Goal: Information Seeking & Learning: Learn about a topic

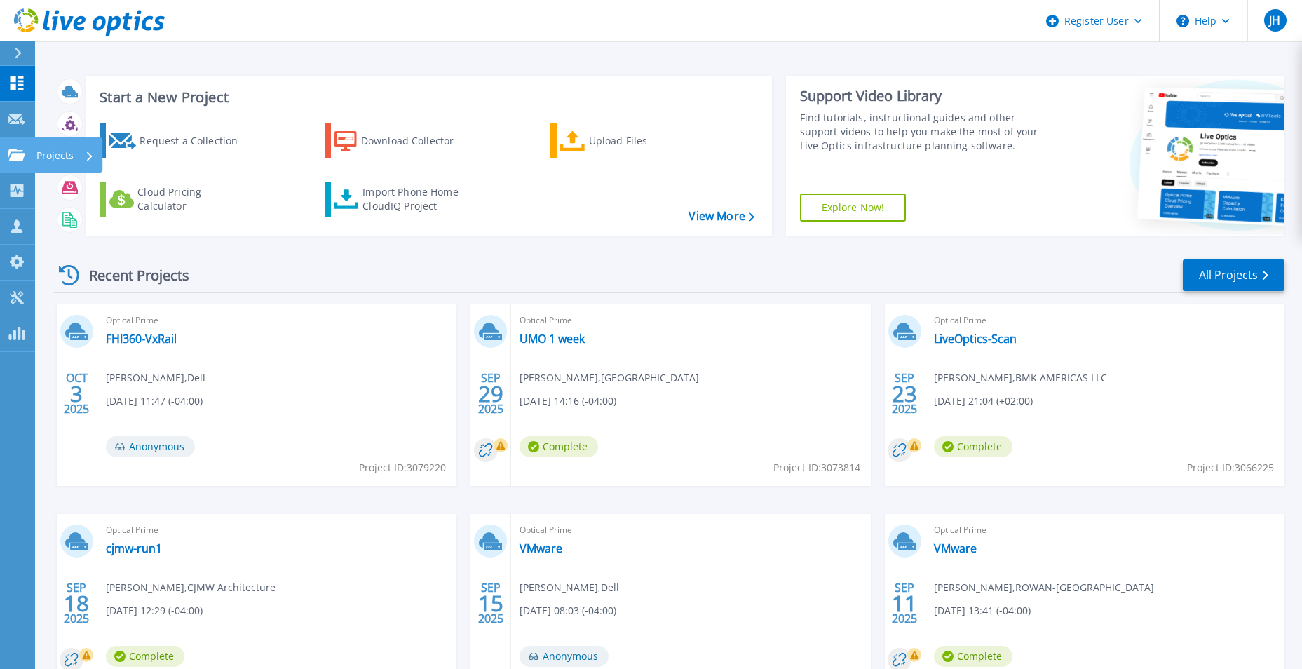
click at [17, 149] on icon at bounding box center [16, 155] width 17 height 12
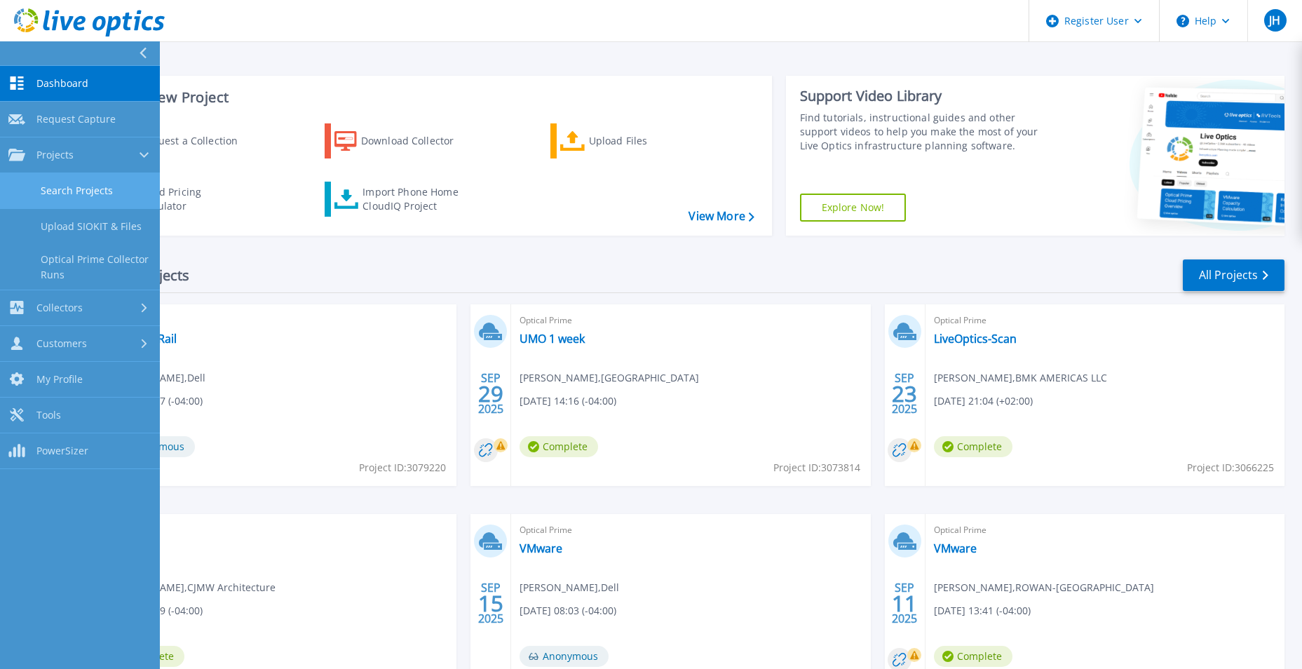
click at [56, 184] on link "Search Projects" at bounding box center [80, 191] width 160 height 36
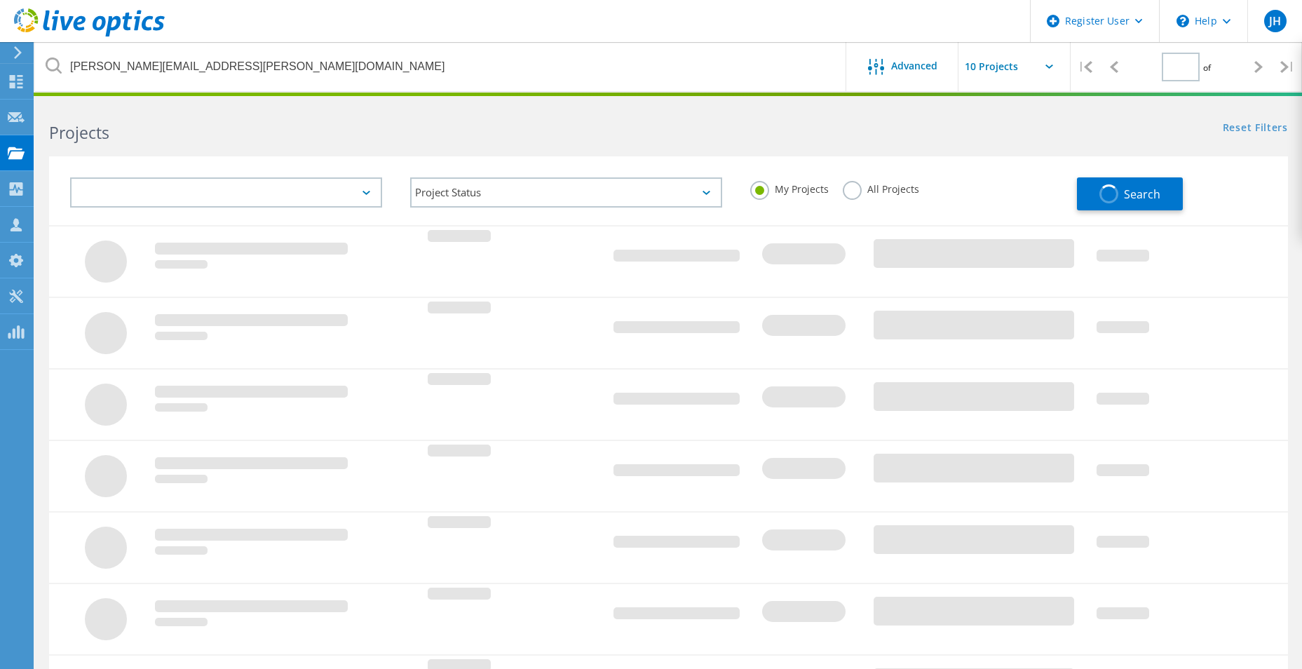
type input "1"
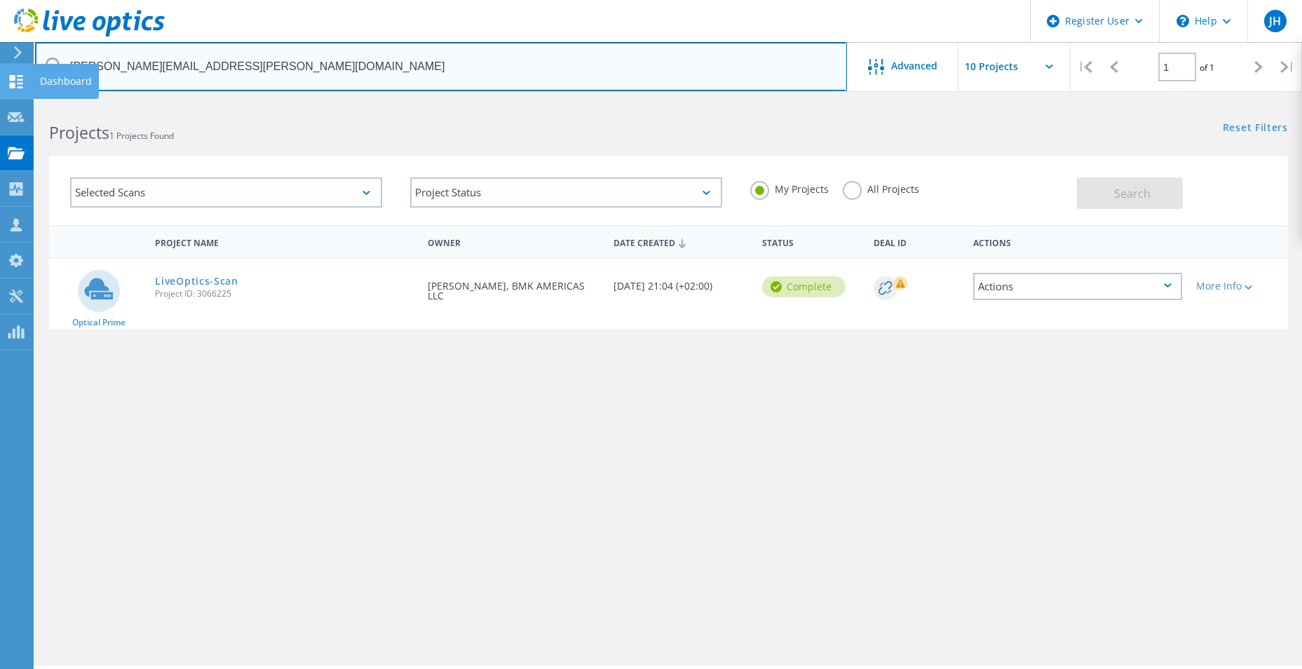
drag, startPoint x: 133, startPoint y: 72, endPoint x: 13, endPoint y: 72, distance: 119.2
click at [13, 102] on div "Register User \n Help Explore Helpful Articles Contact Support JH Dell User Jon…" at bounding box center [651, 405] width 1302 height 606
click at [278, 63] on input "marco.prado@melamine-papers.com" at bounding box center [441, 66] width 812 height 49
drag, startPoint x: 271, startPoint y: 62, endPoint x: 57, endPoint y: 49, distance: 215.0
click at [57, 49] on input "marco.prado@melamine-papers.com" at bounding box center [441, 66] width 812 height 49
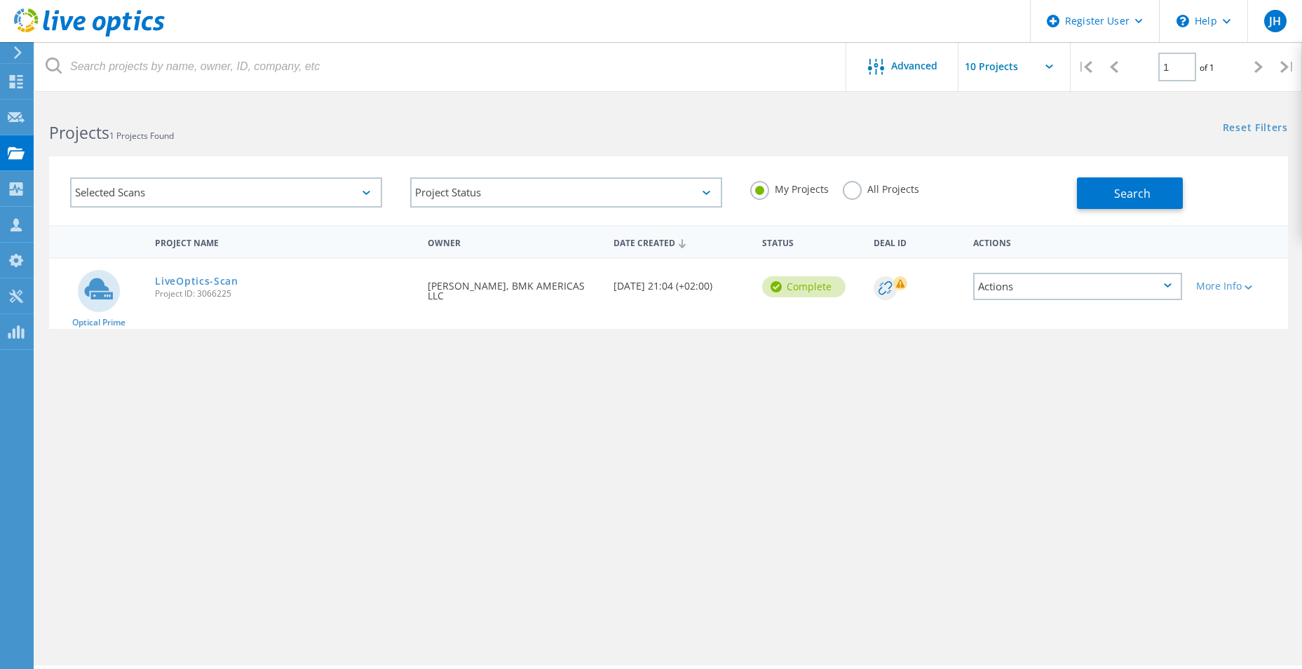
click at [847, 189] on label "All Projects" at bounding box center [881, 187] width 76 height 13
click at [0, 0] on input "All Projects" at bounding box center [0, 0] width 0 height 0
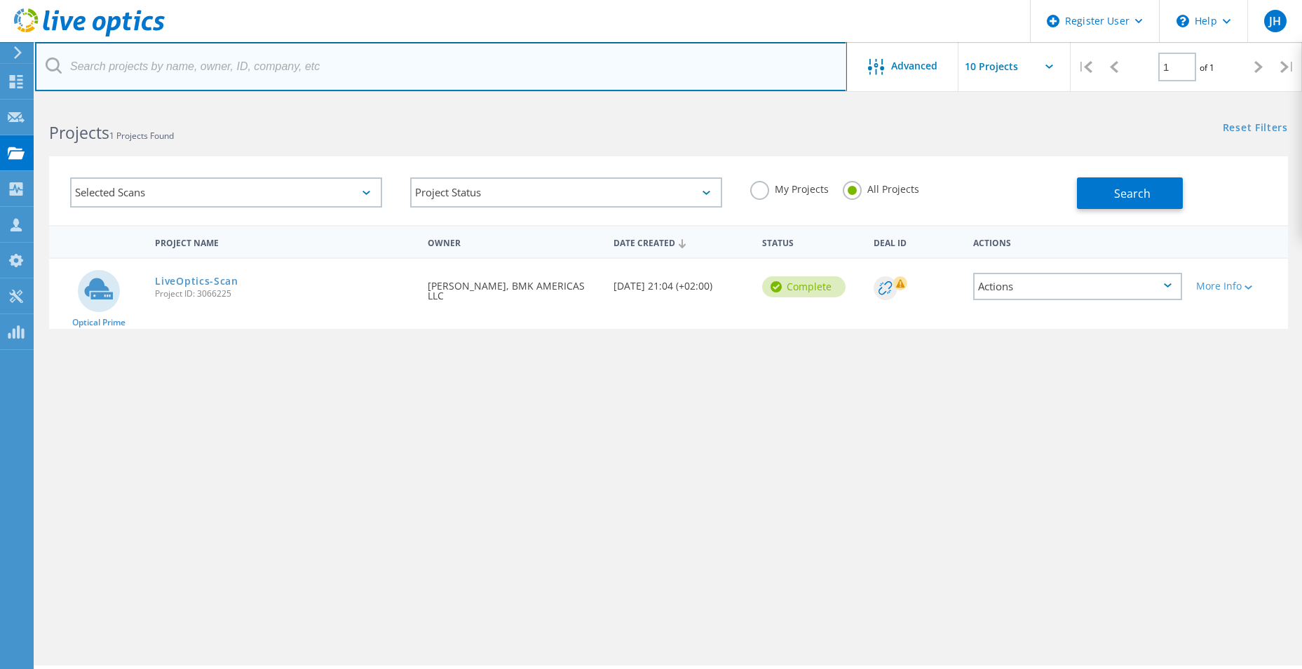
click at [356, 59] on input "text" at bounding box center [441, 66] width 812 height 49
type input "Champion Credit Union"
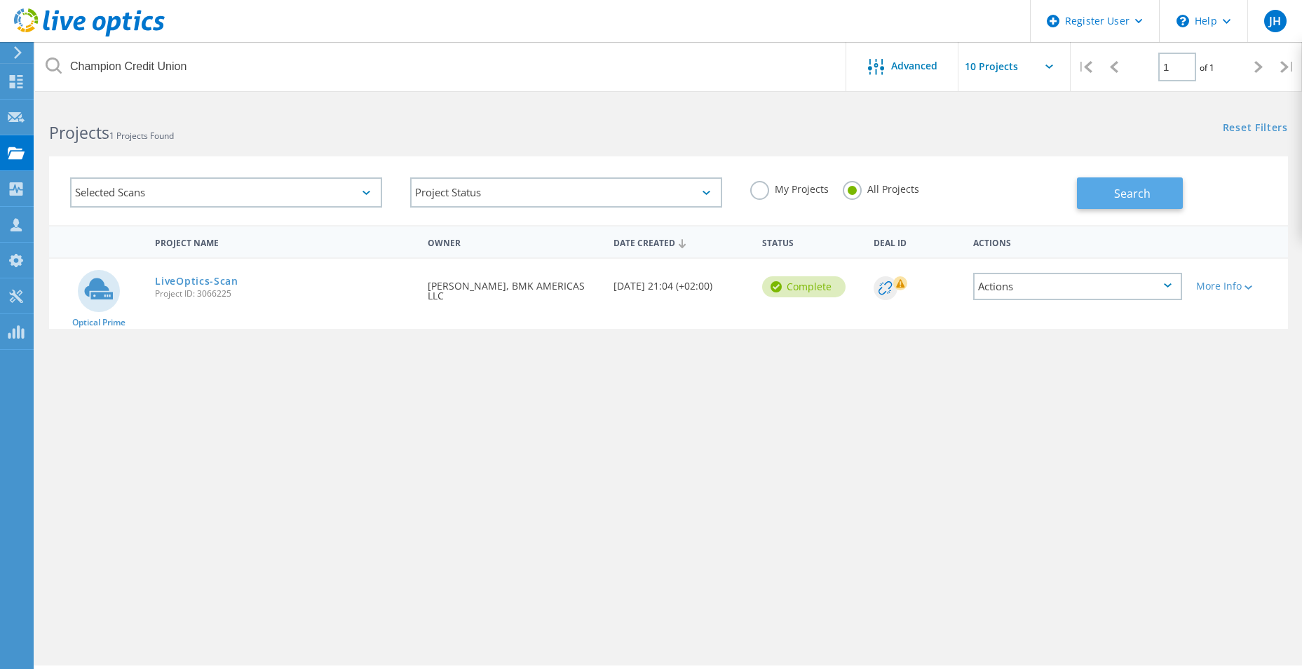
click at [1136, 190] on span "Search" at bounding box center [1132, 193] width 36 height 15
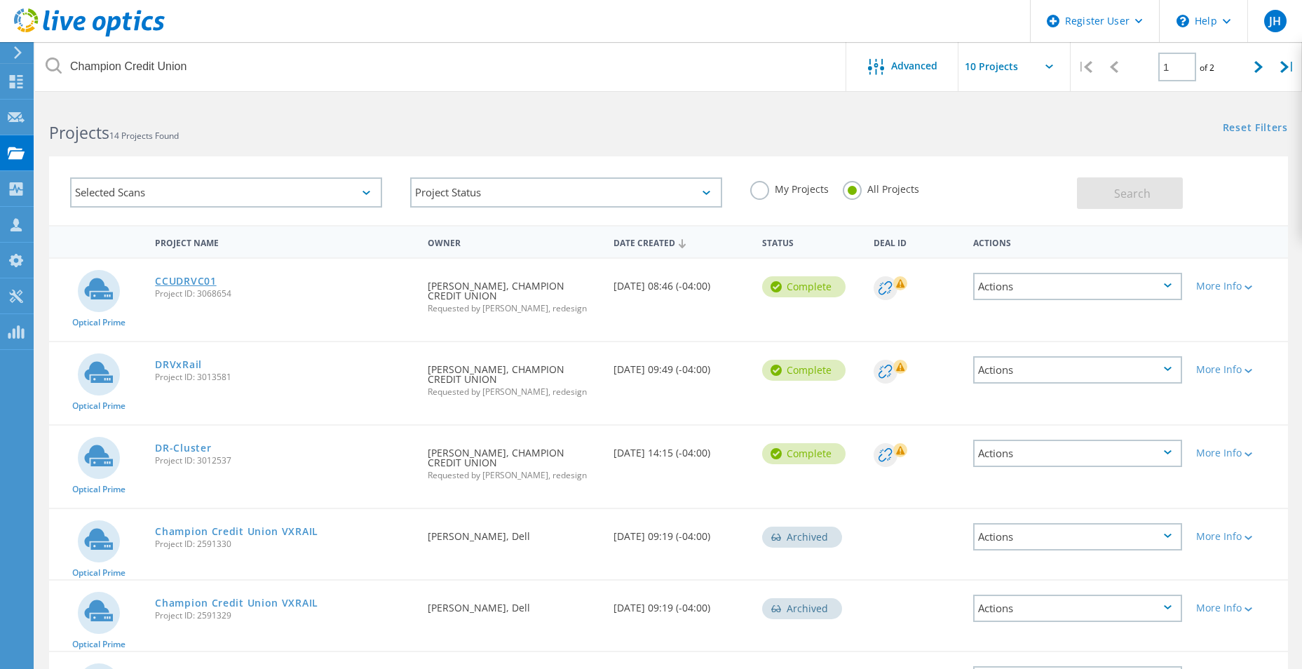
click at [179, 280] on link "CCUDRVC01" at bounding box center [185, 281] width 61 height 10
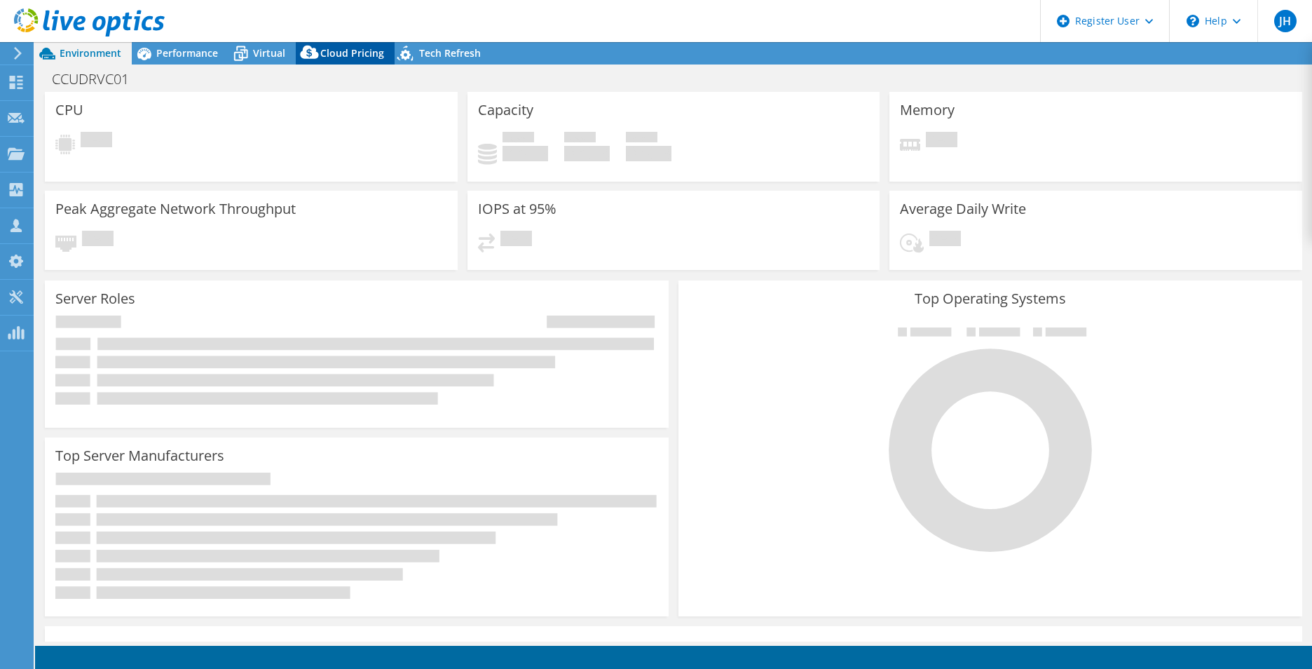
select select "USD"
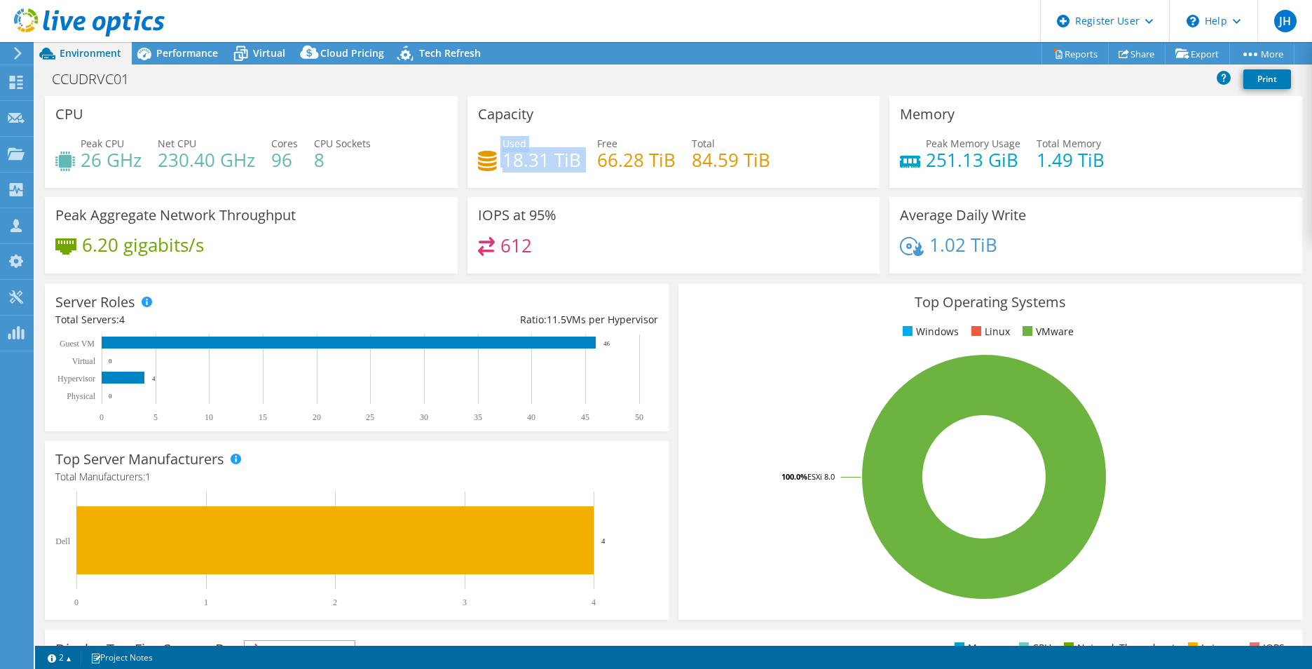
drag, startPoint x: 577, startPoint y: 165, endPoint x: 487, endPoint y: 137, distance: 94.5
click at [486, 137] on div "Used 18.31 TiB Free 66.28 TiB Total 84.59 TiB" at bounding box center [674, 159] width 392 height 46
drag, startPoint x: 487, startPoint y: 137, endPoint x: 556, endPoint y: 131, distance: 69.7
click at [556, 131] on div "Capacity Used 18.31 TiB Free 66.28 TiB Total 84.59 TiB" at bounding box center [674, 142] width 413 height 92
click at [177, 54] on span "Performance" at bounding box center [187, 52] width 62 height 13
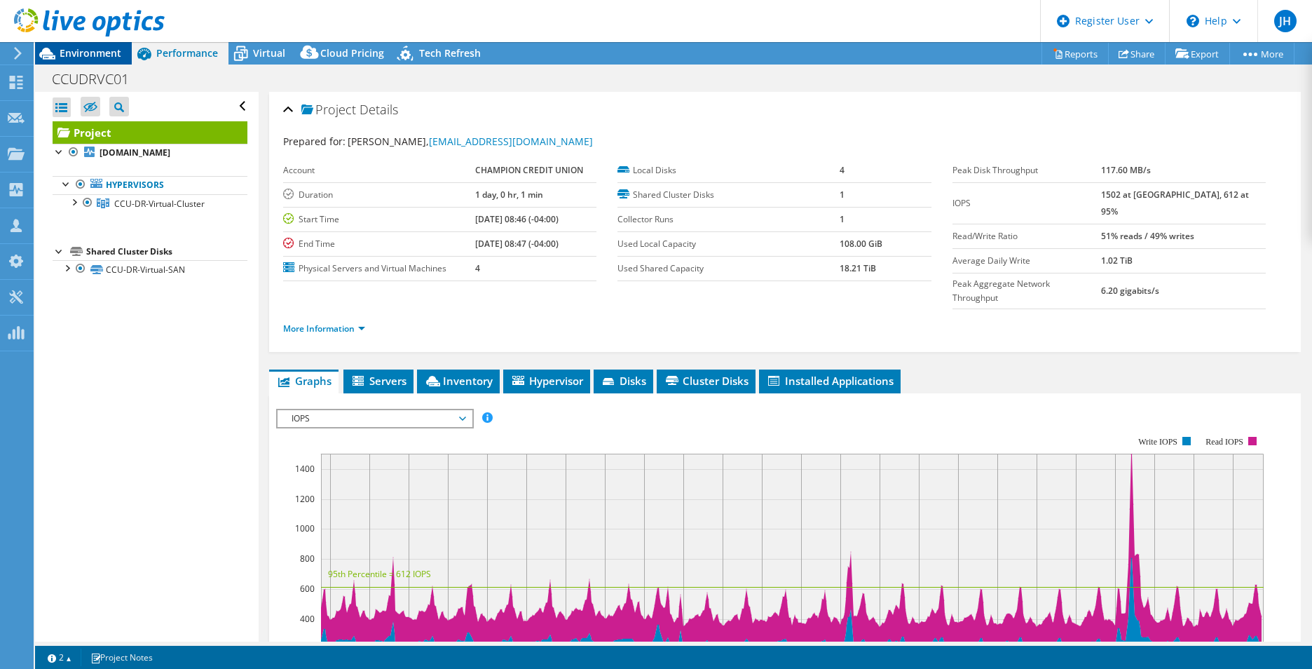
click at [91, 48] on span "Environment" at bounding box center [91, 52] width 62 height 13
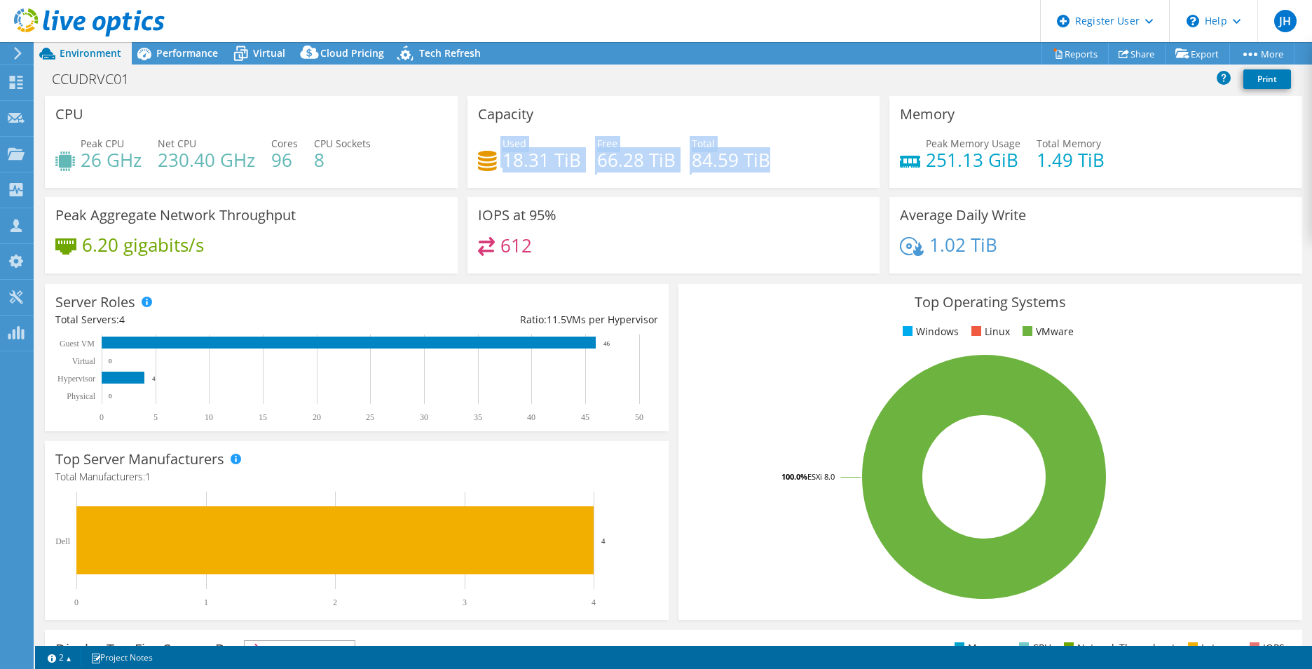
drag, startPoint x: 769, startPoint y: 169, endPoint x: 491, endPoint y: 148, distance: 278.4
click at [491, 148] on div "Used 18.31 TiB Free 66.28 TiB Total 84.59 TiB" at bounding box center [674, 159] width 392 height 46
drag, startPoint x: 491, startPoint y: 148, endPoint x: 630, endPoint y: 125, distance: 140.0
click at [631, 120] on div "Capacity Used 18.31 TiB Free 66.28 TiB Total 84.59 TiB" at bounding box center [674, 142] width 413 height 92
drag, startPoint x: 761, startPoint y: 161, endPoint x: 487, endPoint y: 148, distance: 273.8
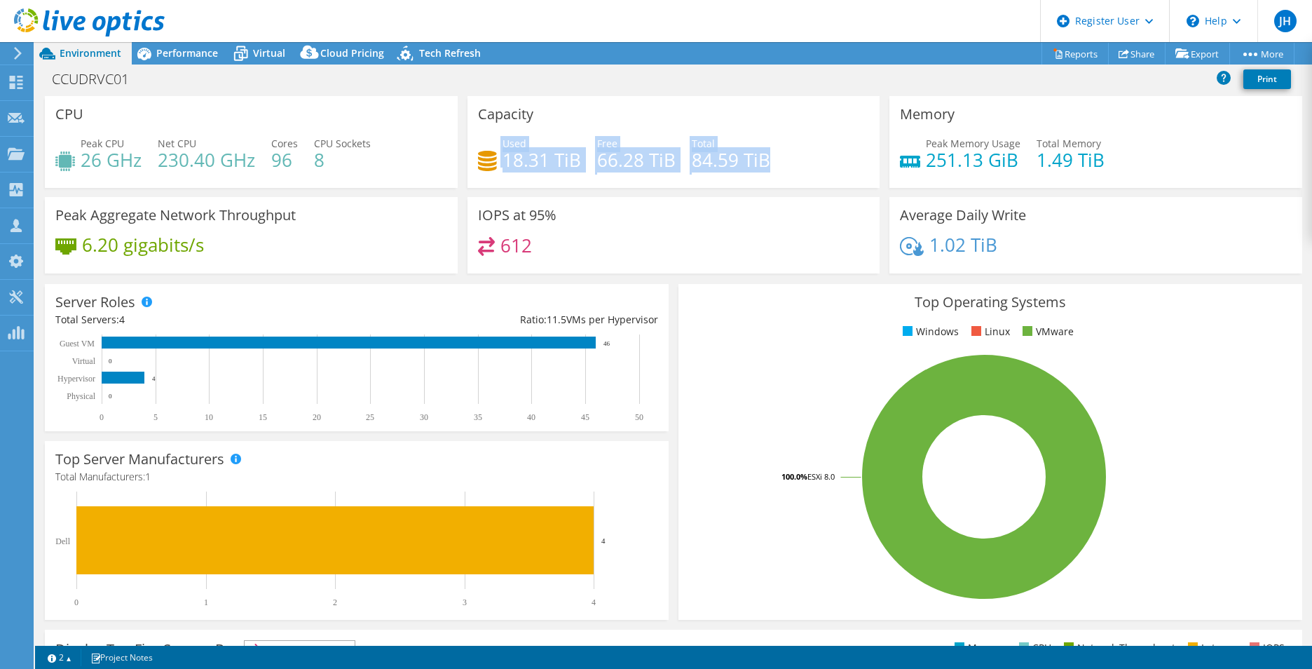
click at [487, 148] on div "Used 18.31 TiB Free 66.28 TiB Total 84.59 TiB" at bounding box center [674, 159] width 392 height 46
drag, startPoint x: 490, startPoint y: 148, endPoint x: 619, endPoint y: 114, distance: 133.3
click at [620, 114] on div "Capacity Used 18.31 TiB Free 66.28 TiB Total 84.59 TiB" at bounding box center [674, 142] width 413 height 92
drag, startPoint x: 780, startPoint y: 169, endPoint x: 484, endPoint y: 142, distance: 297.8
click at [484, 142] on div "Used 18.31 TiB Free 66.28 TiB Total 84.59 TiB" at bounding box center [674, 159] width 392 height 46
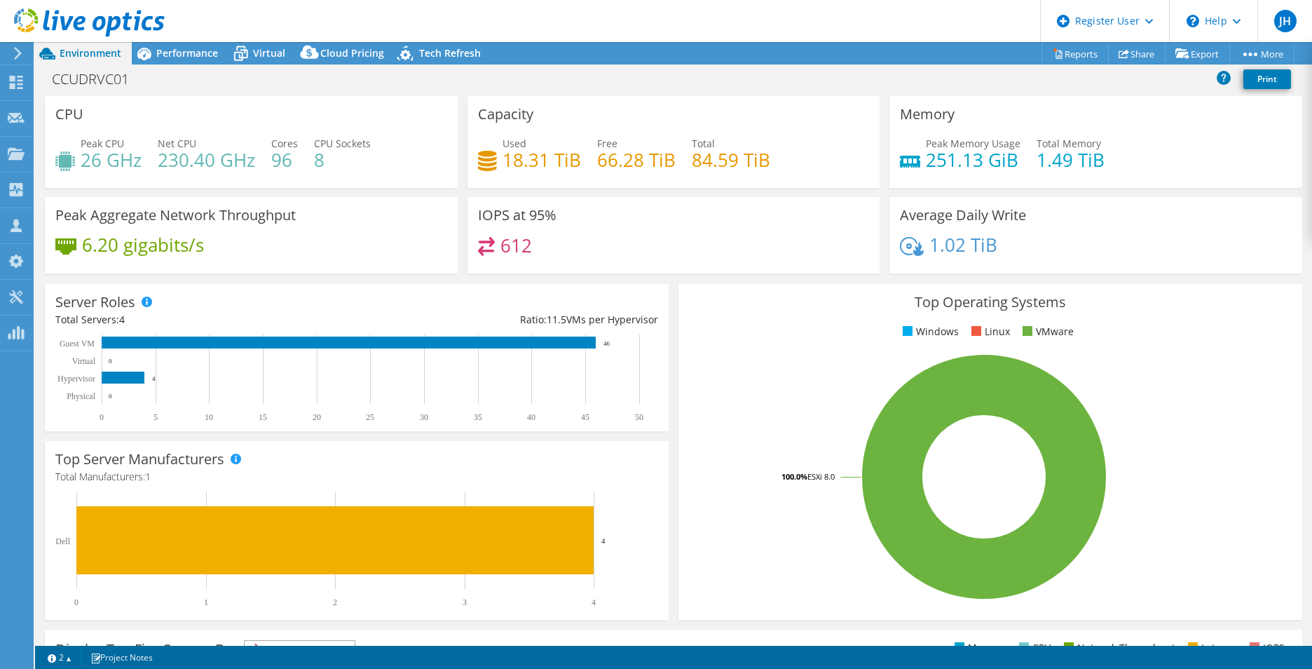
drag, startPoint x: 484, startPoint y: 142, endPoint x: 556, endPoint y: 123, distance: 74.7
click at [554, 123] on div "Capacity Used 18.31 TiB Free 66.28 TiB Total 84.59 TiB" at bounding box center [674, 142] width 413 height 92
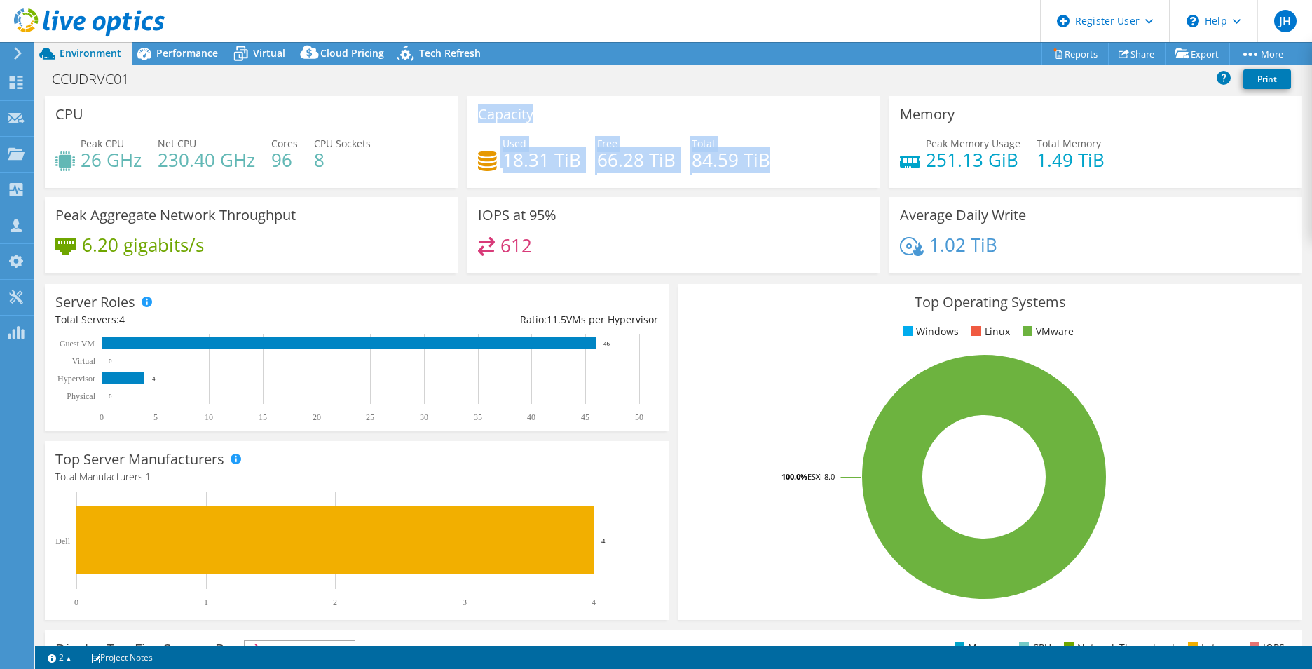
drag, startPoint x: 470, startPoint y: 160, endPoint x: 457, endPoint y: 154, distance: 14.1
click at [457, 154] on div "CPU Peak CPU 26 GHz Net CPU 230.40 GHz Cores 96 CPU Sockets 8 Capacity Used 18.…" at bounding box center [674, 189] width 1268 height 186
drag, startPoint x: 457, startPoint y: 154, endPoint x: 626, endPoint y: 121, distance: 172.0
click at [622, 115] on div "Capacity Used 18.31 TiB Free 66.28 TiB Total 84.59 TiB" at bounding box center [674, 142] width 413 height 92
drag, startPoint x: 776, startPoint y: 161, endPoint x: 468, endPoint y: 109, distance: 312.2
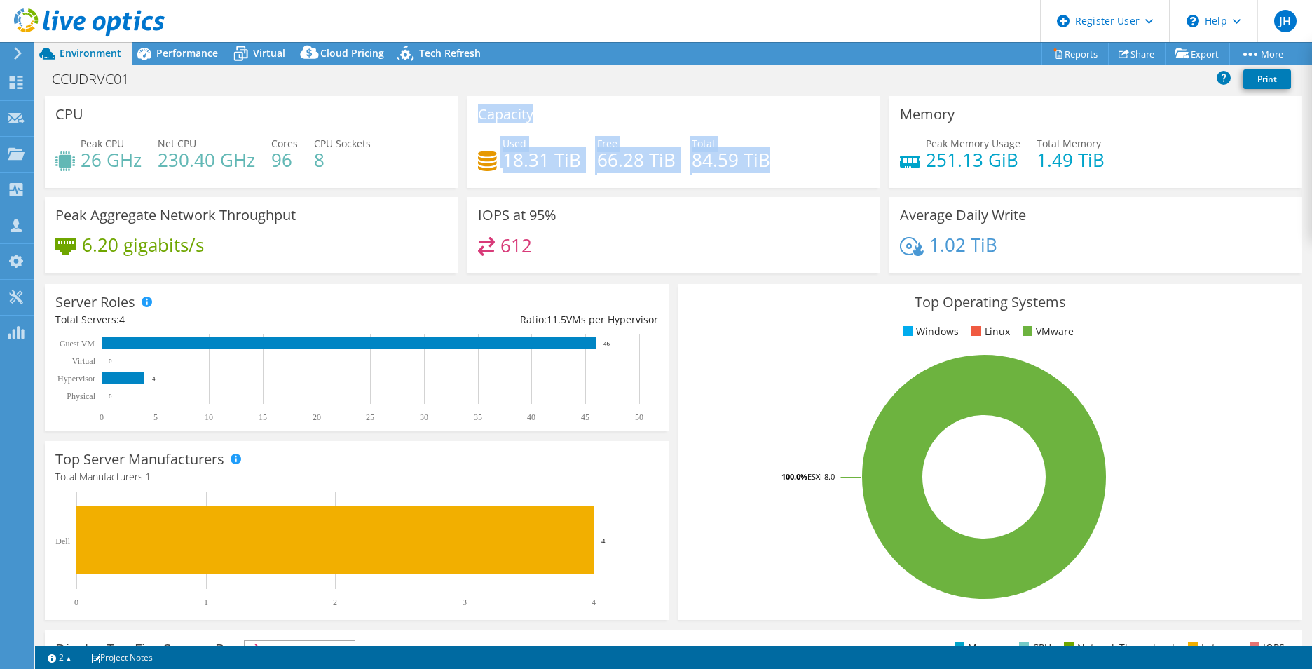
click at [468, 109] on div "Capacity Used 18.31 TiB Free 66.28 TiB Total 84.59 TiB" at bounding box center [674, 142] width 413 height 92
drag, startPoint x: 468, startPoint y: 109, endPoint x: 559, endPoint y: 107, distance: 91.2
click at [559, 107] on div "Capacity Used 18.31 TiB Free 66.28 TiB Total 84.59 TiB" at bounding box center [674, 142] width 413 height 92
drag, startPoint x: 771, startPoint y: 158, endPoint x: 472, endPoint y: 117, distance: 302.2
click at [472, 117] on div "Capacity Used 18.31 TiB Free 66.28 TiB Total 84.59 TiB" at bounding box center [674, 142] width 413 height 92
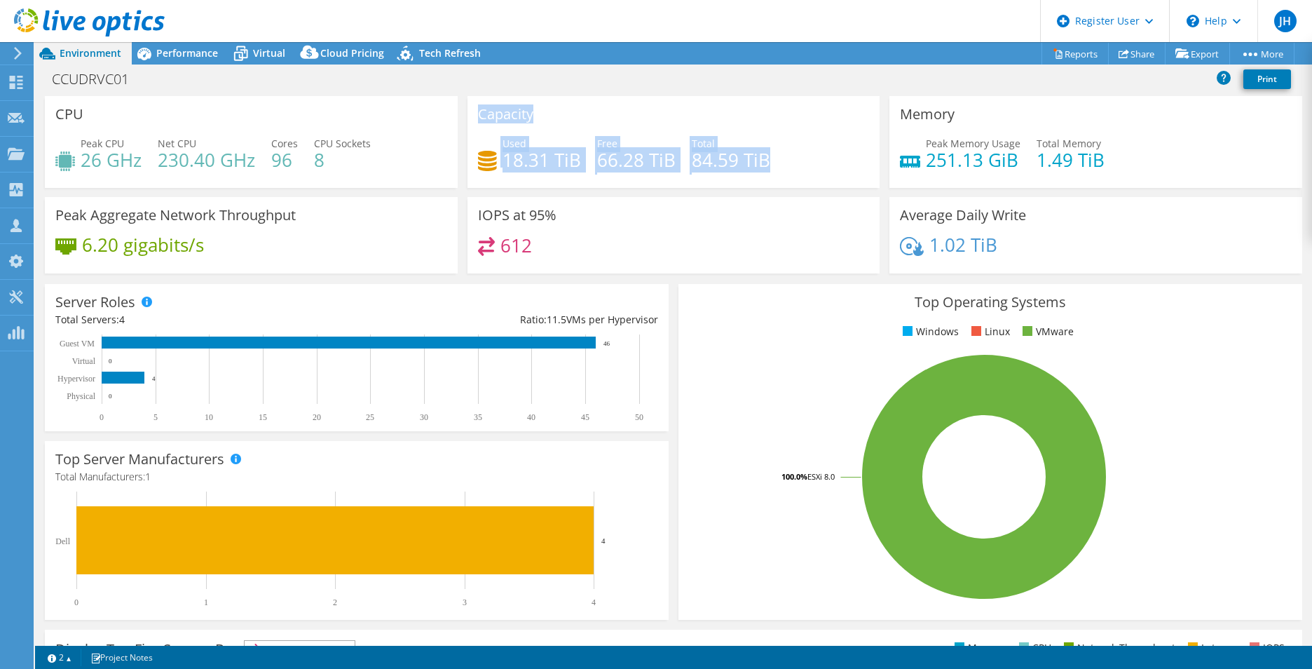
drag, startPoint x: 472, startPoint y: 117, endPoint x: 568, endPoint y: 121, distance: 96.1
click at [568, 121] on div "Capacity Used 18.31 TiB Free 66.28 TiB Total 84.59 TiB" at bounding box center [674, 142] width 413 height 92
drag, startPoint x: 773, startPoint y: 173, endPoint x: 477, endPoint y: 105, distance: 302.9
click at [477, 105] on div "Capacity Used 18.31 TiB Free 66.28 TiB Total 84.59 TiB" at bounding box center [674, 142] width 413 height 92
drag, startPoint x: 477, startPoint y: 105, endPoint x: 578, endPoint y: 113, distance: 100.6
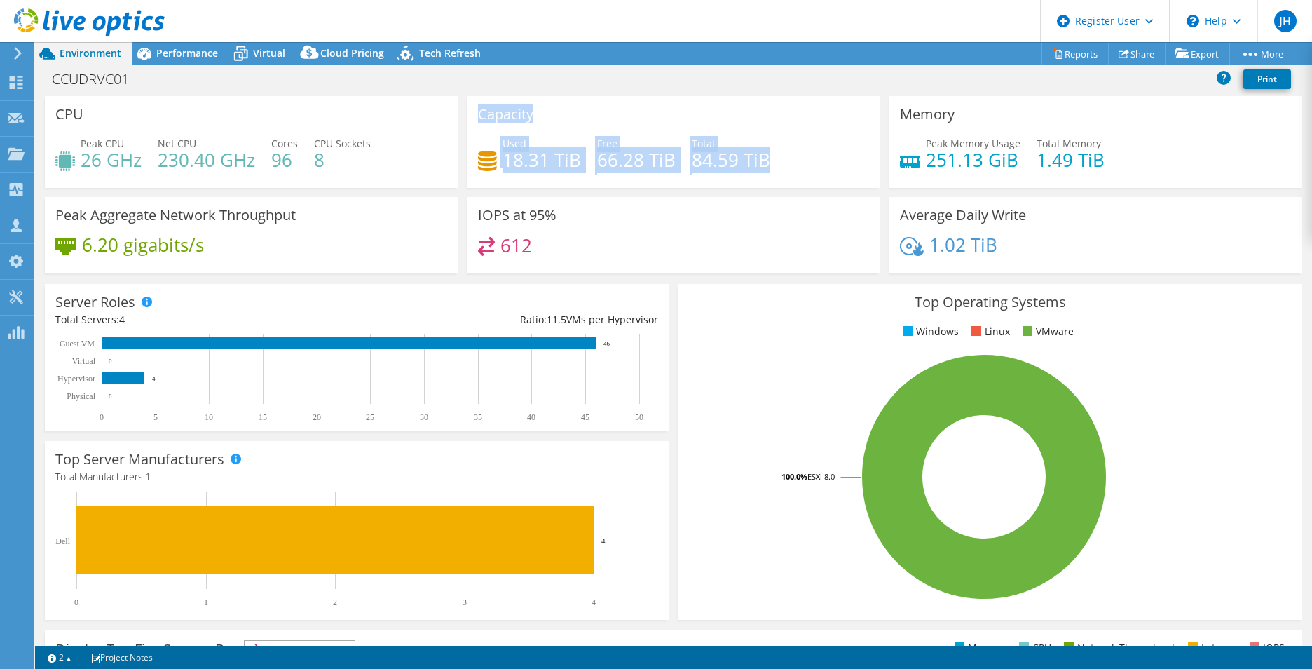
click at [578, 113] on div "Capacity Used 18.31 TiB Free 66.28 TiB Total 84.59 TiB" at bounding box center [674, 142] width 413 height 92
drag, startPoint x: 755, startPoint y: 156, endPoint x: 463, endPoint y: 106, distance: 296.6
click at [463, 106] on div "Capacity Used 18.31 TiB Free 66.28 TiB Total 84.59 TiB" at bounding box center [674, 142] width 423 height 92
drag, startPoint x: 463, startPoint y: 106, endPoint x: 649, endPoint y: 118, distance: 186.2
click at [649, 118] on div "Capacity Used 18.31 TiB Free 66.28 TiB Total 84.59 TiB" at bounding box center [674, 142] width 413 height 92
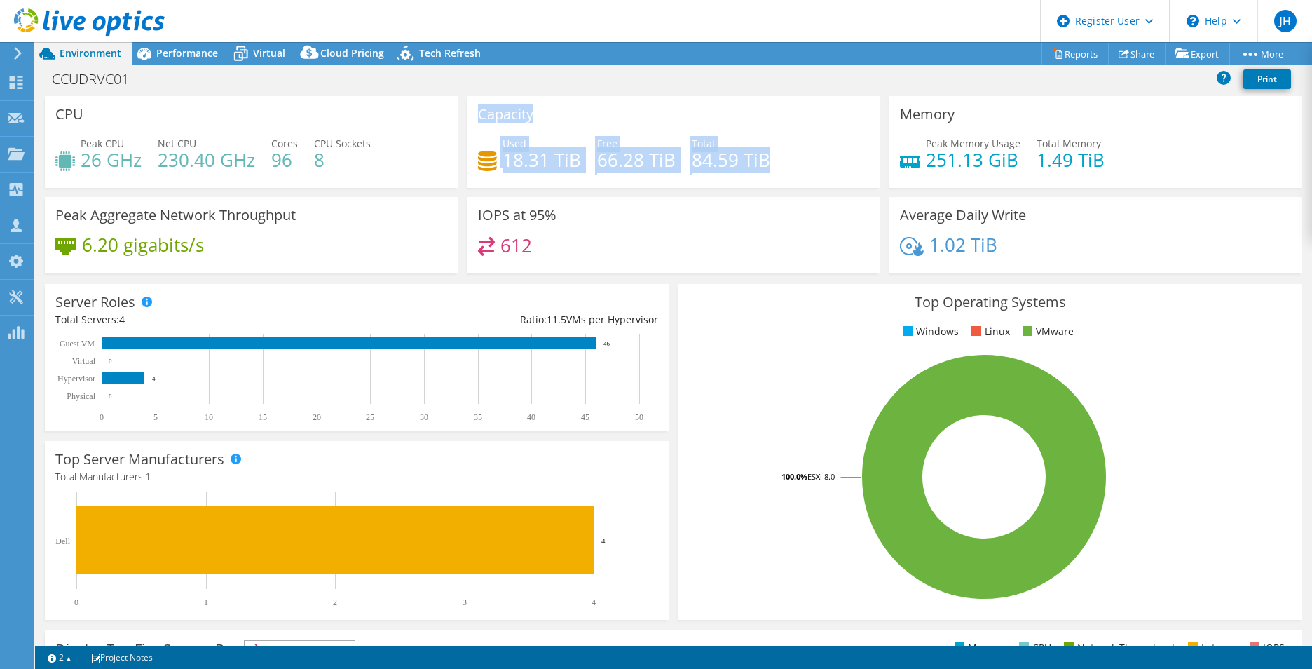
drag, startPoint x: 767, startPoint y: 156, endPoint x: 473, endPoint y: 104, distance: 299.1
click at [473, 104] on div "Capacity Used 18.31 TiB Free 66.28 TiB Total 84.59 TiB" at bounding box center [674, 142] width 413 height 92
drag, startPoint x: 473, startPoint y: 104, endPoint x: 681, endPoint y: 122, distance: 209.7
click at [681, 122] on div "Capacity Used 18.31 TiB Free 66.28 TiB Total 84.59 TiB" at bounding box center [674, 142] width 413 height 92
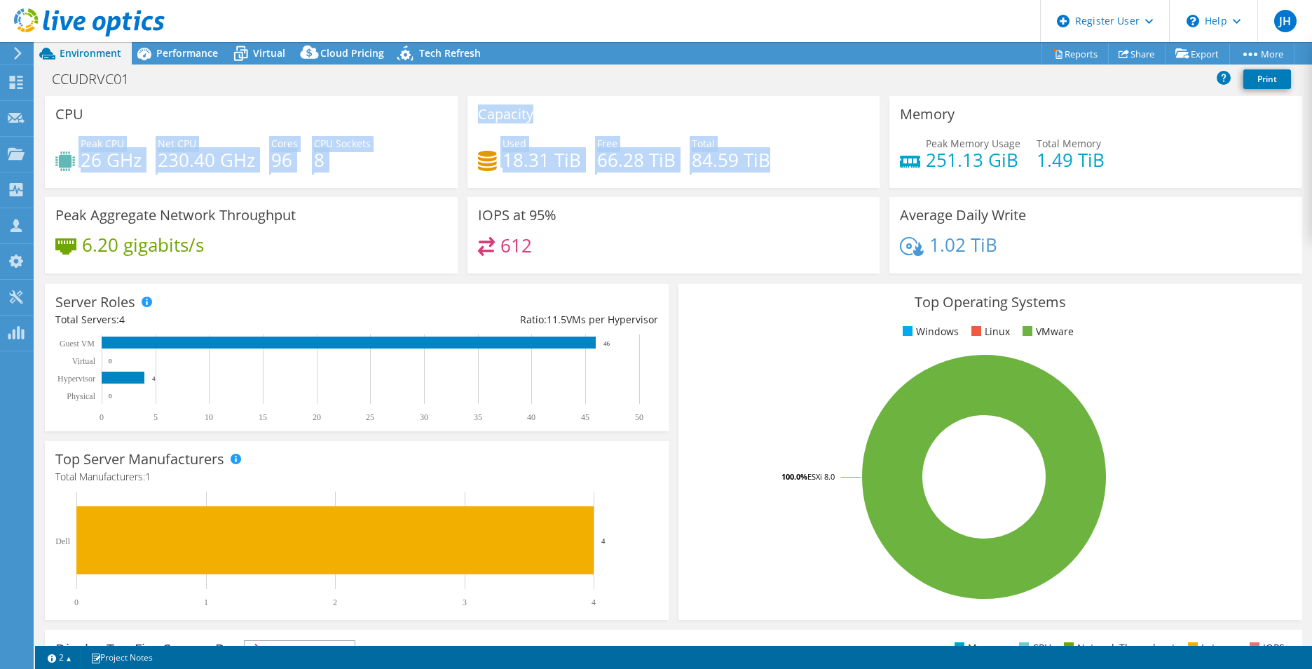
drag, startPoint x: 779, startPoint y: 157, endPoint x: 440, endPoint y: 118, distance: 341.5
click at [440, 118] on div "CPU Peak CPU 26 GHz Net CPU 230.40 GHz Cores 96 CPU Sockets 8 Capacity Used 18.…" at bounding box center [674, 189] width 1268 height 186
drag, startPoint x: 440, startPoint y: 118, endPoint x: 560, endPoint y: 122, distance: 120.6
click at [561, 122] on div "Capacity Used 18.31 TiB Free 66.28 TiB Total 84.59 TiB" at bounding box center [674, 142] width 413 height 92
drag, startPoint x: 760, startPoint y: 168, endPoint x: 445, endPoint y: 126, distance: 318.3
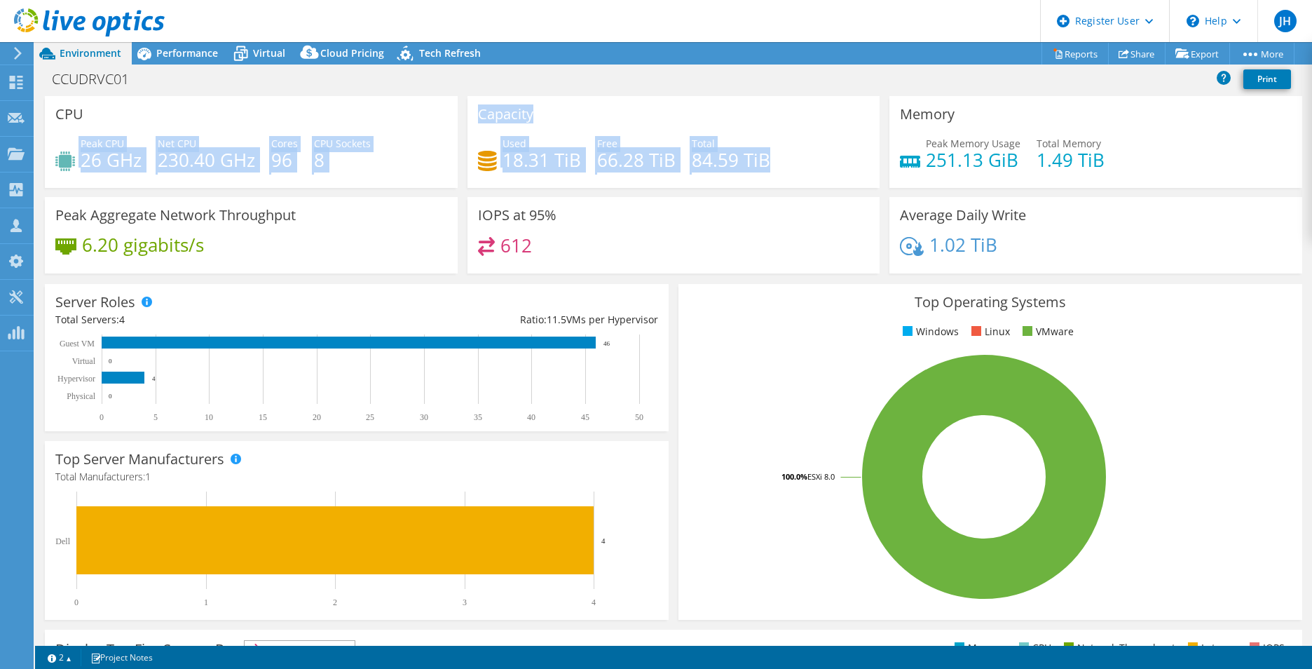
click at [445, 126] on div "CPU Peak CPU 26 GHz Net CPU 230.40 GHz Cores 96 CPU Sockets 8 Capacity Used 18.…" at bounding box center [674, 189] width 1268 height 186
click at [638, 126] on div "Capacity Used 18.31 TiB Free 66.28 TiB Total 84.59 TiB" at bounding box center [674, 142] width 413 height 92
click at [739, 152] on h4 "84.59 TiB" at bounding box center [731, 159] width 79 height 15
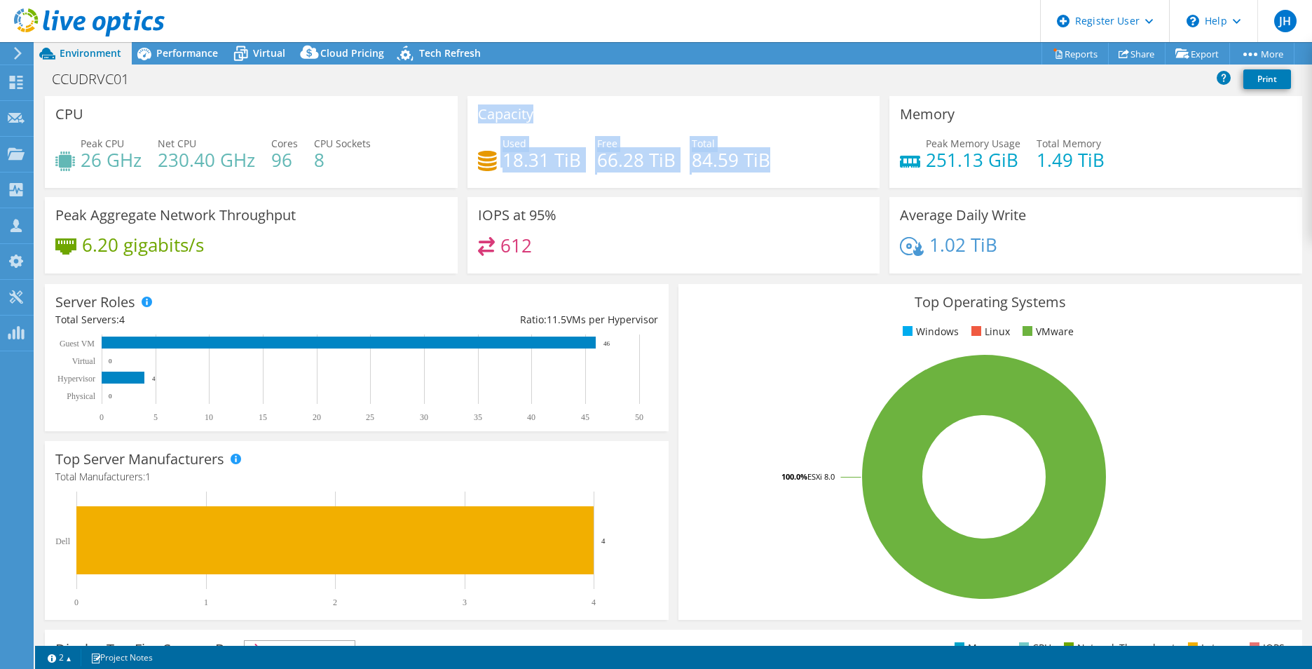
drag, startPoint x: 764, startPoint y: 165, endPoint x: 475, endPoint y: 103, distance: 295.5
click at [475, 103] on div "Capacity Used 18.31 TiB Free 66.28 TiB Total 84.59 TiB" at bounding box center [674, 142] width 413 height 92
drag, startPoint x: 475, startPoint y: 103, endPoint x: 571, endPoint y: 112, distance: 97.2
click at [571, 112] on div "Capacity Used 18.31 TiB Free 66.28 TiB Total 84.59 TiB" at bounding box center [674, 142] width 413 height 92
drag, startPoint x: 748, startPoint y: 160, endPoint x: 473, endPoint y: 120, distance: 277.7
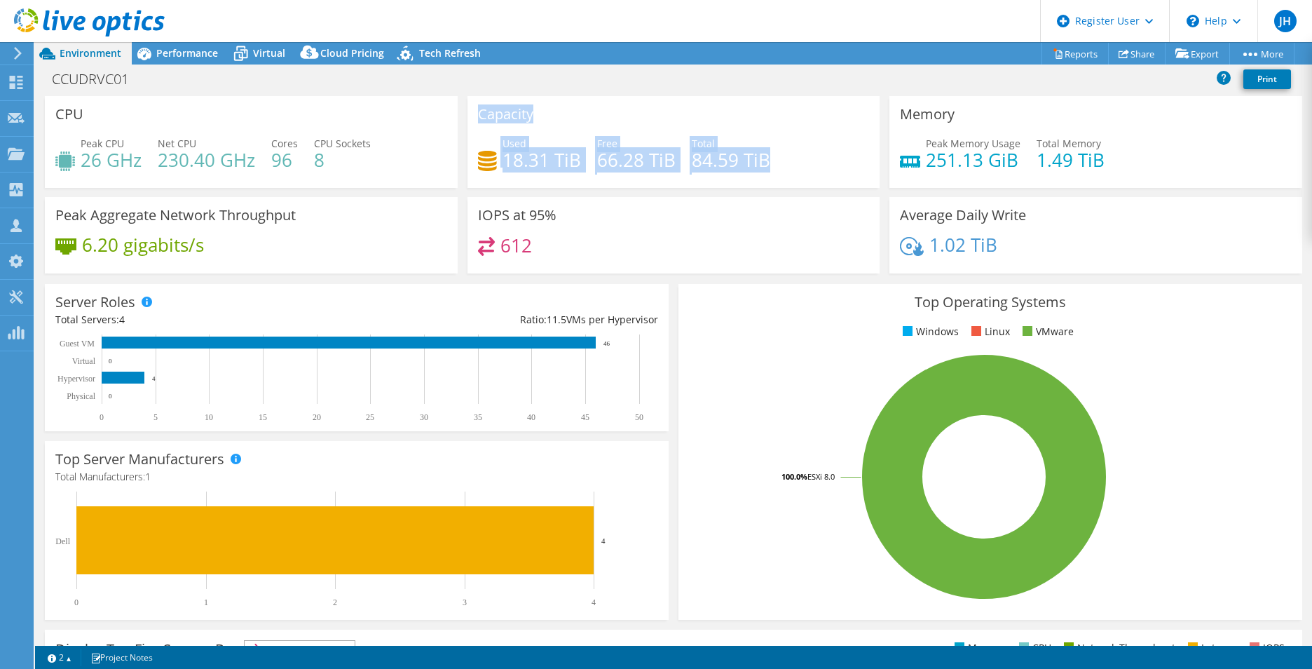
click at [471, 119] on div "Capacity Used 18.31 TiB Free 66.28 TiB Total 84.59 TiB" at bounding box center [674, 142] width 413 height 92
drag, startPoint x: 473, startPoint y: 120, endPoint x: 573, endPoint y: 108, distance: 100.3
click at [573, 108] on div "Capacity Used 18.31 TiB Free 66.28 TiB Total 84.59 TiB" at bounding box center [674, 142] width 413 height 92
drag, startPoint x: 646, startPoint y: 152, endPoint x: 462, endPoint y: 97, distance: 192.3
click at [463, 97] on div "Capacity Used 18.31 TiB Free 66.28 TiB Total 84.59 TiB" at bounding box center [674, 142] width 423 height 92
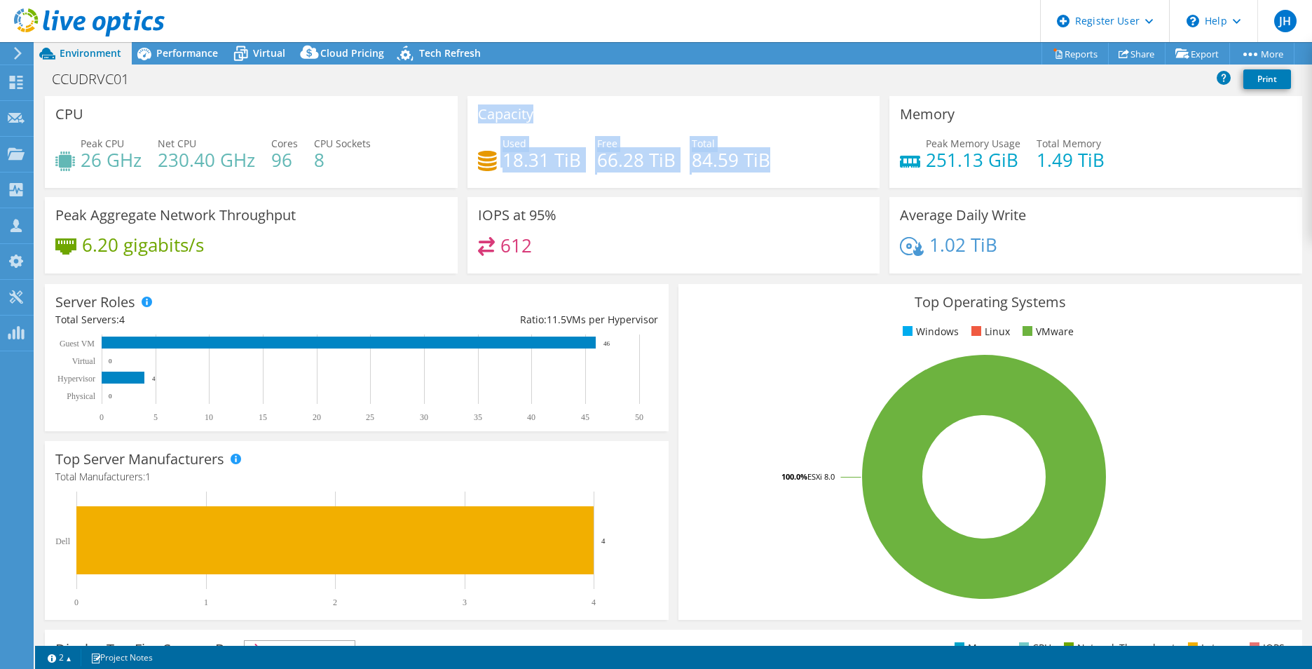
drag, startPoint x: 462, startPoint y: 97, endPoint x: 570, endPoint y: 116, distance: 109.6
click at [570, 116] on div "Capacity Used 18.31 TiB Free 66.28 TiB Total 84.59 TiB" at bounding box center [674, 142] width 413 height 92
drag, startPoint x: 766, startPoint y: 158, endPoint x: 470, endPoint y: 123, distance: 297.9
click at [470, 123] on div "Capacity Used 18.31 TiB Free 66.28 TiB Total 84.59 TiB" at bounding box center [674, 142] width 413 height 92
drag, startPoint x: 470, startPoint y: 123, endPoint x: 579, endPoint y: 122, distance: 108.7
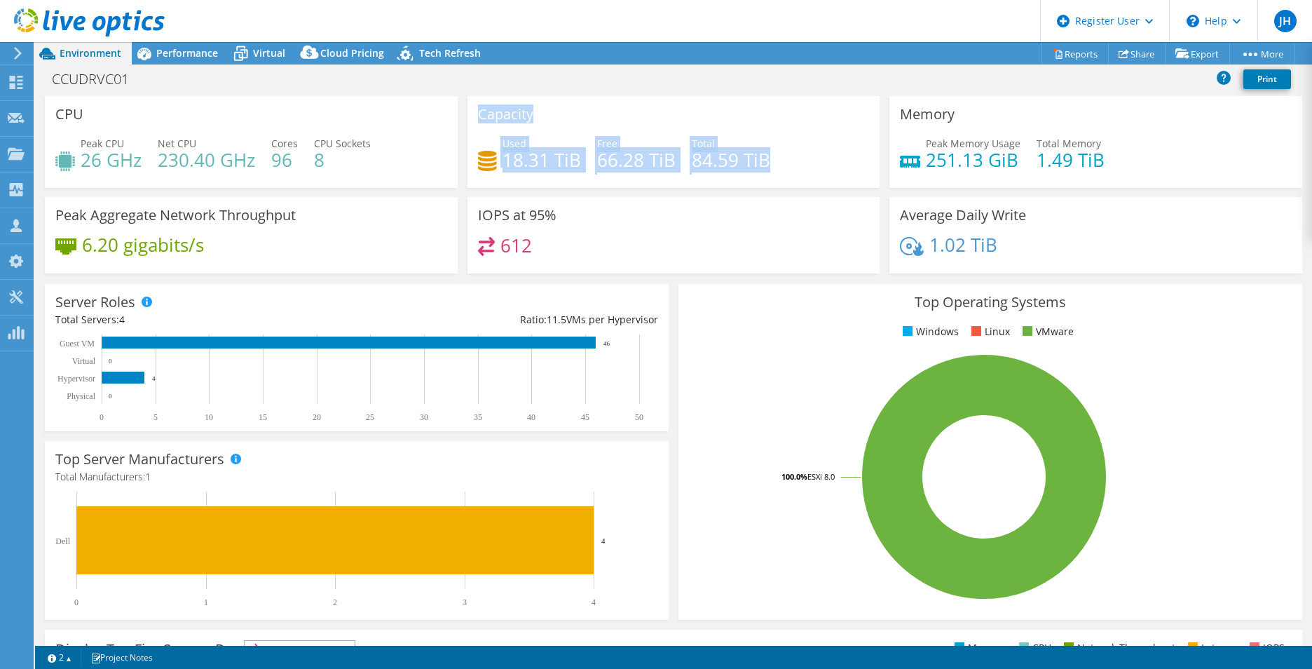
click at [579, 122] on div "Capacity Used 18.31 TiB Free 66.28 TiB Total 84.59 TiB" at bounding box center [674, 142] width 413 height 92
drag, startPoint x: 768, startPoint y: 154, endPoint x: 486, endPoint y: 101, distance: 286.8
click at [486, 101] on div "Capacity Used 18.31 TiB Free 66.28 TiB Total 84.59 TiB" at bounding box center [674, 142] width 413 height 92
drag, startPoint x: 486, startPoint y: 101, endPoint x: 632, endPoint y: 112, distance: 146.3
click at [632, 112] on div "Capacity Used 18.31 TiB Free 66.28 TiB Total 84.59 TiB" at bounding box center [674, 142] width 413 height 92
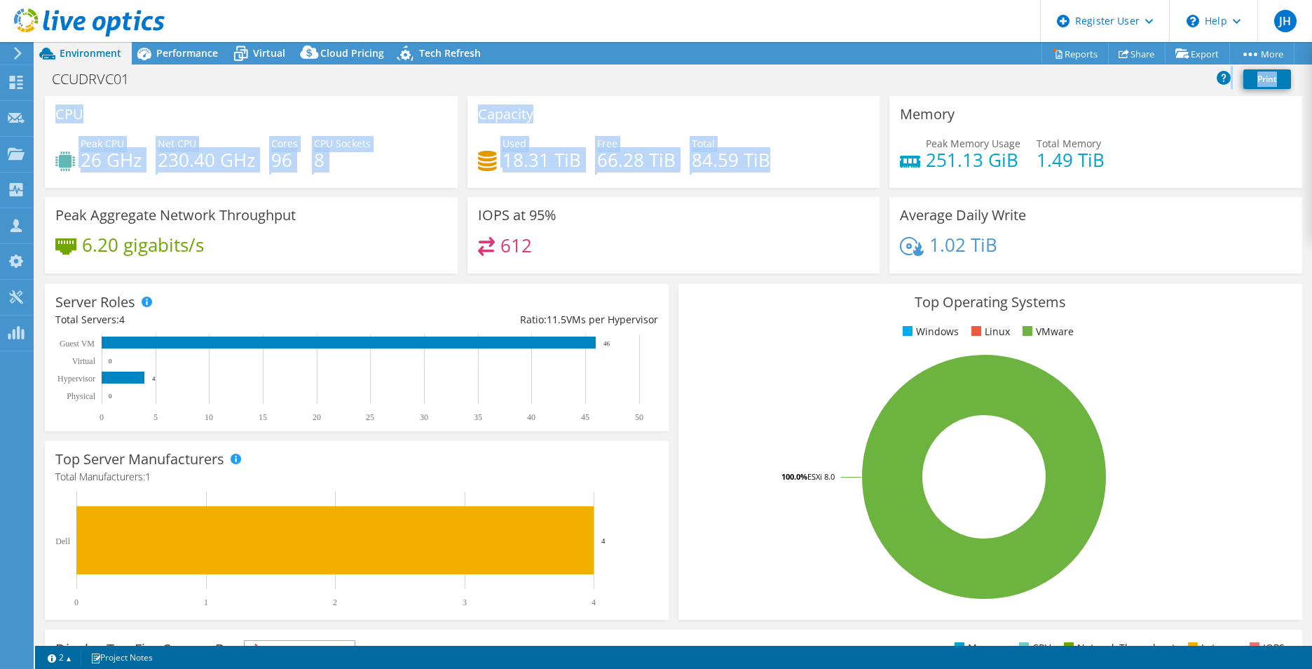
drag, startPoint x: 768, startPoint y: 156, endPoint x: 464, endPoint y: 94, distance: 310.5
click at [464, 94] on div "Project Actions Project Actions Reports Share Export vSAN ReadyNode Sizer" at bounding box center [673, 355] width 1277 height 627
drag, startPoint x: 464, startPoint y: 94, endPoint x: 552, endPoint y: 105, distance: 88.4
click at [552, 105] on div "Capacity Used 18.31 TiB Free 66.28 TiB Total 84.59 TiB" at bounding box center [674, 142] width 413 height 92
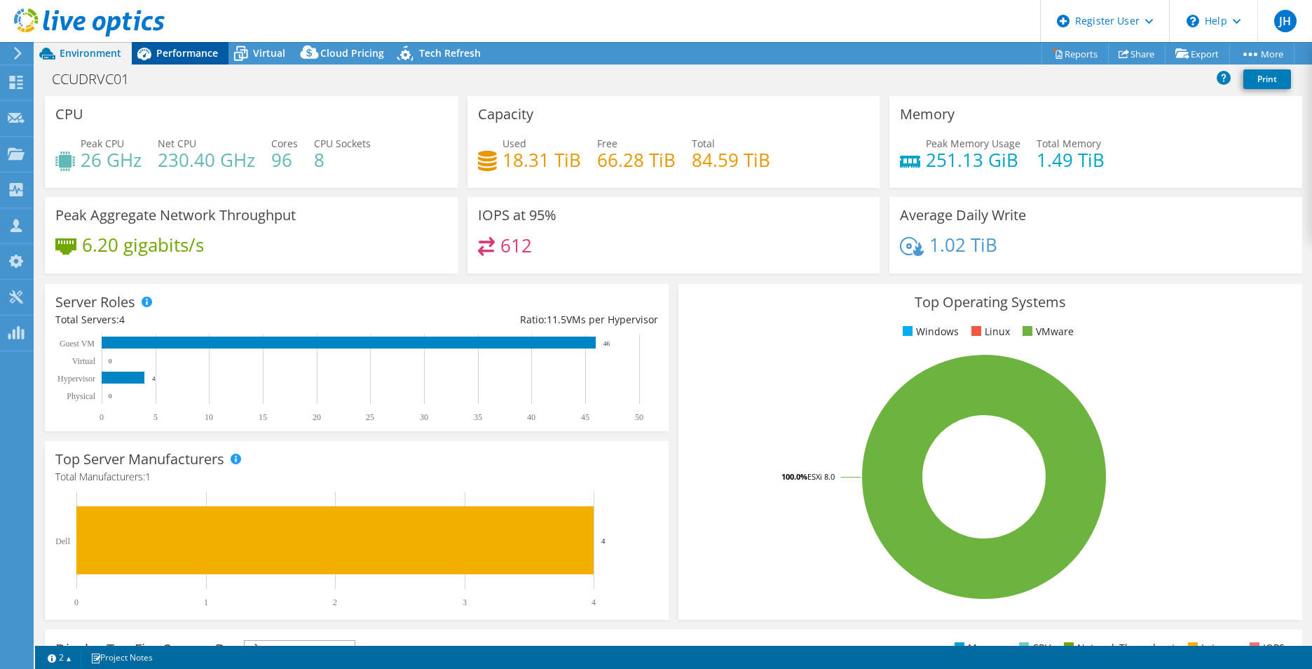
click at [184, 48] on span "Performance" at bounding box center [187, 52] width 62 height 13
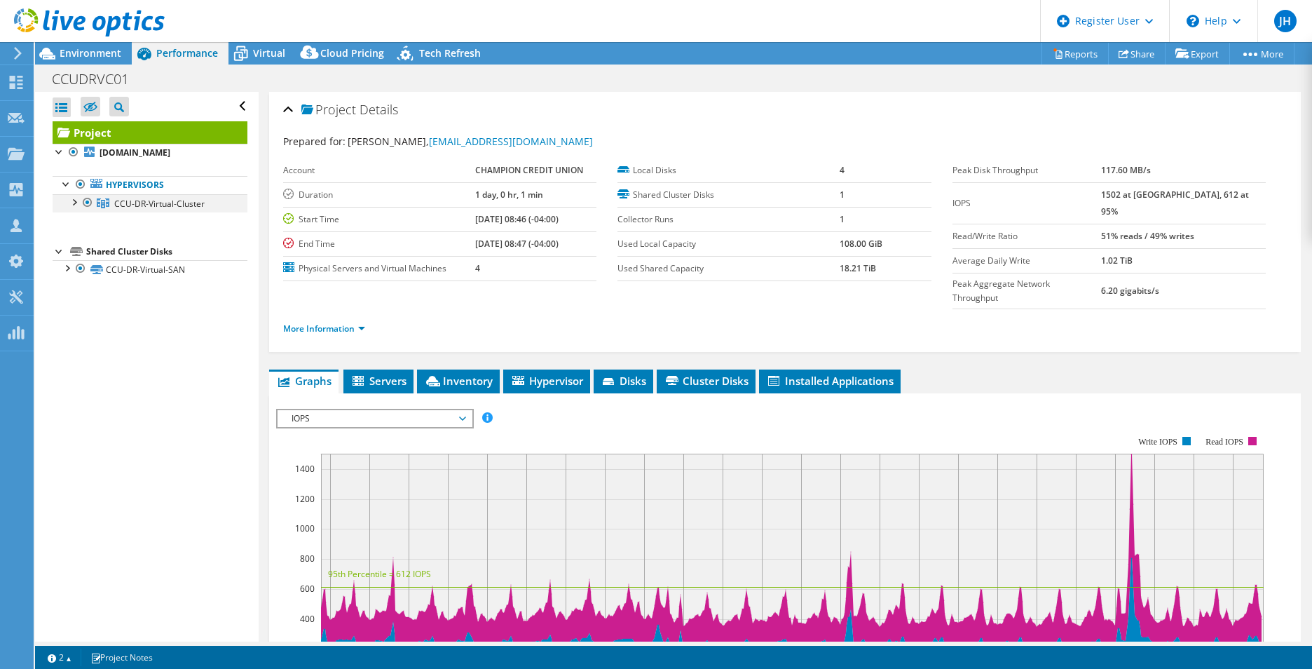
click at [75, 198] on div at bounding box center [74, 201] width 14 height 14
click at [71, 203] on div at bounding box center [74, 201] width 14 height 14
click at [68, 46] on div at bounding box center [82, 23] width 165 height 47
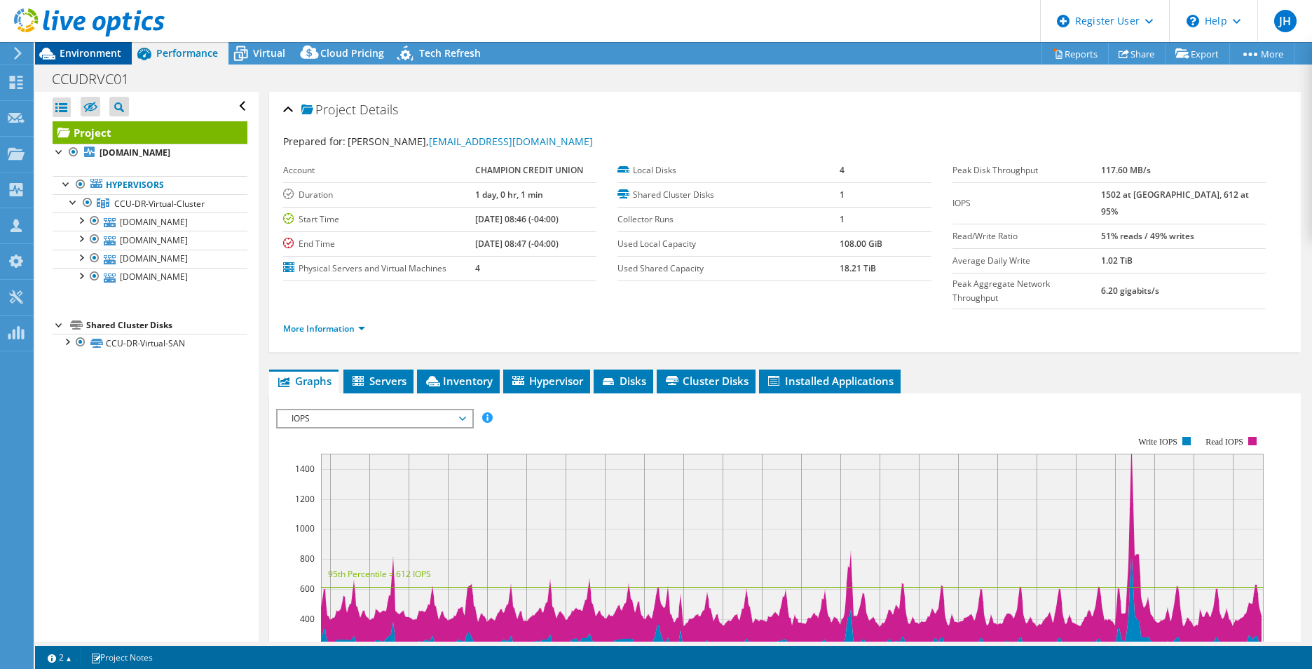
click at [68, 48] on span "Environment" at bounding box center [91, 52] width 62 height 13
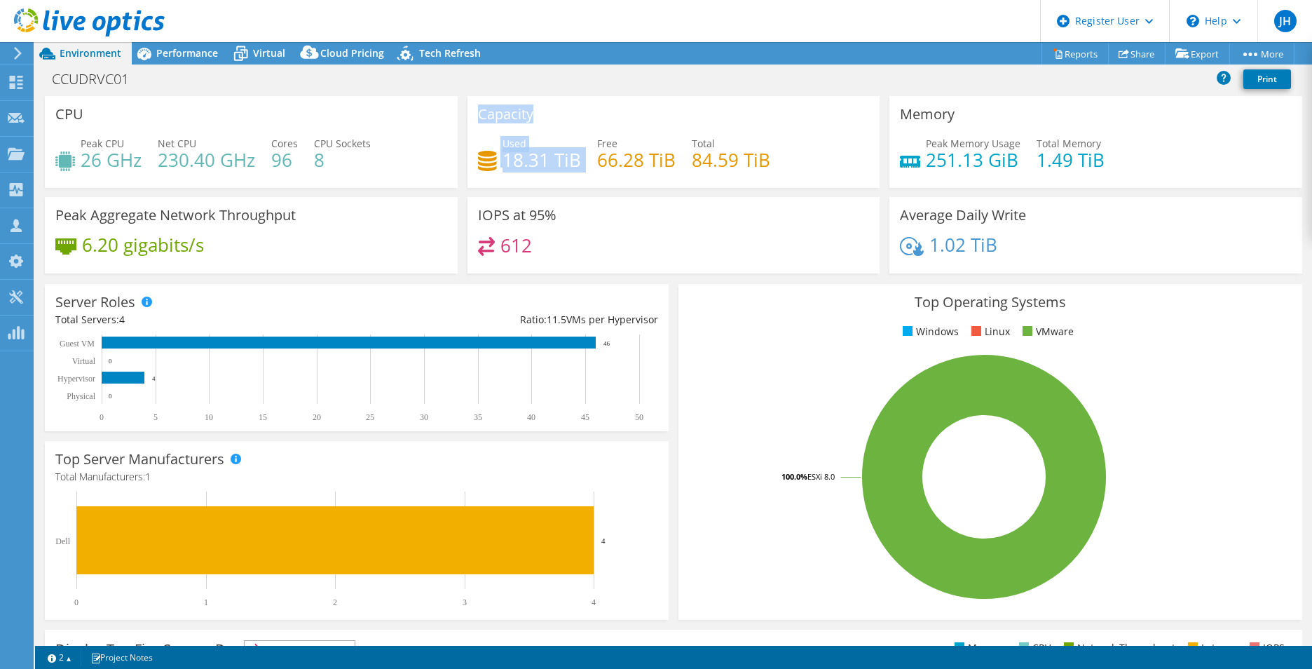
drag, startPoint x: 578, startPoint y: 160, endPoint x: 395, endPoint y: 167, distance: 182.4
click at [395, 167] on div "CPU Peak CPU 26 GHz Net CPU 230.40 GHz Cores 96 CPU Sockets 8 Capacity Used 18.…" at bounding box center [674, 189] width 1268 height 186
drag, startPoint x: 395, startPoint y: 167, endPoint x: 545, endPoint y: 147, distance: 151.3
click at [545, 152] on h4 "18.31 TiB" at bounding box center [542, 159] width 79 height 15
drag, startPoint x: 764, startPoint y: 163, endPoint x: 501, endPoint y: 135, distance: 264.5
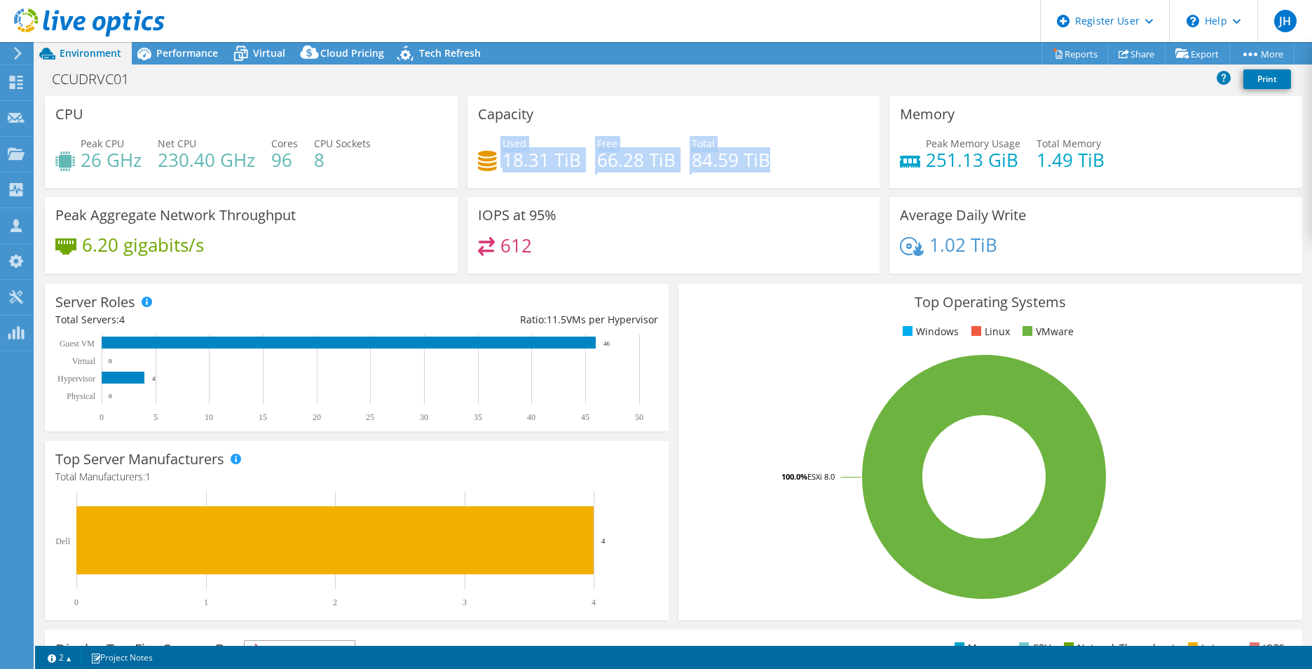
click at [501, 135] on div "Capacity Used 18.31 TiB Free 66.28 TiB Total 84.59 TiB" at bounding box center [674, 142] width 413 height 92
drag, startPoint x: 501, startPoint y: 135, endPoint x: 590, endPoint y: 138, distance: 89.1
click at [571, 136] on div "Used 18.31 TiB" at bounding box center [542, 152] width 79 height 32
drag, startPoint x: 740, startPoint y: 161, endPoint x: 473, endPoint y: 116, distance: 270.2
click at [473, 116] on div "Capacity Used 18.31 TiB Free 66.28 TiB Total 84.59 TiB" at bounding box center [674, 142] width 413 height 92
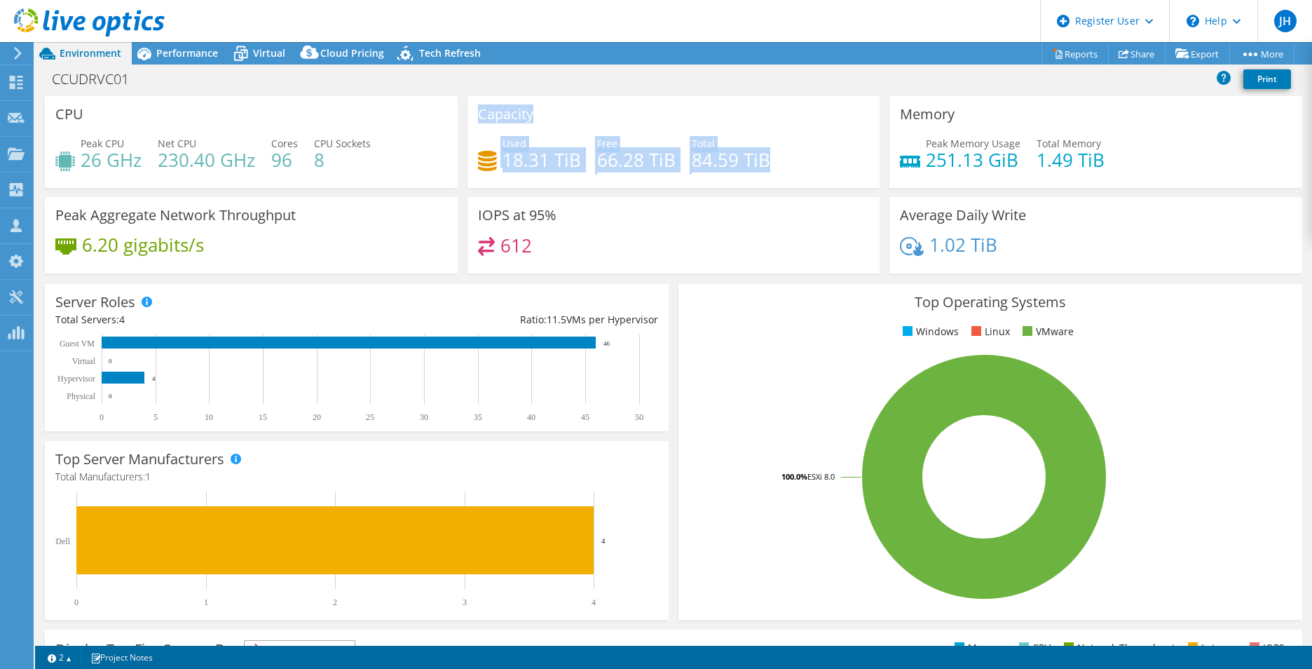
drag, startPoint x: 473, startPoint y: 116, endPoint x: 573, endPoint y: 123, distance: 99.9
click at [573, 123] on div "Capacity Used 18.31 TiB Free 66.28 TiB Total 84.59 TiB" at bounding box center [674, 142] width 413 height 92
drag, startPoint x: 771, startPoint y: 166, endPoint x: 466, endPoint y: 109, distance: 309.5
click at [468, 109] on div "Capacity Used 18.31 TiB Free 66.28 TiB Total 84.59 TiB" at bounding box center [674, 142] width 413 height 92
drag, startPoint x: 466, startPoint y: 109, endPoint x: 588, endPoint y: 118, distance: 121.6
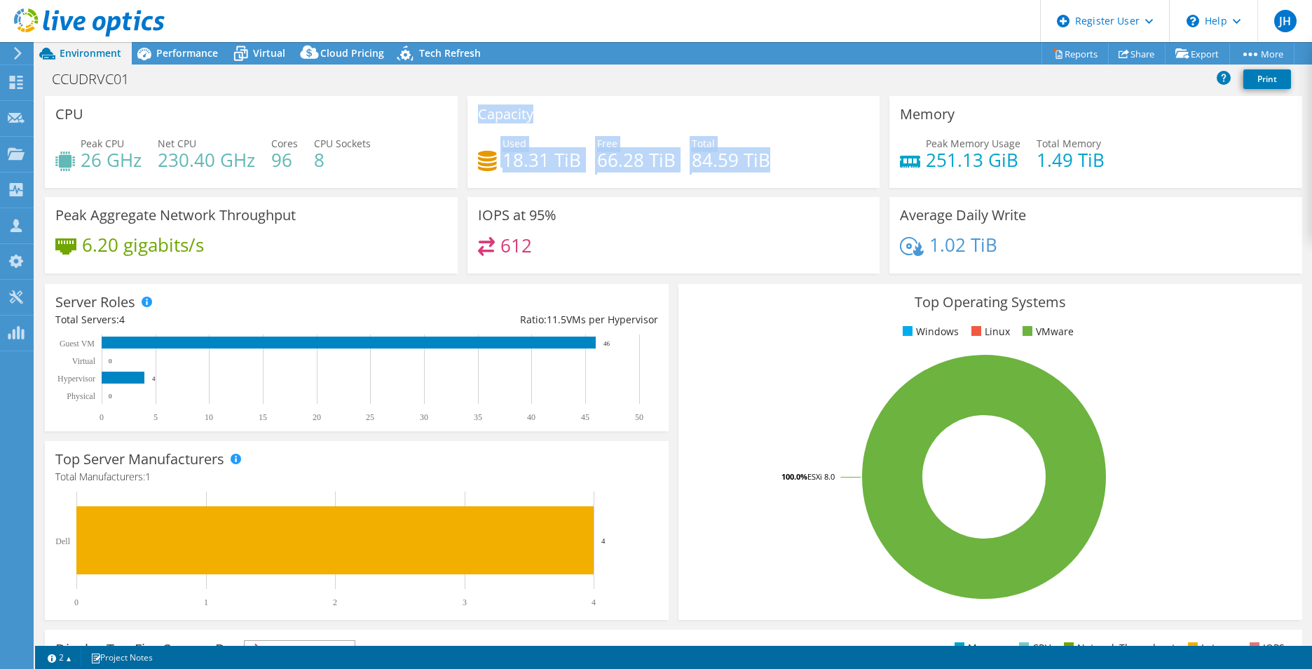
click at [588, 118] on div "Capacity Used 18.31 TiB Free 66.28 TiB Total 84.59 TiB" at bounding box center [674, 142] width 413 height 92
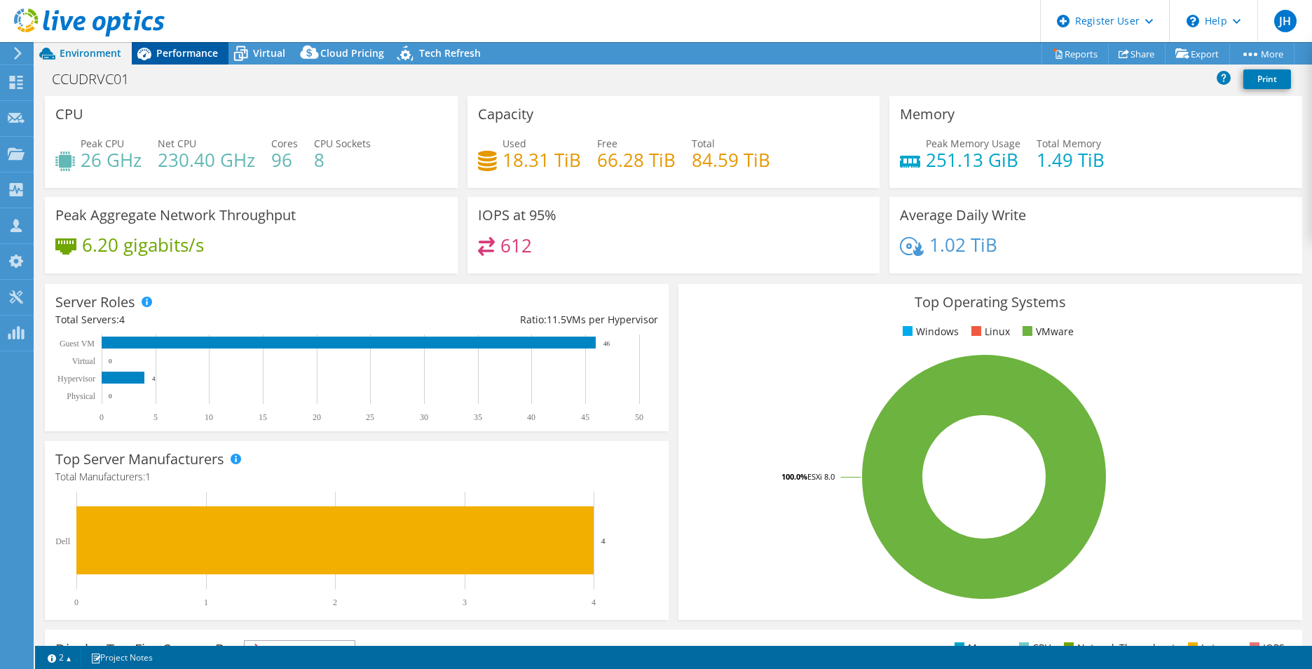
click at [202, 55] on span "Performance" at bounding box center [187, 52] width 62 height 13
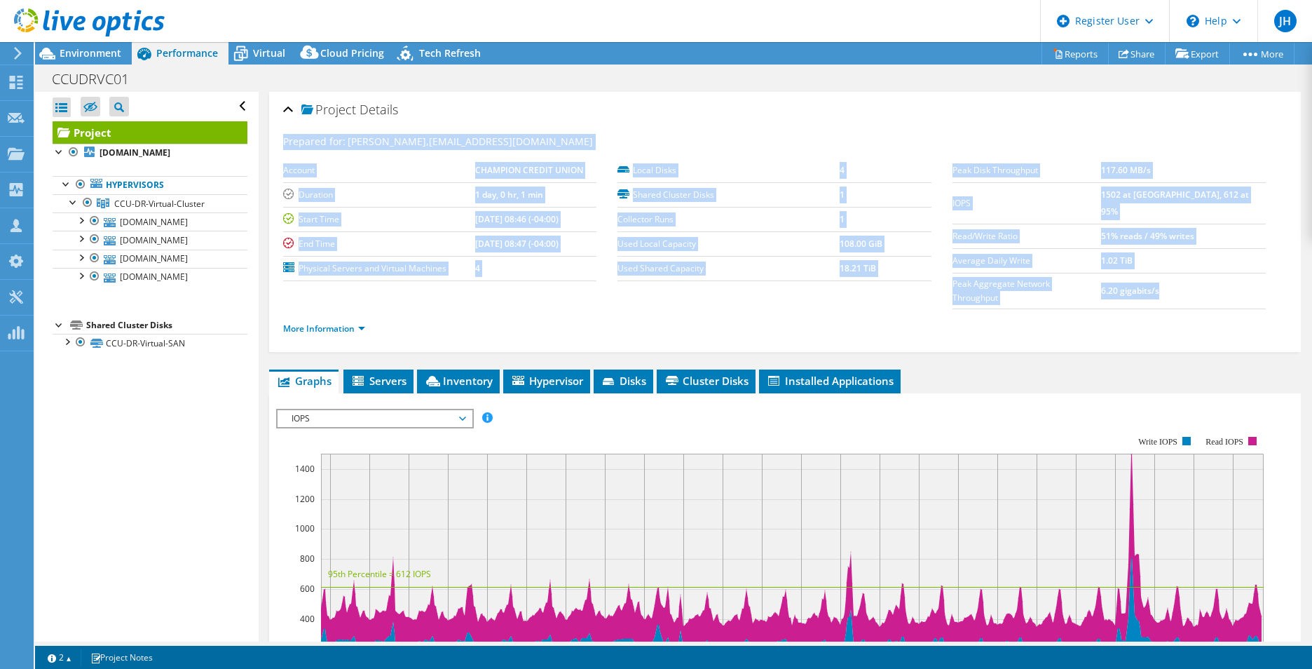
drag, startPoint x: 1210, startPoint y: 278, endPoint x: 269, endPoint y: 144, distance: 950.4
click at [269, 144] on div "Project Details Prepared for: Jonathan Rowland, jrowland@championcu.com Account…" at bounding box center [785, 222] width 1032 height 260
drag, startPoint x: 269, startPoint y: 144, endPoint x: 666, endPoint y: 125, distance: 397.2
click at [666, 125] on div "Prepared for: Jonathan Rowland, jrowland@championcu.com Account CHAMPION CREDIT…" at bounding box center [785, 236] width 1004 height 223
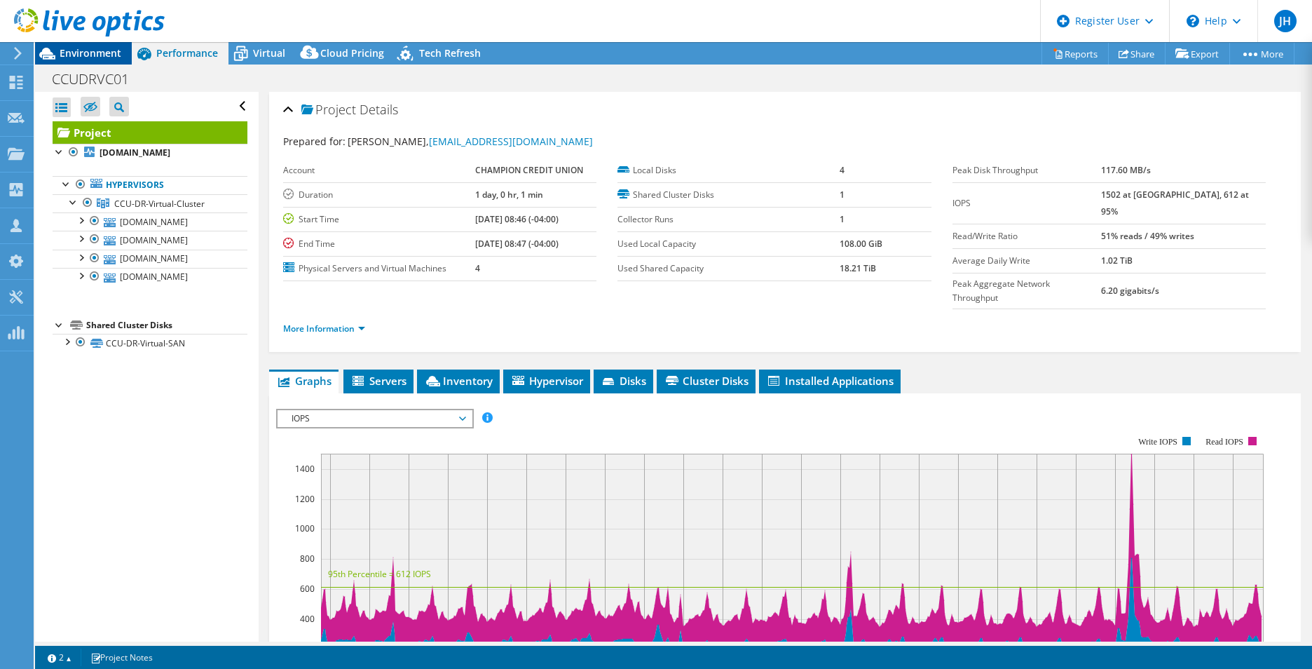
click at [99, 51] on span "Environment" at bounding box center [91, 52] width 62 height 13
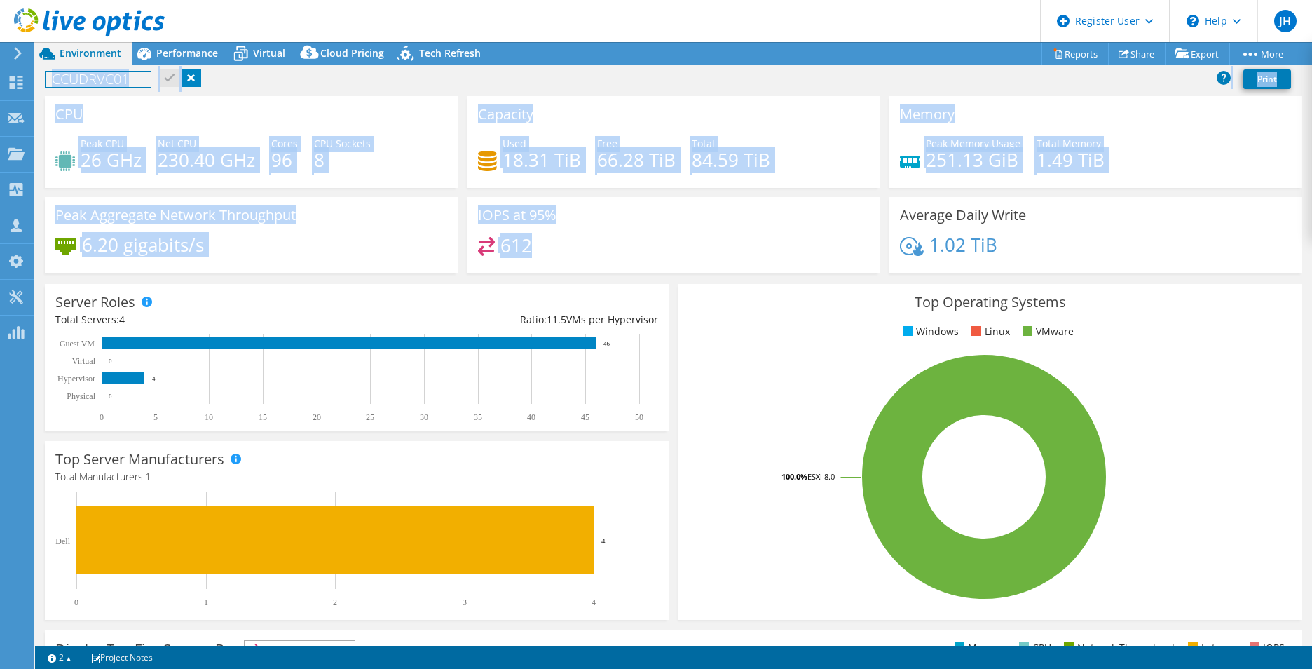
drag, startPoint x: 538, startPoint y: 242, endPoint x: 74, endPoint y: 104, distance: 484.3
click at [73, 104] on div "CPU Peak CPU 26 GHz Net CPU 230.40 GHz Cores 96 CPU Sockets 8 Capacity Used 18.…" at bounding box center [674, 189] width 1268 height 186
click at [364, 129] on div "CPU Peak CPU 26 GHz Net CPU 230.40 GHz Cores 96 CPU Sockets 8" at bounding box center [251, 142] width 413 height 92
drag, startPoint x: 536, startPoint y: 246, endPoint x: 54, endPoint y: 108, distance: 501.1
click at [54, 108] on div "CPU Peak CPU 26 GHz Net CPU 230.40 GHz Cores 96 CPU Sockets 8 Capacity Used 18.…" at bounding box center [674, 189] width 1268 height 186
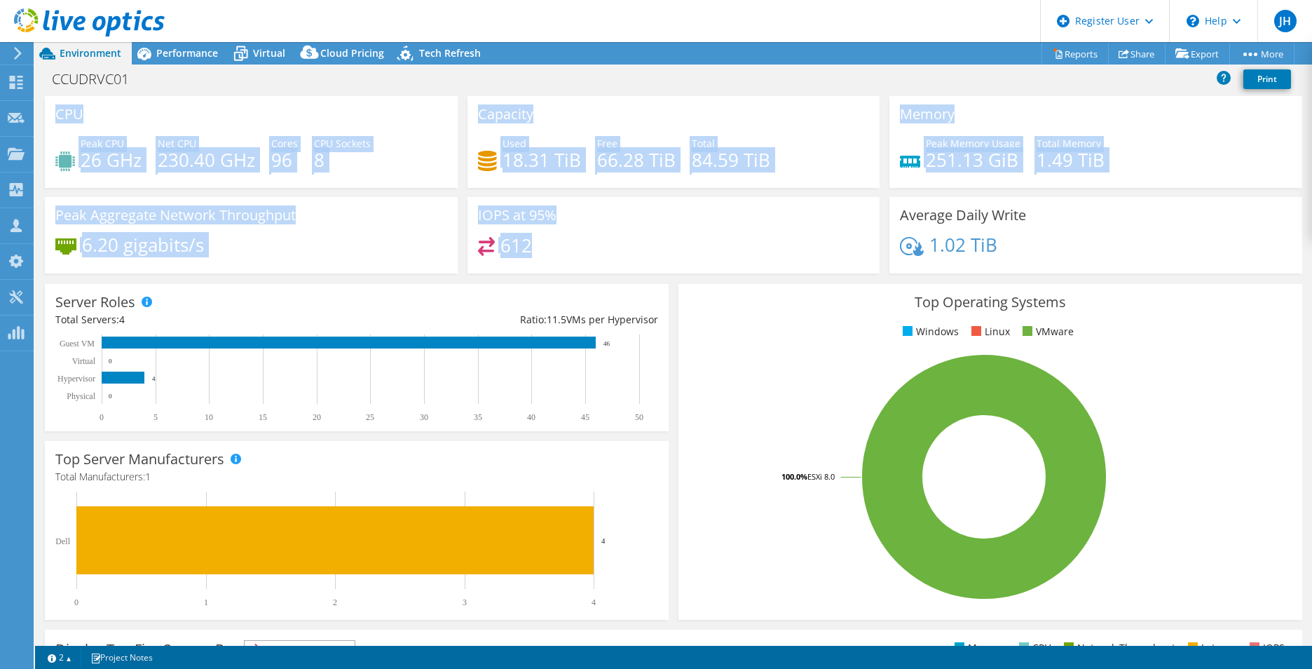
drag, startPoint x: 54, startPoint y: 108, endPoint x: 114, endPoint y: 110, distance: 59.6
click at [114, 110] on div "CPU Peak CPU 26 GHz Net CPU 230.40 GHz Cores 96 CPU Sockets 8" at bounding box center [251, 142] width 413 height 92
drag, startPoint x: 519, startPoint y: 248, endPoint x: 59, endPoint y: 111, distance: 479.8
click at [59, 111] on div "CPU Peak CPU 26 GHz Net CPU 230.40 GHz Cores 96 CPU Sockets 8 Capacity Used 18.…" at bounding box center [674, 189] width 1268 height 186
drag, startPoint x: 59, startPoint y: 111, endPoint x: 127, endPoint y: 118, distance: 68.3
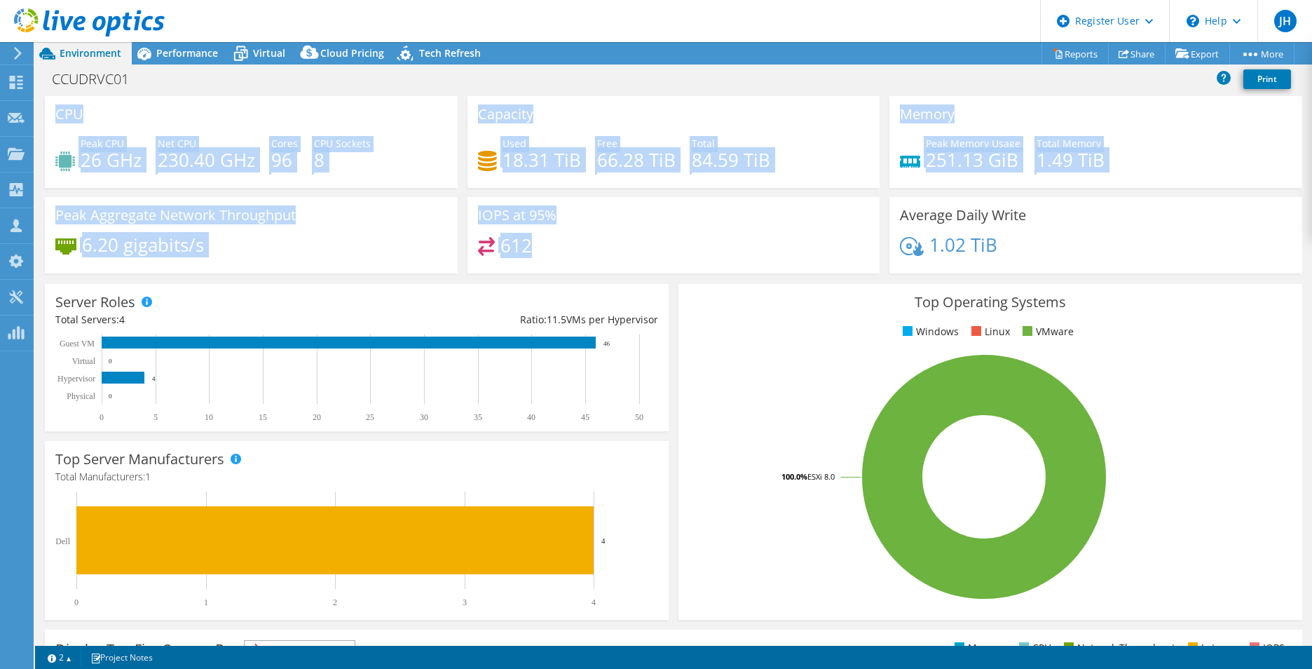
click at [127, 118] on div "CPU Peak CPU 26 GHz Net CPU 230.40 GHz Cores 96 CPU Sockets 8" at bounding box center [251, 142] width 413 height 92
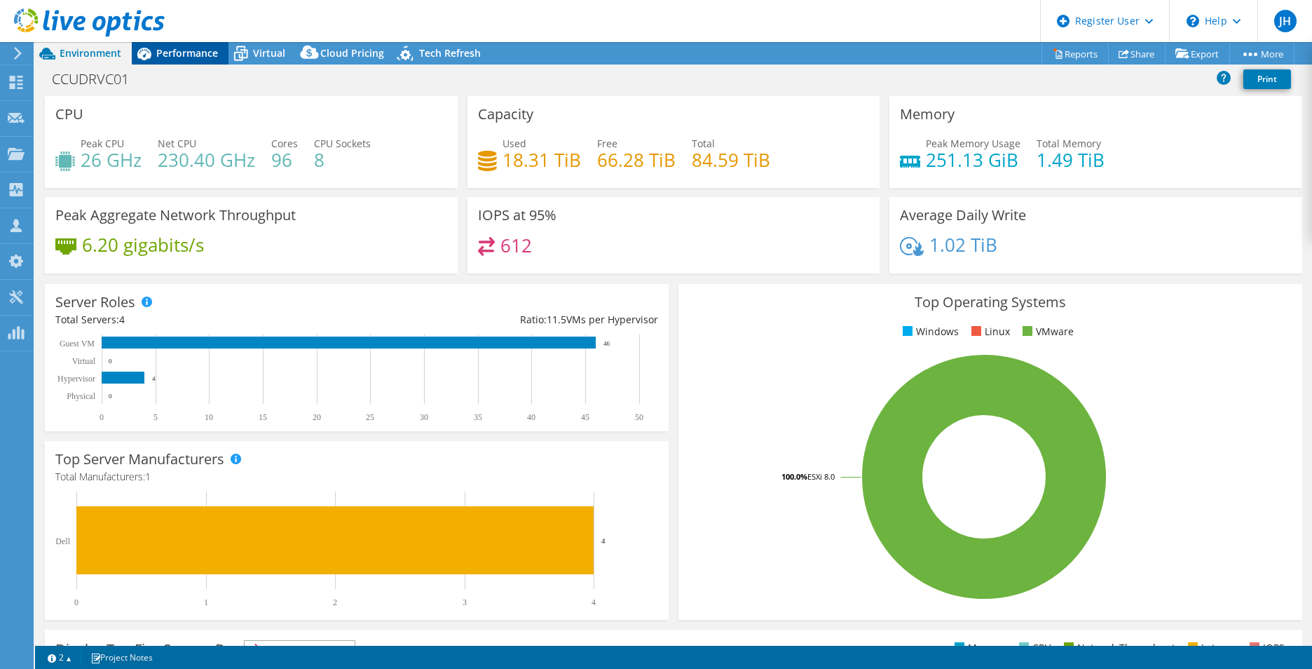
click at [167, 60] on div "Performance" at bounding box center [180, 53] width 97 height 22
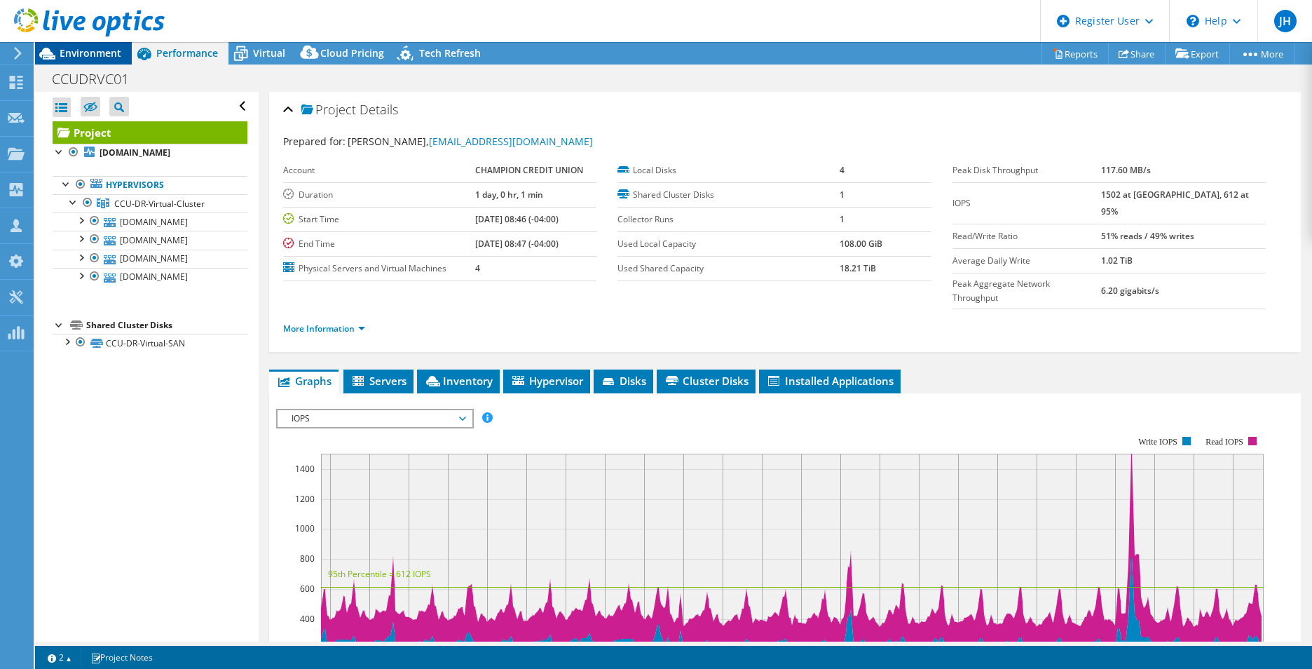
click at [96, 53] on span "Environment" at bounding box center [91, 52] width 62 height 13
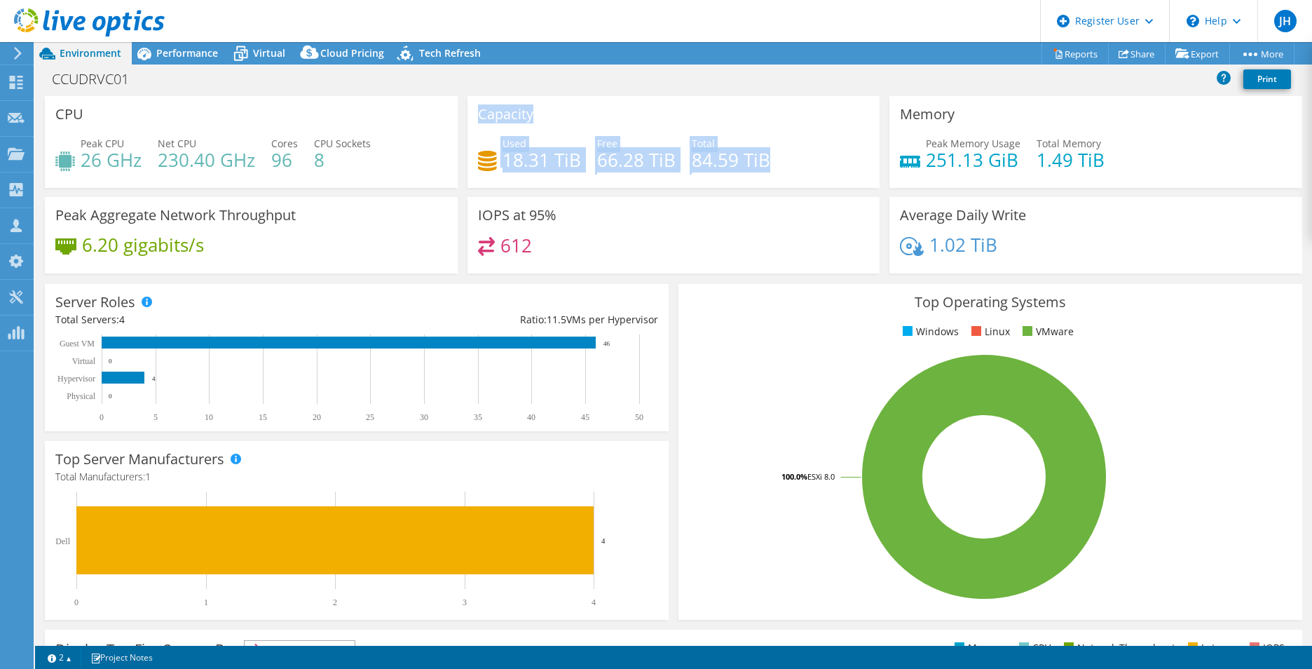
drag, startPoint x: 722, startPoint y: 164, endPoint x: 464, endPoint y: 110, distance: 263.6
click at [468, 110] on div "Capacity Used 18.31 TiB Free 66.28 TiB Total 84.59 TiB" at bounding box center [674, 142] width 413 height 92
drag, startPoint x: 464, startPoint y: 110, endPoint x: 552, endPoint y: 120, distance: 88.9
click at [552, 120] on div "Capacity Used 18.31 TiB Free 66.28 TiB Total 84.59 TiB" at bounding box center [674, 142] width 413 height 92
drag, startPoint x: 775, startPoint y: 154, endPoint x: 474, endPoint y: 104, distance: 305.6
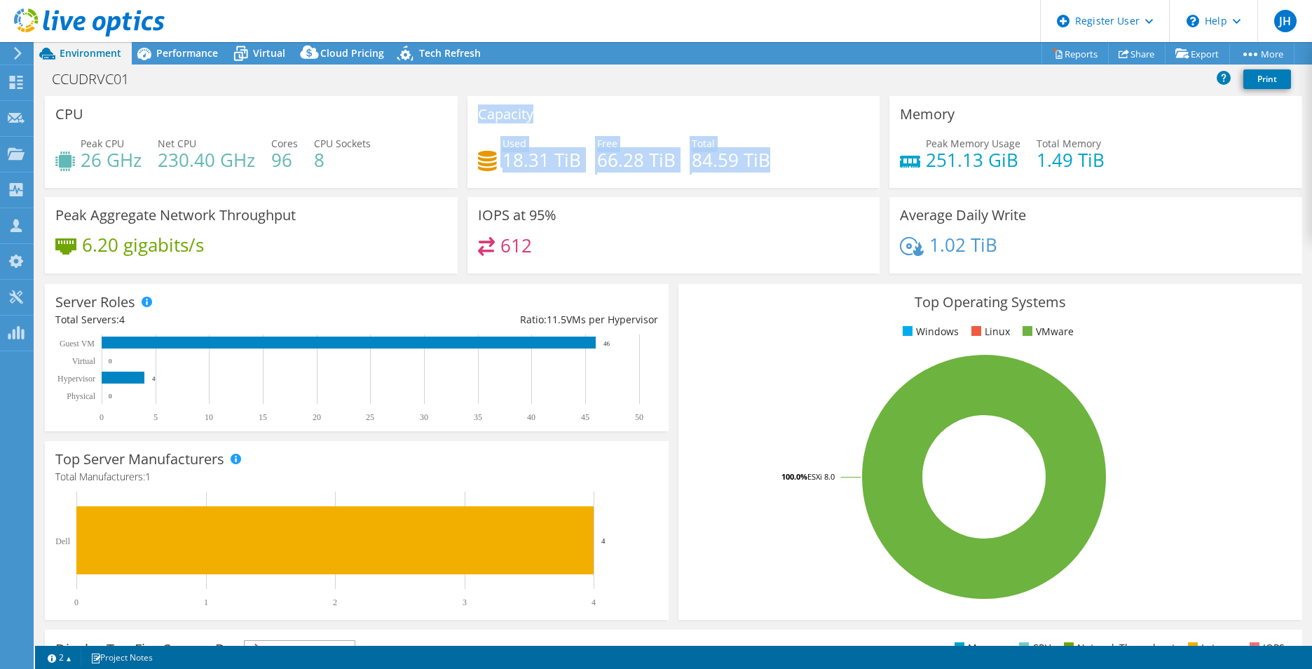
click at [474, 104] on div "Capacity Used 18.31 TiB Free 66.28 TiB Total 84.59 TiB" at bounding box center [674, 142] width 413 height 92
drag, startPoint x: 474, startPoint y: 104, endPoint x: 624, endPoint y: 118, distance: 150.6
click at [624, 118] on div "Capacity Used 18.31 TiB Free 66.28 TiB Total 84.59 TiB" at bounding box center [674, 142] width 413 height 92
drag, startPoint x: 785, startPoint y: 165, endPoint x: 475, endPoint y: 108, distance: 315.9
click at [475, 108] on div "Capacity Used 18.31 TiB Free 66.28 TiB Total 84.59 TiB" at bounding box center [674, 142] width 413 height 92
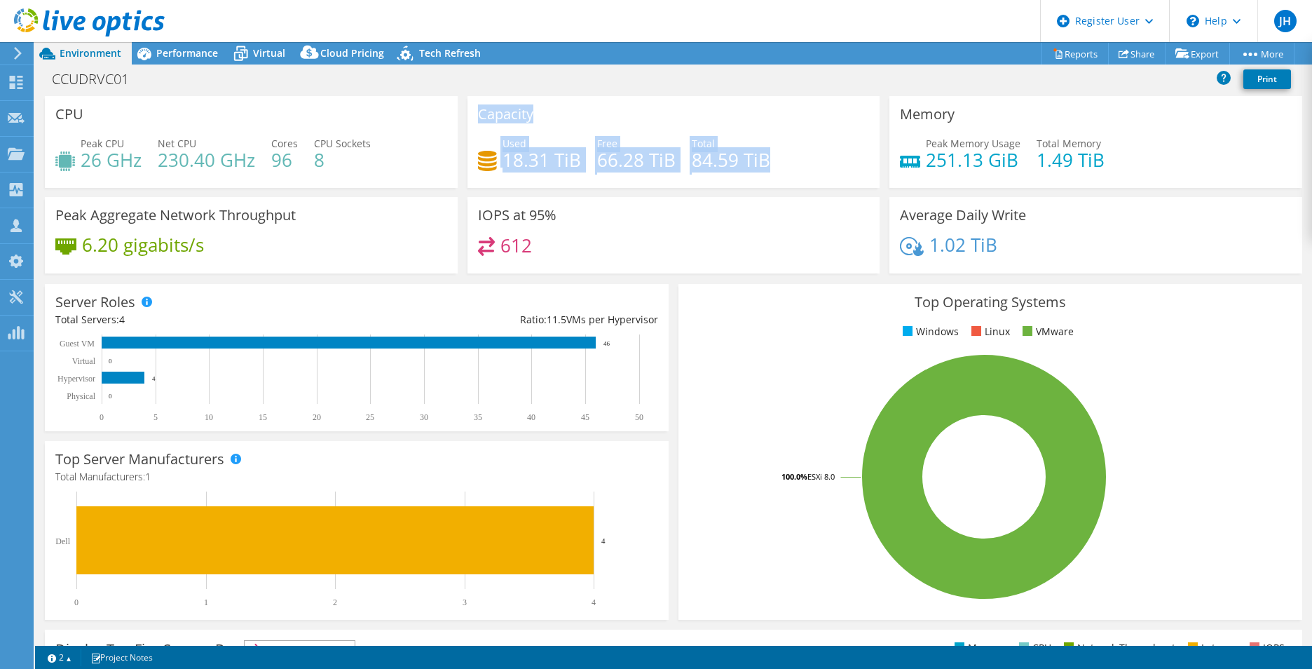
drag, startPoint x: 473, startPoint y: 108, endPoint x: 618, endPoint y: 114, distance: 145.3
click at [620, 114] on div "Capacity Used 18.31 TiB Free 66.28 TiB Total 84.59 TiB" at bounding box center [674, 142] width 413 height 92
click at [611, 130] on div "Capacity Used 18.31 TiB Free 66.28 TiB Total 84.59 TiB" at bounding box center [674, 142] width 413 height 92
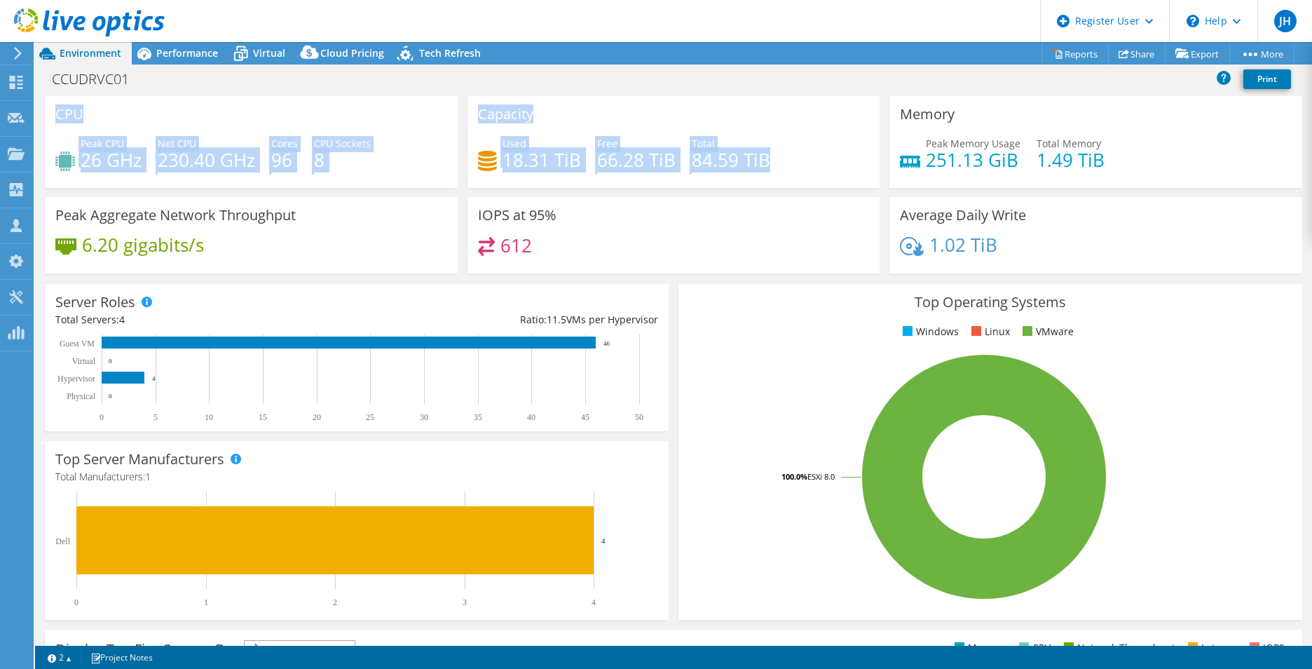
drag, startPoint x: 776, startPoint y: 157, endPoint x: 57, endPoint y: 104, distance: 721.3
click at [57, 104] on div "CPU Peak CPU 26 GHz Net CPU 230.40 GHz Cores 96 CPU Sockets 8 Capacity Used 18.…" at bounding box center [674, 189] width 1268 height 186
drag, startPoint x: 57, startPoint y: 104, endPoint x: 91, endPoint y: 106, distance: 34.4
click at [91, 106] on div "CPU Peak CPU 26 GHz Net CPU 230.40 GHz Cores 96 CPU Sockets 8" at bounding box center [251, 142] width 413 height 92
drag, startPoint x: 772, startPoint y: 166, endPoint x: 55, endPoint y: 118, distance: 718.1
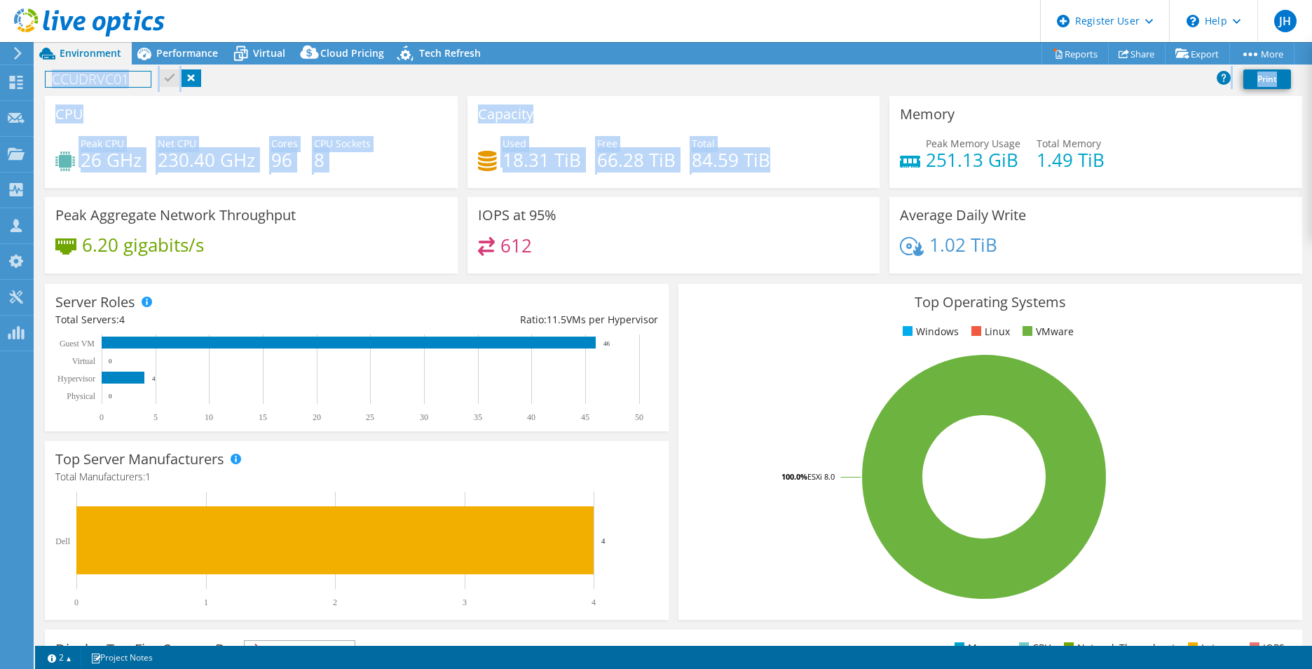
click at [55, 118] on div "CPU Peak CPU 26 GHz Net CPU 230.40 GHz Cores 96 CPU Sockets 8 Capacity Used 18.…" at bounding box center [674, 189] width 1268 height 186
click at [315, 128] on div "CPU Peak CPU 26 GHz Net CPU 230.40 GHz Cores 96 CPU Sockets 8" at bounding box center [251, 142] width 413 height 92
drag, startPoint x: 778, startPoint y: 165, endPoint x: 48, endPoint y: 120, distance: 730.5
click at [48, 120] on div "CPU Peak CPU 26 GHz Net CPU 230.40 GHz Cores 96 CPU Sockets 8 Capacity Used 18.…" at bounding box center [674, 189] width 1268 height 186
drag, startPoint x: 48, startPoint y: 120, endPoint x: 161, endPoint y: 131, distance: 112.7
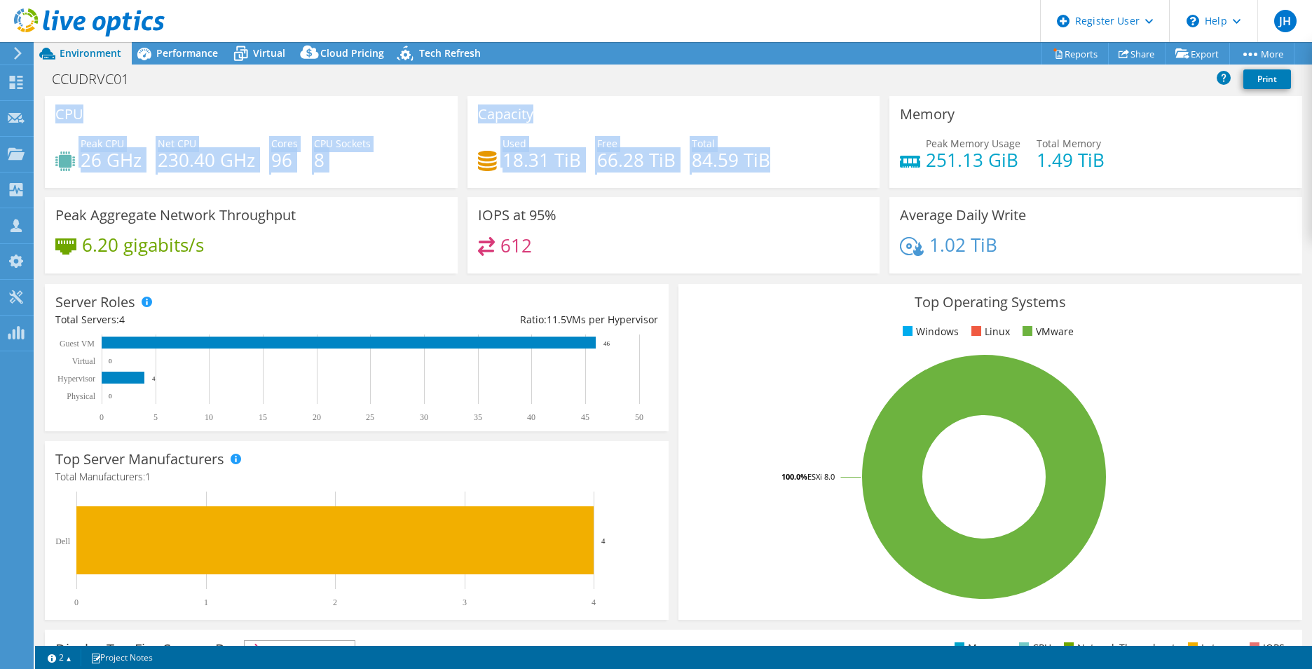
click at [161, 131] on div "CPU Peak CPU 26 GHz Net CPU 230.40 GHz Cores 96 CPU Sockets 8" at bounding box center [251, 142] width 413 height 92
drag, startPoint x: 773, startPoint y: 163, endPoint x: 55, endPoint y: 112, distance: 720.5
click at [55, 112] on div "CPU Peak CPU 26 GHz Net CPU 230.40 GHz Cores 96 CPU Sockets 8 Capacity Used 18.…" at bounding box center [674, 189] width 1268 height 186
drag, startPoint x: 55, startPoint y: 112, endPoint x: 180, endPoint y: 124, distance: 126.1
click at [180, 124] on div "CPU Peak CPU 26 GHz Net CPU 230.40 GHz Cores 96 CPU Sockets 8" at bounding box center [251, 142] width 413 height 92
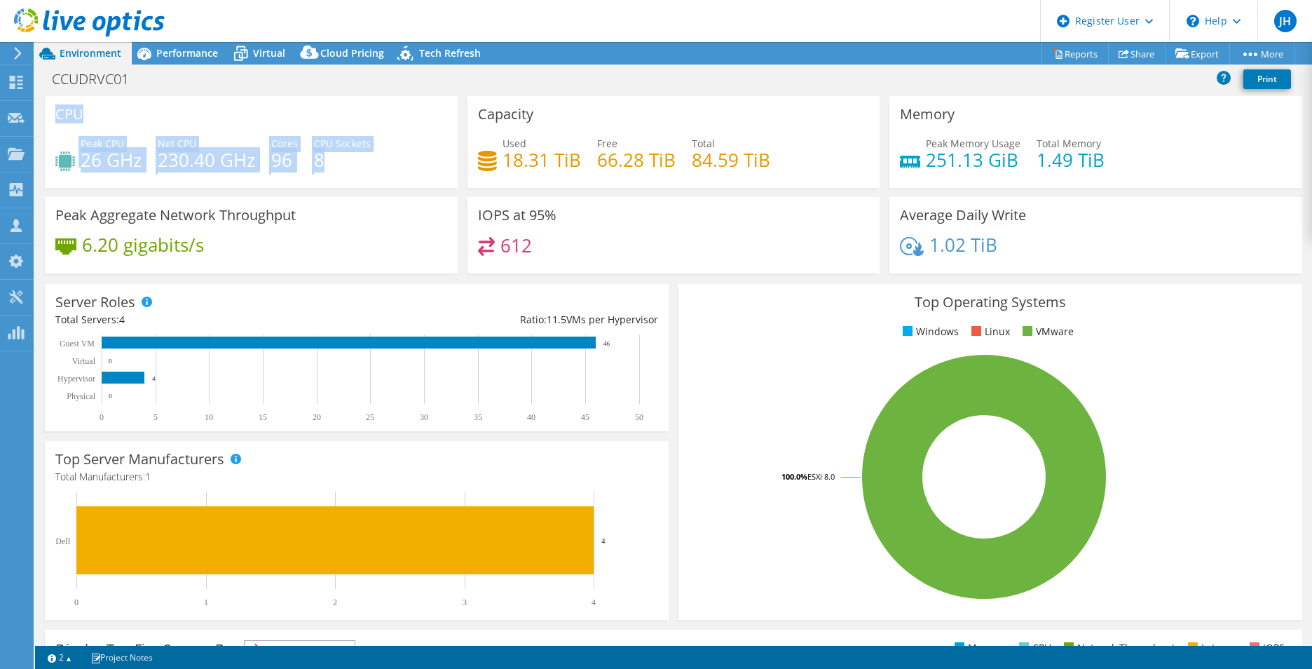
drag, startPoint x: 310, startPoint y: 163, endPoint x: 52, endPoint y: 104, distance: 264.5
click at [52, 104] on div "CPU Peak CPU 26 GHz Net CPU 230.40 GHz Cores 96 CPU Sockets 8" at bounding box center [251, 142] width 413 height 92
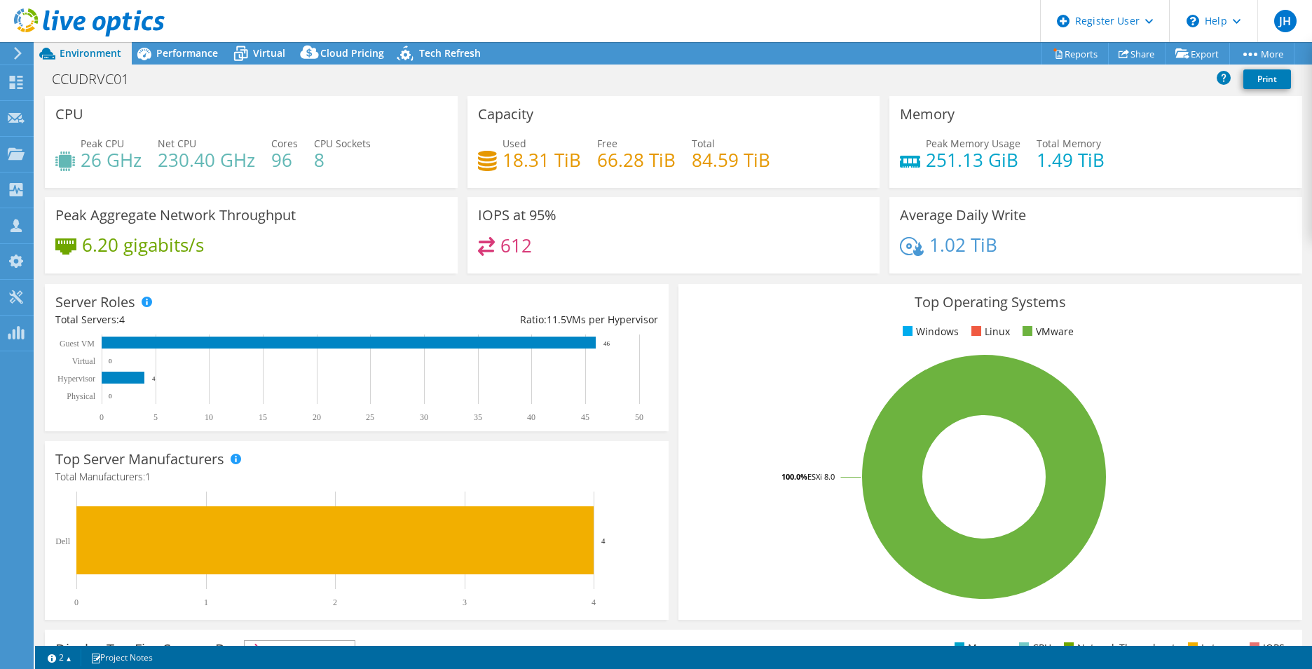
click at [825, 172] on div "Used 18.31 TiB Free 66.28 TiB Total 84.59 TiB" at bounding box center [674, 159] width 392 height 46
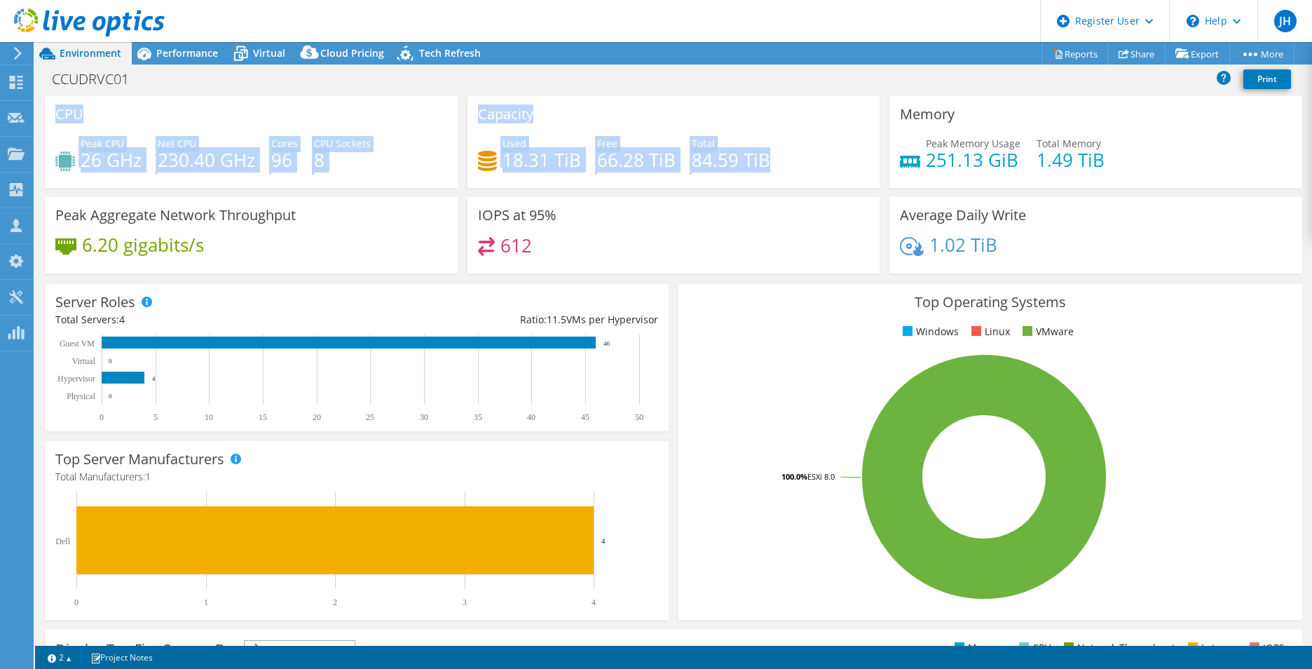
drag, startPoint x: 623, startPoint y: 147, endPoint x: 57, endPoint y: 118, distance: 566.6
click at [57, 118] on div "CPU Peak CPU 26 GHz Net CPU 230.40 GHz Cores 96 CPU Sockets 8 Capacity Used 18.…" at bounding box center [674, 189] width 1268 height 186
drag, startPoint x: 57, startPoint y: 118, endPoint x: 135, endPoint y: 117, distance: 77.8
click at [135, 117] on div "CPU Peak CPU 26 GHz Net CPU 230.40 GHz Cores 96 CPU Sockets 8" at bounding box center [251, 142] width 413 height 92
drag, startPoint x: 779, startPoint y: 168, endPoint x: 67, endPoint y: 97, distance: 715.2
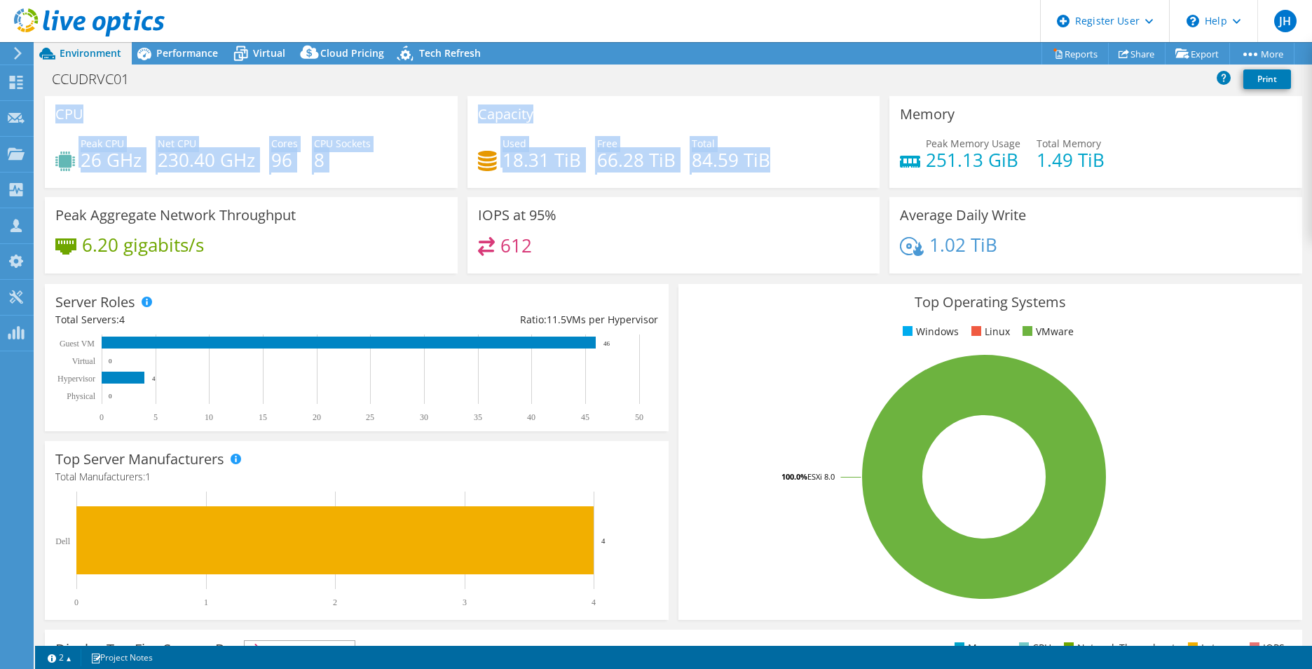
click at [67, 97] on div "CPU Peak CPU 26 GHz Net CPU 230.40 GHz Cores 96 CPU Sockets 8 Capacity Used 18.…" at bounding box center [674, 189] width 1268 height 186
click at [734, 158] on h4 "84.59 TiB" at bounding box center [731, 159] width 79 height 15
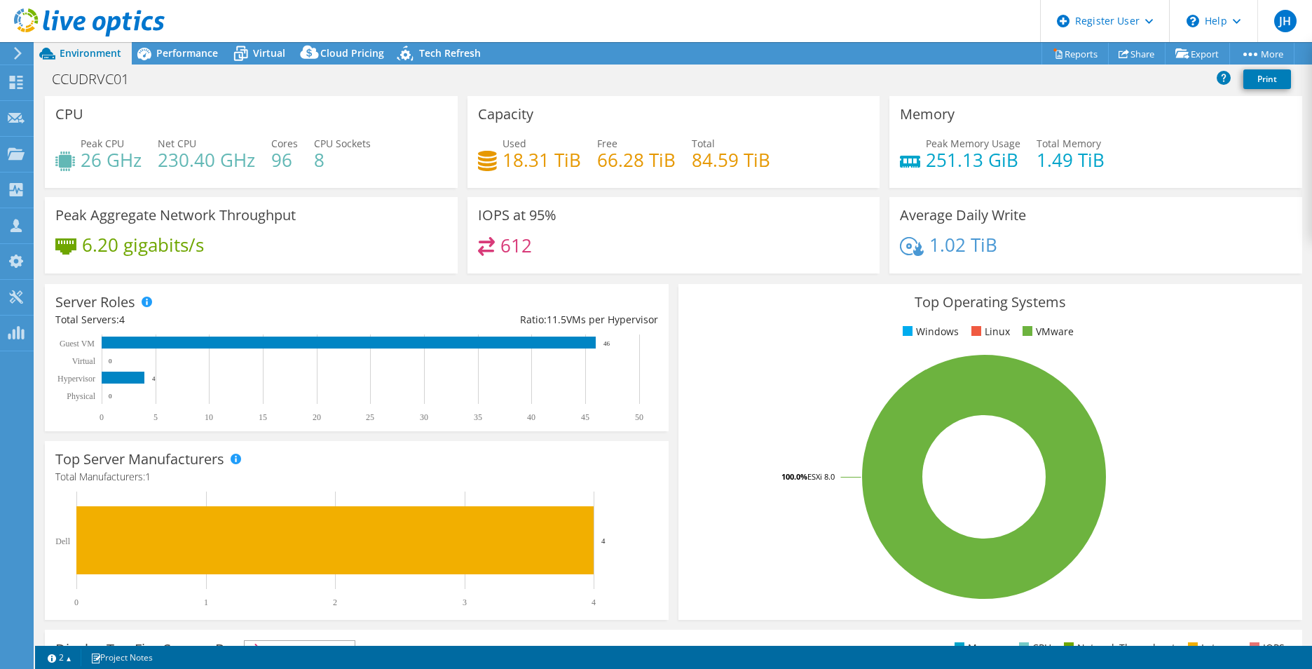
click at [783, 172] on div "Used 18.31 TiB Free 66.28 TiB Total 84.59 TiB" at bounding box center [674, 159] width 392 height 46
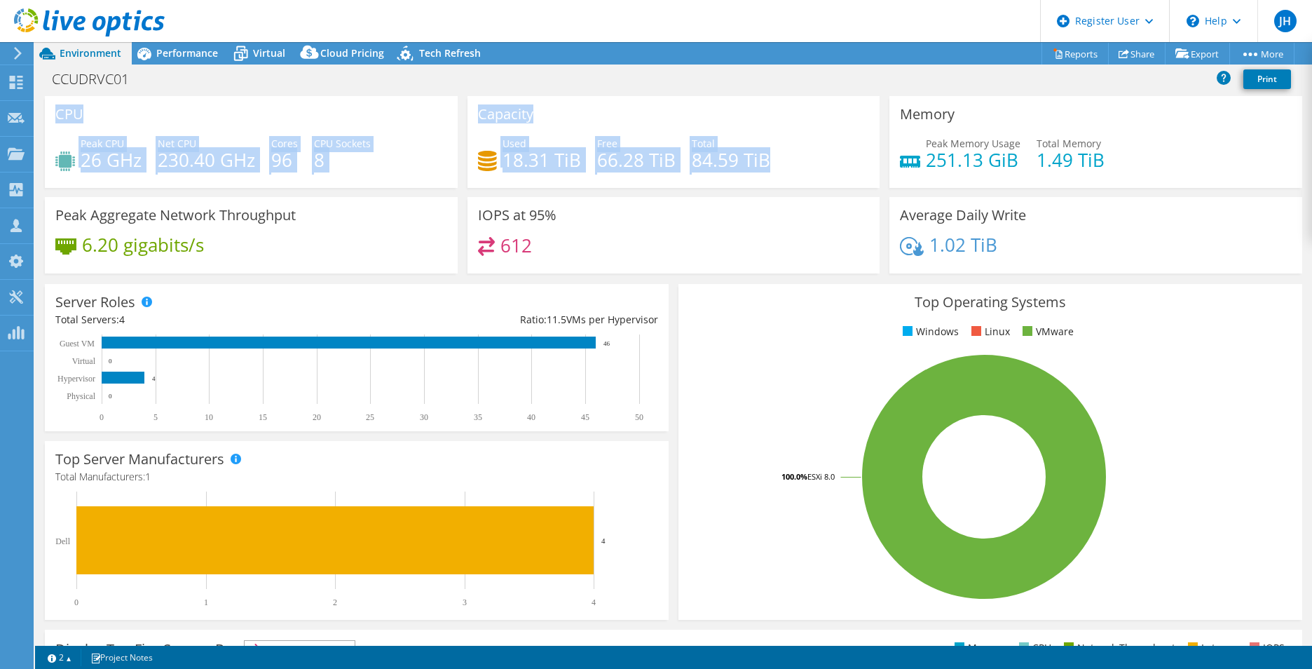
drag, startPoint x: 770, startPoint y: 172, endPoint x: 50, endPoint y: 108, distance: 722.9
click at [50, 108] on div "CPU Peak CPU 26 GHz Net CPU 230.40 GHz Cores 96 CPU Sockets 8 Capacity Used 18.…" at bounding box center [674, 189] width 1268 height 186
drag, startPoint x: 50, startPoint y: 108, endPoint x: 97, endPoint y: 114, distance: 48.0
click at [97, 114] on div "CPU Peak CPU 26 GHz Net CPU 230.40 GHz Cores 96 CPU Sockets 8" at bounding box center [251, 142] width 413 height 92
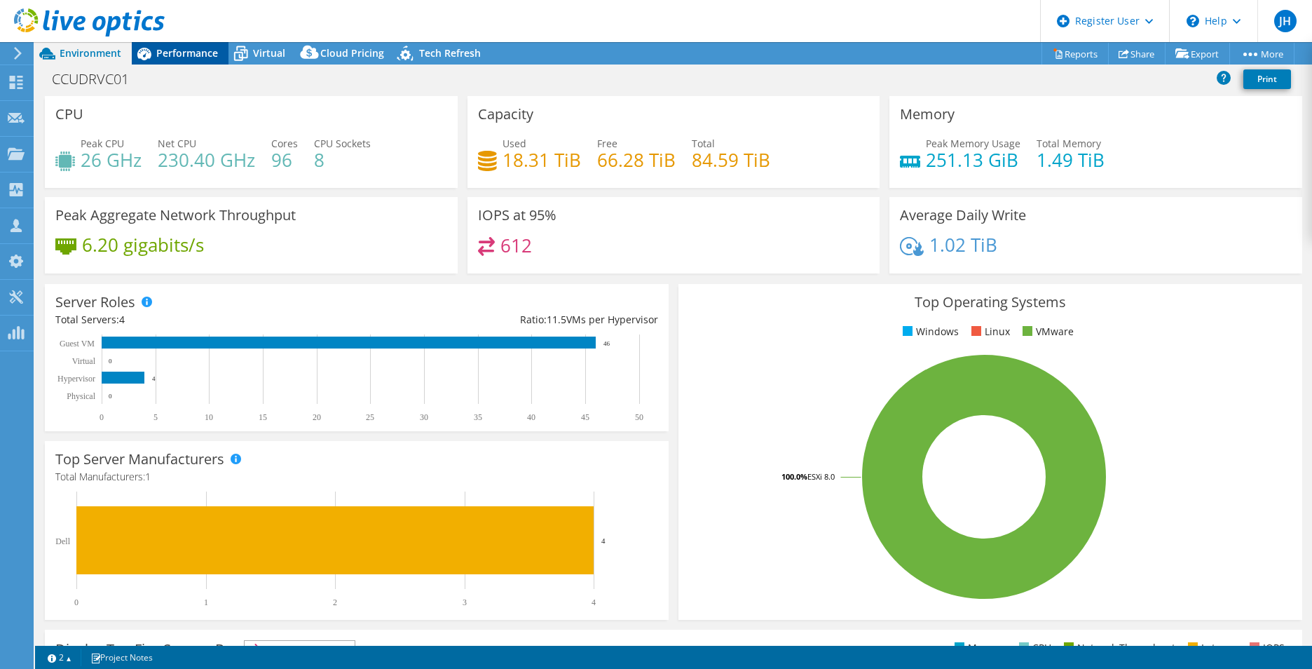
click at [182, 55] on span "Performance" at bounding box center [187, 52] width 62 height 13
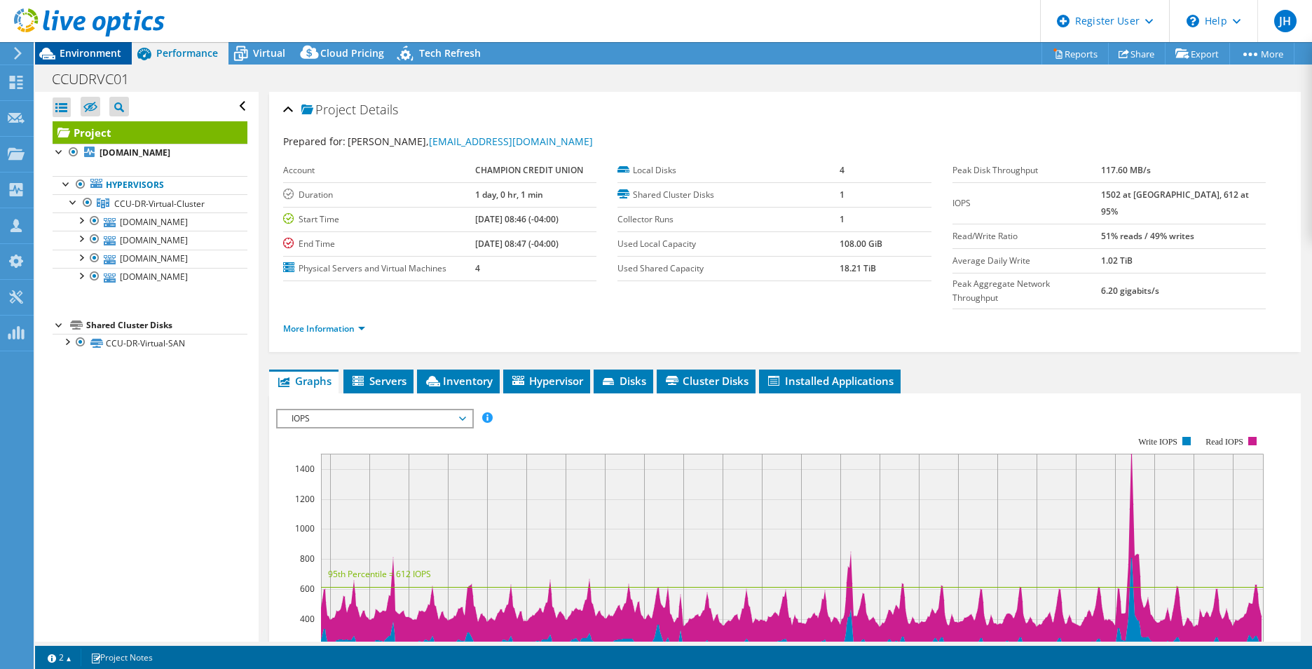
click at [116, 51] on span "Environment" at bounding box center [91, 52] width 62 height 13
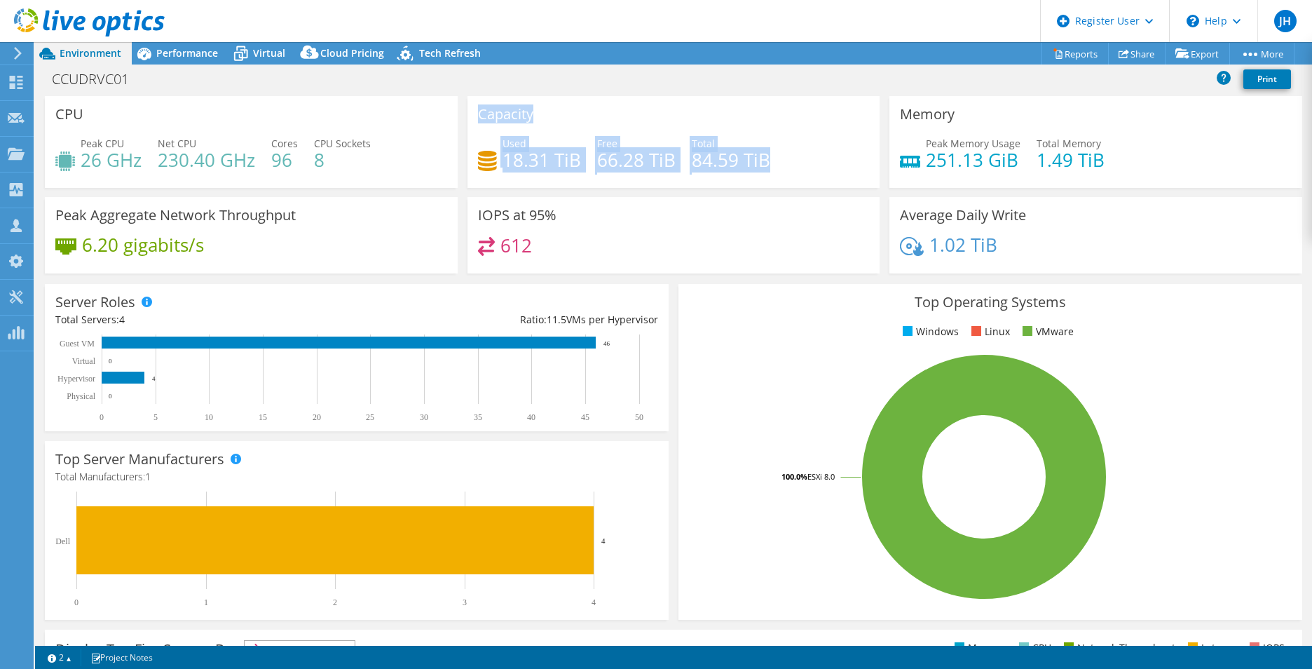
drag, startPoint x: 768, startPoint y: 157, endPoint x: 456, endPoint y: 97, distance: 317.1
click at [457, 97] on div "CPU Peak CPU 26 GHz Net CPU 230.40 GHz Cores 96 CPU Sockets 8 Capacity Used 18.…" at bounding box center [674, 189] width 1268 height 186
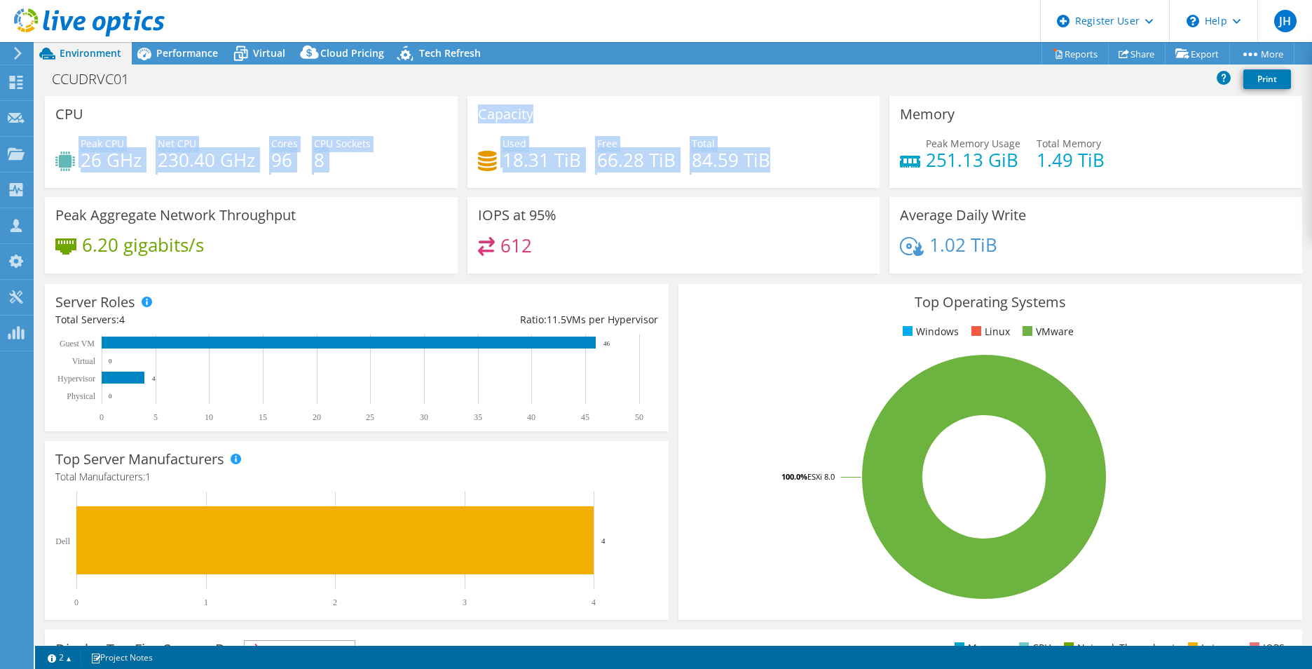
drag, startPoint x: 456, startPoint y: 97, endPoint x: 599, endPoint y: 110, distance: 142.9
click at [599, 110] on div "Capacity Used 18.31 TiB Free 66.28 TiB Total 84.59 TiB" at bounding box center [674, 142] width 413 height 92
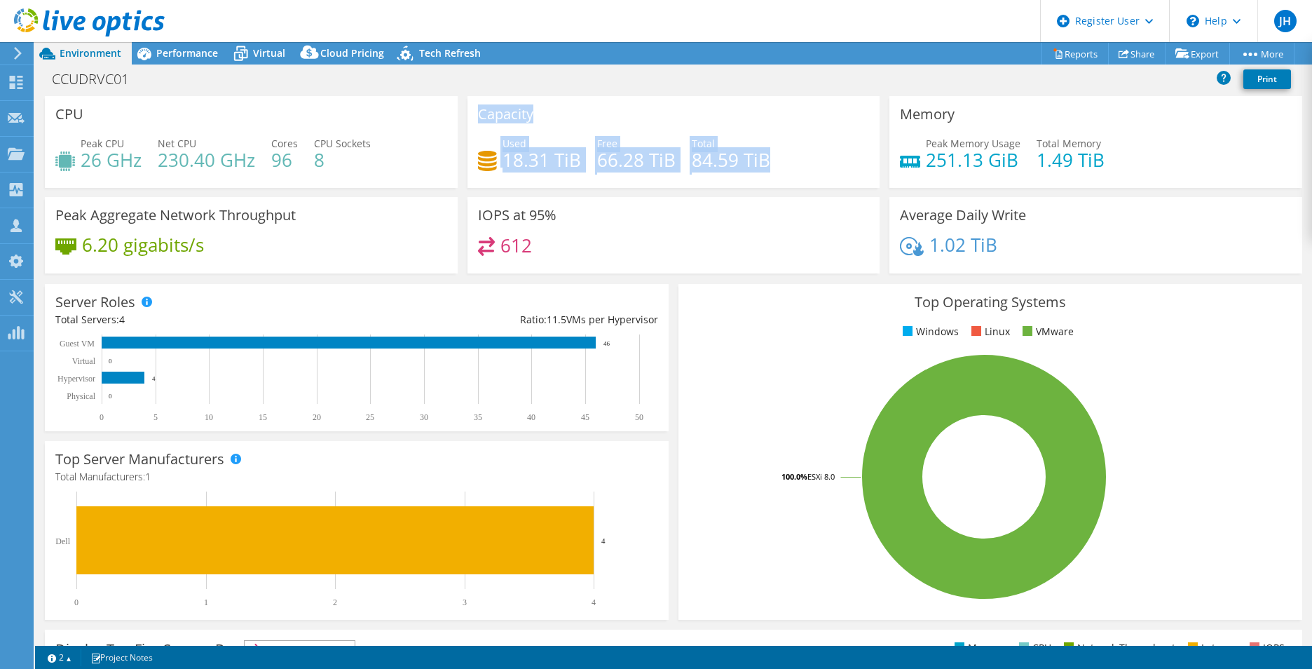
drag, startPoint x: 765, startPoint y: 153, endPoint x: 471, endPoint y: 109, distance: 297.1
click at [471, 109] on div "Capacity Used 18.31 TiB Free 66.28 TiB Total 84.59 TiB" at bounding box center [674, 142] width 413 height 92
drag, startPoint x: 471, startPoint y: 109, endPoint x: 563, endPoint y: 115, distance: 92.1
click at [563, 115] on div "Capacity Used 18.31 TiB Free 66.28 TiB Total 84.59 TiB" at bounding box center [674, 142] width 413 height 92
drag, startPoint x: 761, startPoint y: 163, endPoint x: 466, endPoint y: 105, distance: 301.5
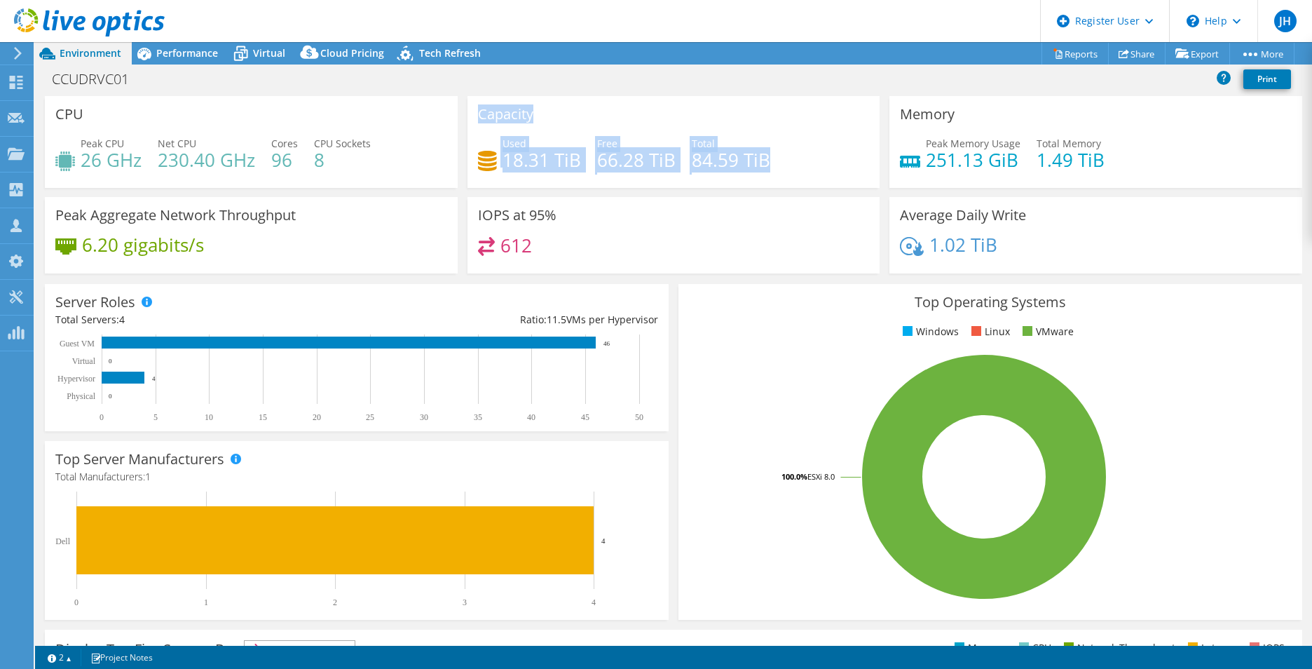
click at [468, 105] on div "Capacity Used 18.31 TiB Free 66.28 TiB Total 84.59 TiB" at bounding box center [674, 142] width 413 height 92
drag, startPoint x: 466, startPoint y: 105, endPoint x: 560, endPoint y: 115, distance: 95.2
click at [560, 115] on div "Capacity Used 18.31 TiB Free 66.28 TiB Total 84.59 TiB" at bounding box center [674, 142] width 413 height 92
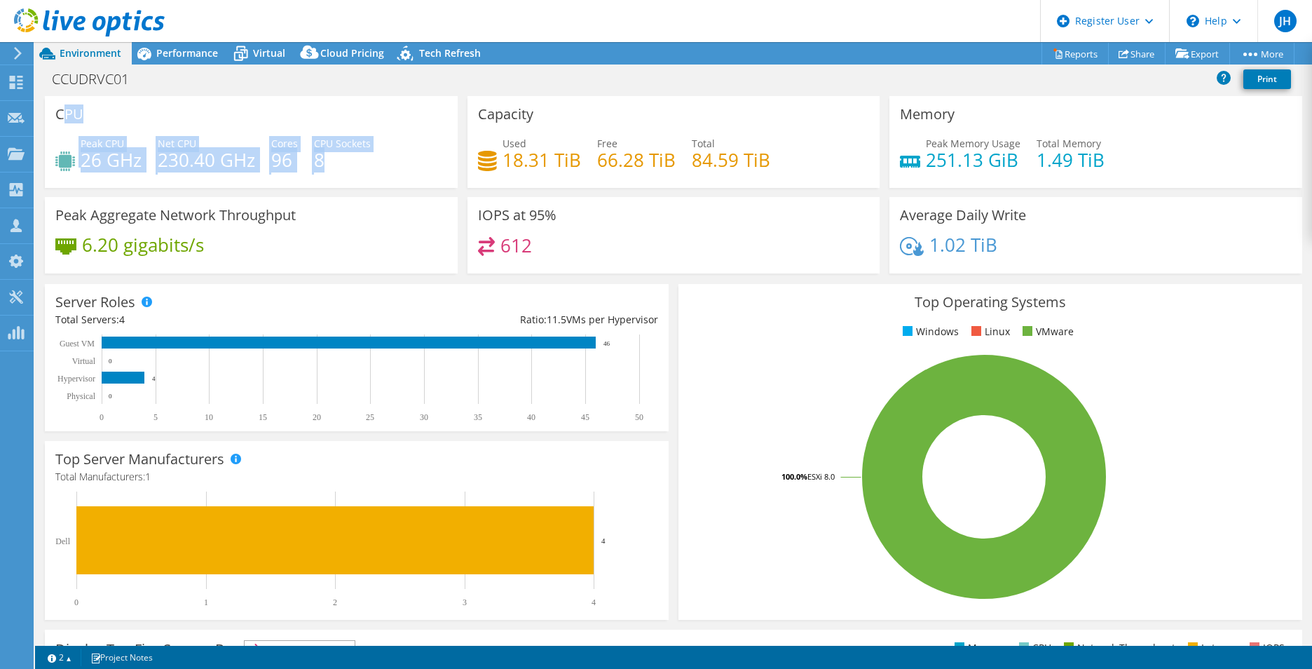
drag, startPoint x: 339, startPoint y: 158, endPoint x: 61, endPoint y: 107, distance: 283.0
click at [61, 107] on div "CPU Peak CPU 26 GHz Net CPU 230.40 GHz Cores 96 CPU Sockets 8" at bounding box center [251, 142] width 413 height 92
drag, startPoint x: 61, startPoint y: 107, endPoint x: 116, endPoint y: 111, distance: 55.5
click at [116, 111] on div "CPU Peak CPU 26 GHz Net CPU 230.40 GHz Cores 96 CPU Sockets 8" at bounding box center [251, 142] width 413 height 92
click at [374, 170] on div "Peak CPU 26 GHz Net CPU 230.40 GHz Cores 96 CPU Sockets 8" at bounding box center [251, 159] width 392 height 46
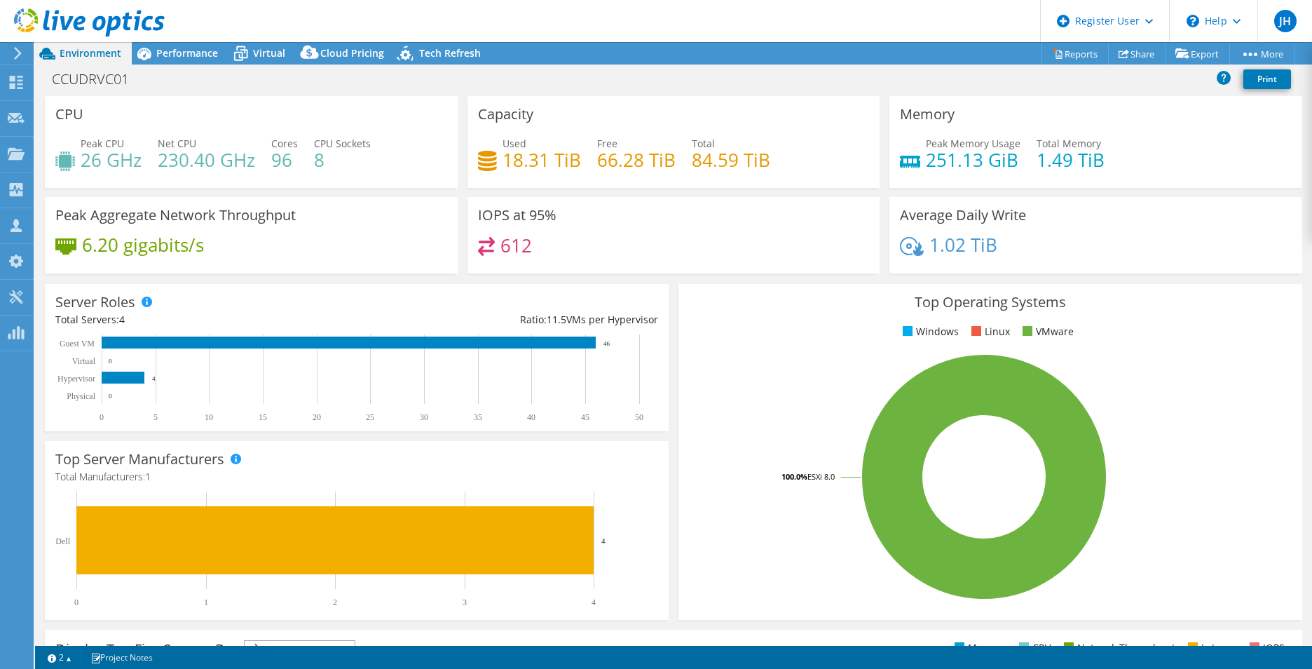
click at [239, 113] on div "CPU Peak CPU 26 GHz Net CPU 230.40 GHz Cores 96 CPU Sockets 8" at bounding box center [251, 142] width 413 height 92
drag, startPoint x: 97, startPoint y: 113, endPoint x: 56, endPoint y: 109, distance: 40.8
click at [56, 109] on div "CPU Peak CPU 26 GHz Net CPU 230.40 GHz Cores 96 CPU Sockets 8" at bounding box center [251, 142] width 413 height 92
drag, startPoint x: 56, startPoint y: 109, endPoint x: 99, endPoint y: 116, distance: 43.2
click at [103, 116] on div "CPU Peak CPU 26 GHz Net CPU 230.40 GHz Cores 96 CPU Sockets 8" at bounding box center [251, 142] width 413 height 92
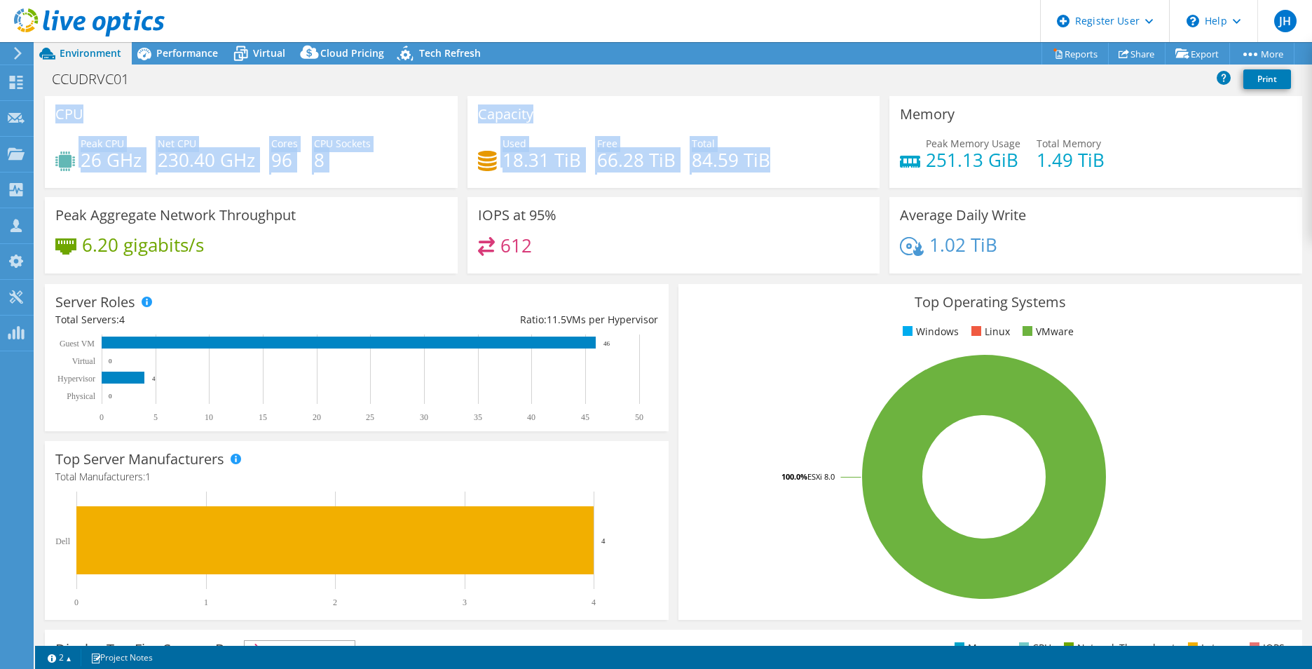
drag, startPoint x: 55, startPoint y: 113, endPoint x: 804, endPoint y: 173, distance: 751.2
click at [804, 173] on div "CPU Peak CPU 26 GHz Net CPU 230.40 GHz Cores 96 CPU Sockets 8 Capacity Used 18.…" at bounding box center [674, 189] width 1268 height 186
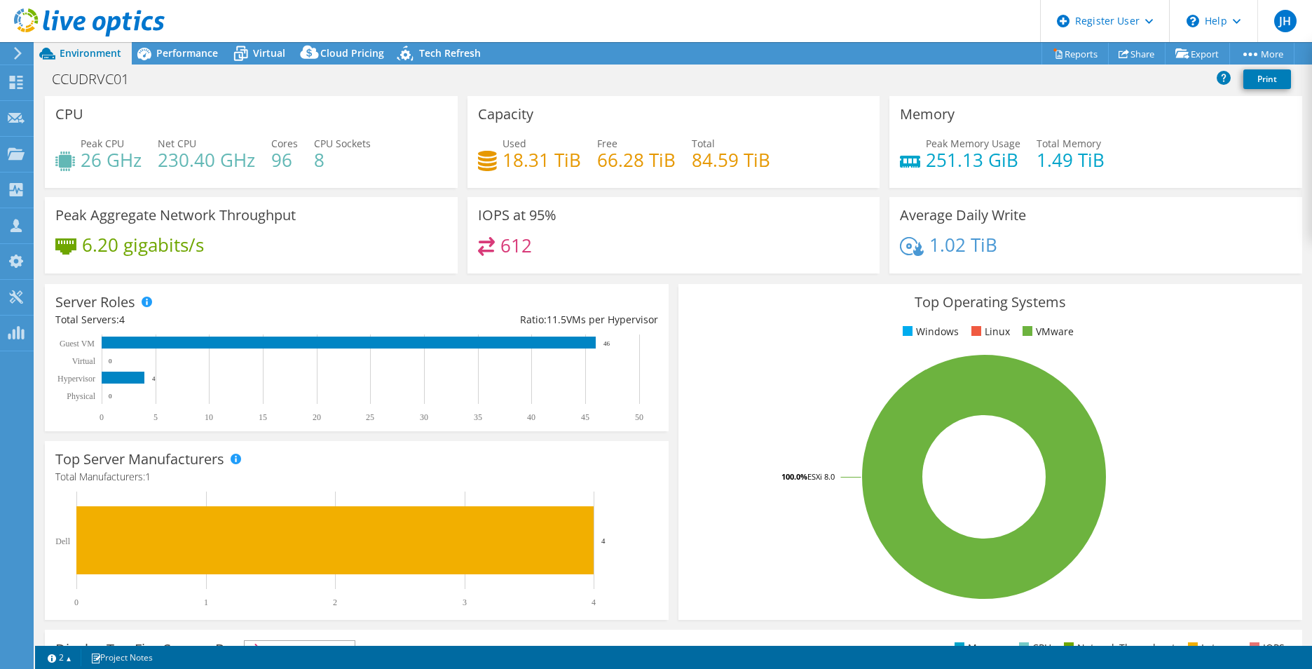
drag, startPoint x: 804, startPoint y: 173, endPoint x: 789, endPoint y: 162, distance: 19.1
click at [789, 162] on div "Used 18.31 TiB Free 66.28 TiB Total 84.59 TiB" at bounding box center [674, 159] width 392 height 46
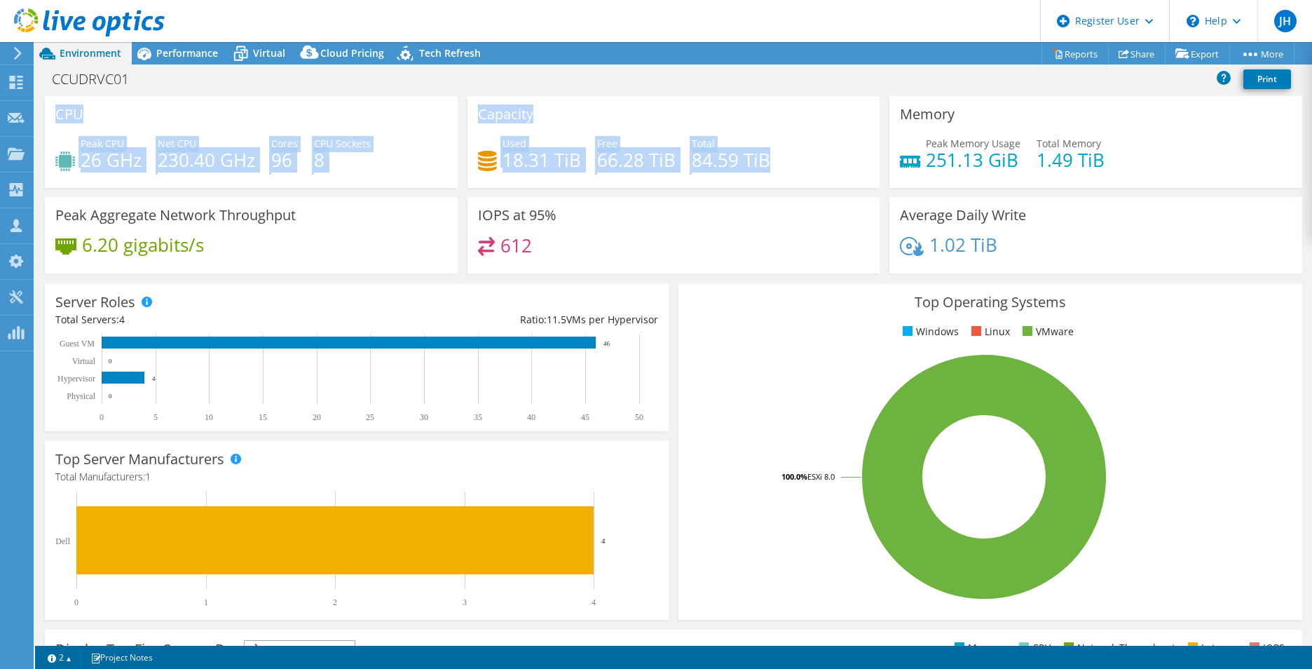
drag, startPoint x: 780, startPoint y: 162, endPoint x: 36, endPoint y: 130, distance: 744.5
click at [36, 130] on section "CPU Peak CPU 26 GHz Net CPU 230.40 GHz Cores 96 CPU Sockets 8 Capacity Used 18.…" at bounding box center [673, 504] width 1277 height 817
drag, startPoint x: 36, startPoint y: 130, endPoint x: 147, endPoint y: 109, distance: 112.8
click at [147, 109] on div "CPU Peak CPU 26 GHz Net CPU 230.40 GHz Cores 96 CPU Sockets 8" at bounding box center [251, 142] width 413 height 92
drag, startPoint x: 799, startPoint y: 161, endPoint x: 42, endPoint y: 111, distance: 758.8
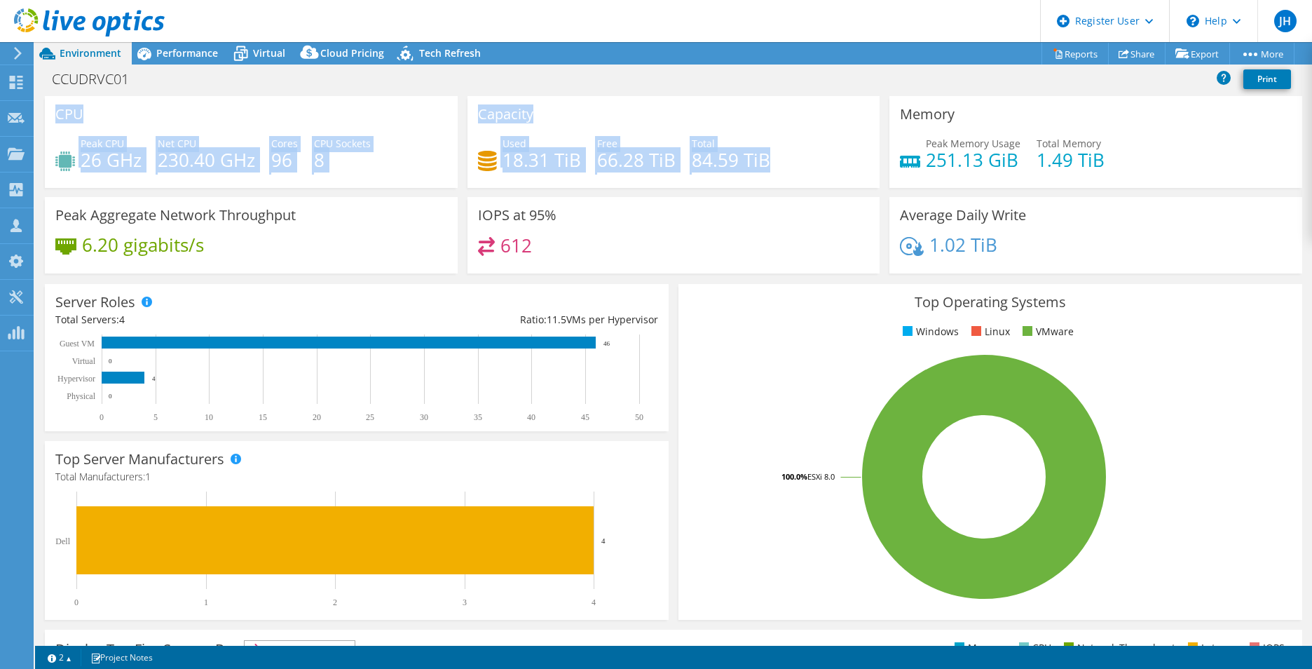
click at [42, 111] on div "CPU Peak CPU 26 GHz Net CPU 230.40 GHz Cores 96 CPU Sockets 8 Capacity Used 18.…" at bounding box center [674, 189] width 1268 height 186
drag, startPoint x: 42, startPoint y: 111, endPoint x: 106, endPoint y: 114, distance: 63.9
click at [133, 113] on div "CPU Peak CPU 26 GHz Net CPU 230.40 GHz Cores 96 CPU Sockets 8" at bounding box center [251, 142] width 413 height 92
drag, startPoint x: 55, startPoint y: 116, endPoint x: 796, endPoint y: 174, distance: 743.4
click at [796, 174] on div "CPU Peak CPU 26 GHz Net CPU 230.40 GHz Cores 96 CPU Sockets 8 Capacity Used 18.…" at bounding box center [674, 189] width 1268 height 186
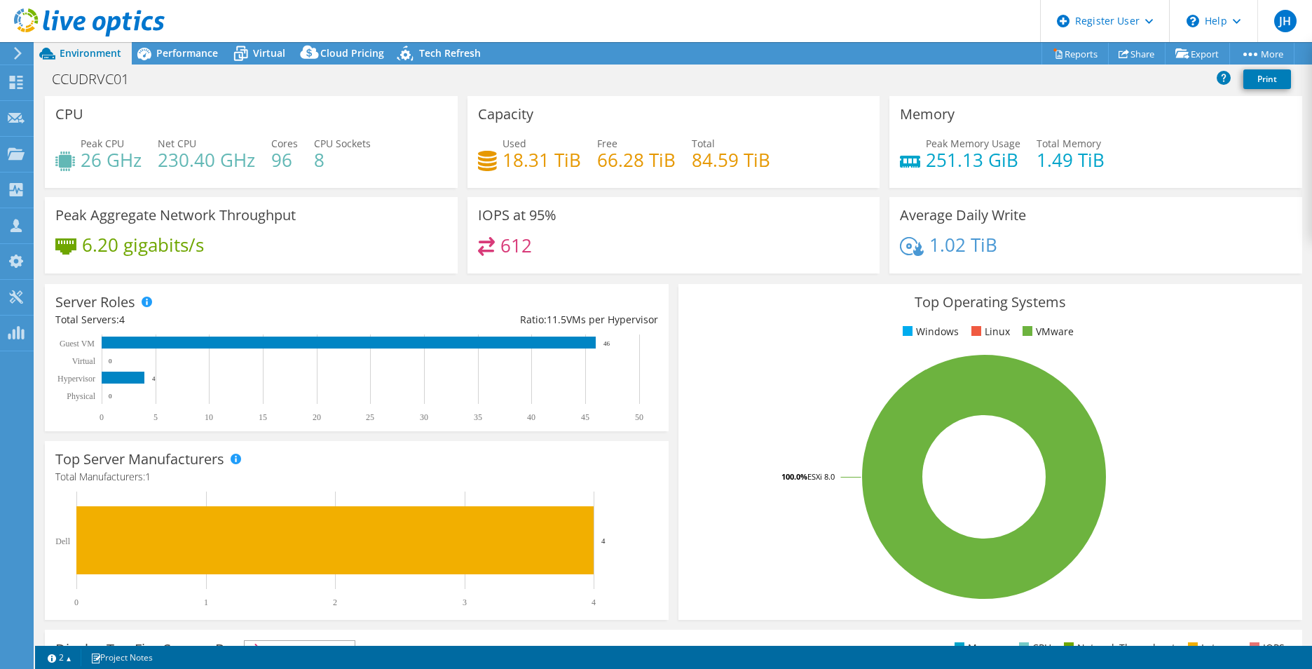
click at [796, 174] on div "Used 18.31 TiB Free 66.28 TiB Total 84.59 TiB" at bounding box center [674, 159] width 392 height 46
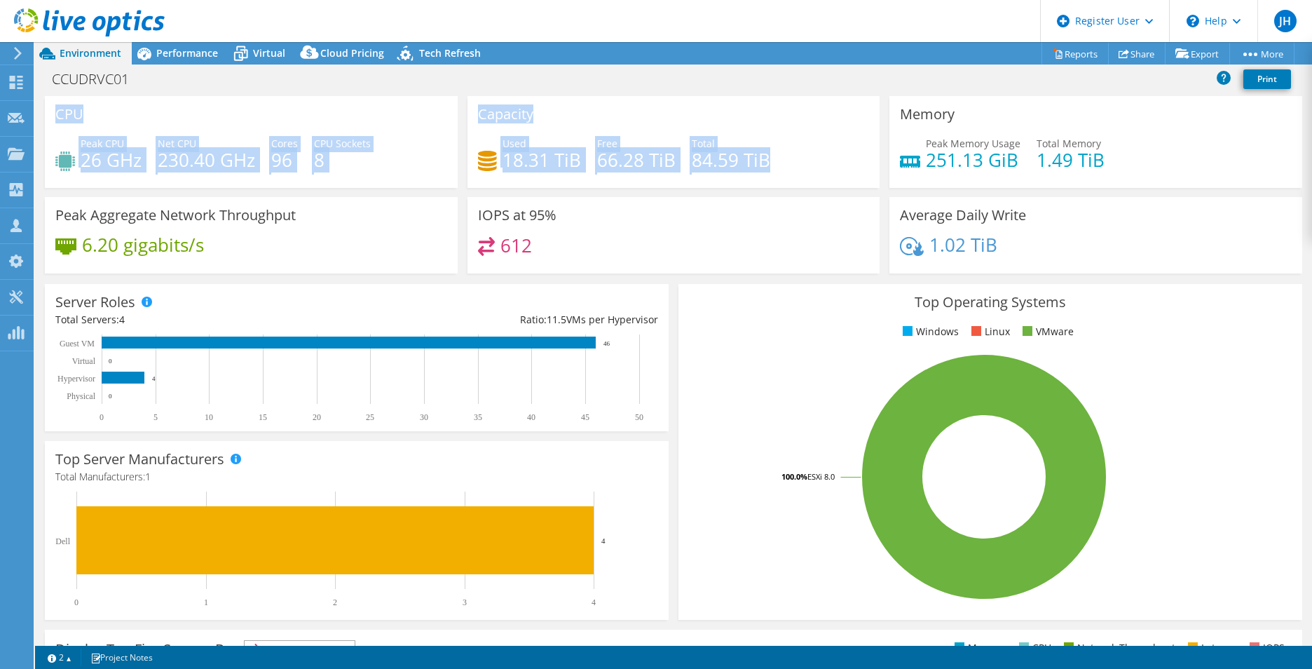
drag, startPoint x: 729, startPoint y: 163, endPoint x: 50, endPoint y: 116, distance: 681.0
click at [50, 116] on div "CPU Peak CPU 26 GHz Net CPU 230.40 GHz Cores 96 CPU Sockets 8 Capacity Used 18.…" at bounding box center [674, 189] width 1268 height 186
click at [424, 97] on div "CPU Peak CPU 26 GHz Net CPU 230.40 GHz Cores 96 CPU Sockets 8" at bounding box center [251, 142] width 413 height 92
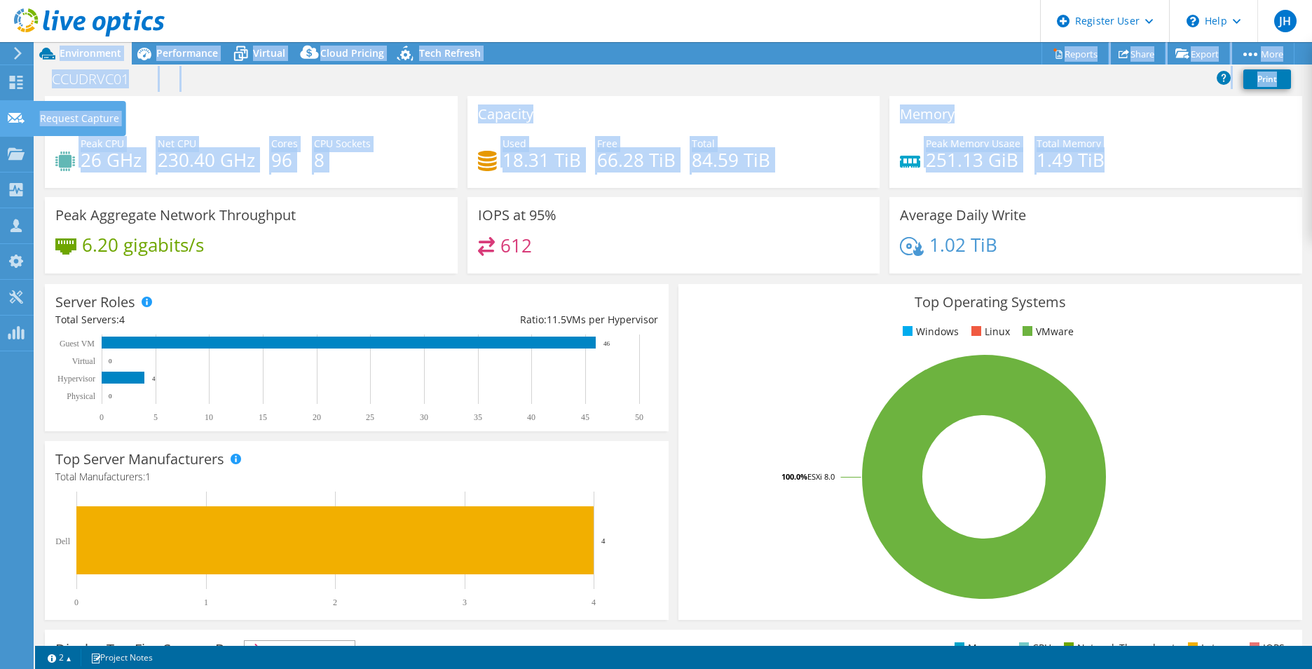
drag, startPoint x: 1064, startPoint y: 161, endPoint x: 33, endPoint y: 103, distance: 1032.2
click at [33, 103] on div "JH Dell User Jon Hilton Jon.Hilton@dell.com Dell My Profile Log Out \n Help Exp…" at bounding box center [656, 334] width 1312 height 669
click at [222, 107] on div "CPU Peak CPU 26 GHz Net CPU 230.40 GHz Cores 96 CPU Sockets 8" at bounding box center [251, 142] width 413 height 92
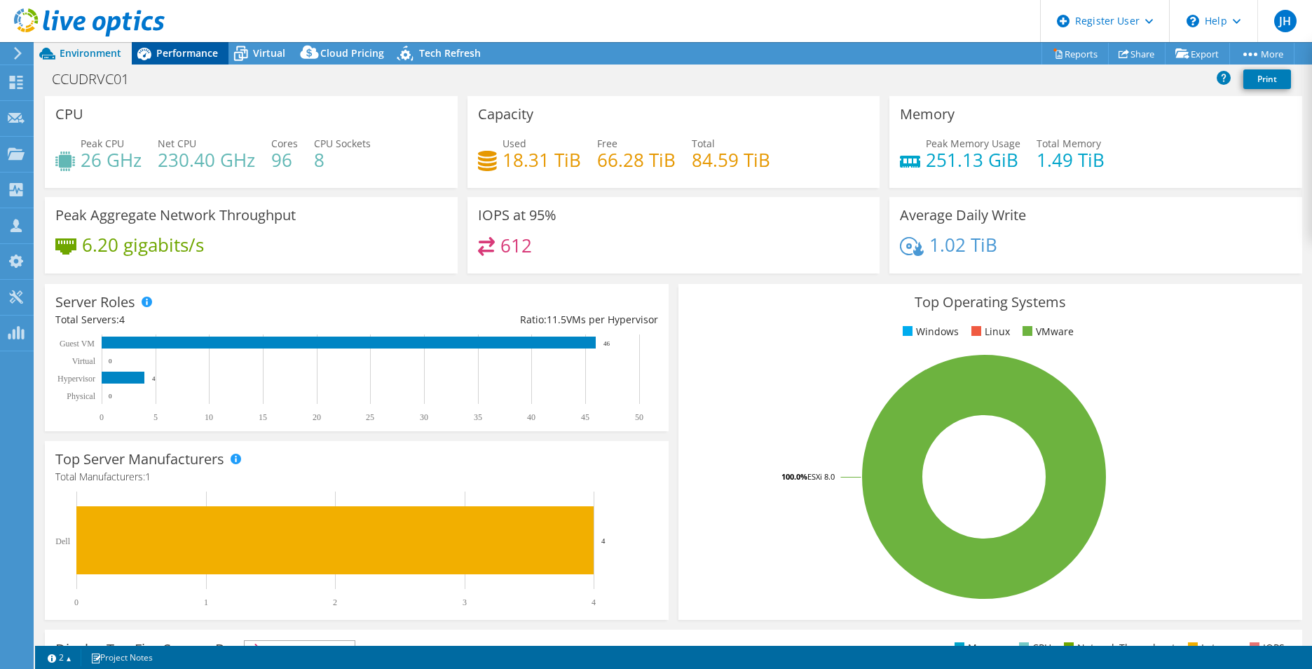
click at [203, 57] on span "Performance" at bounding box center [187, 52] width 62 height 13
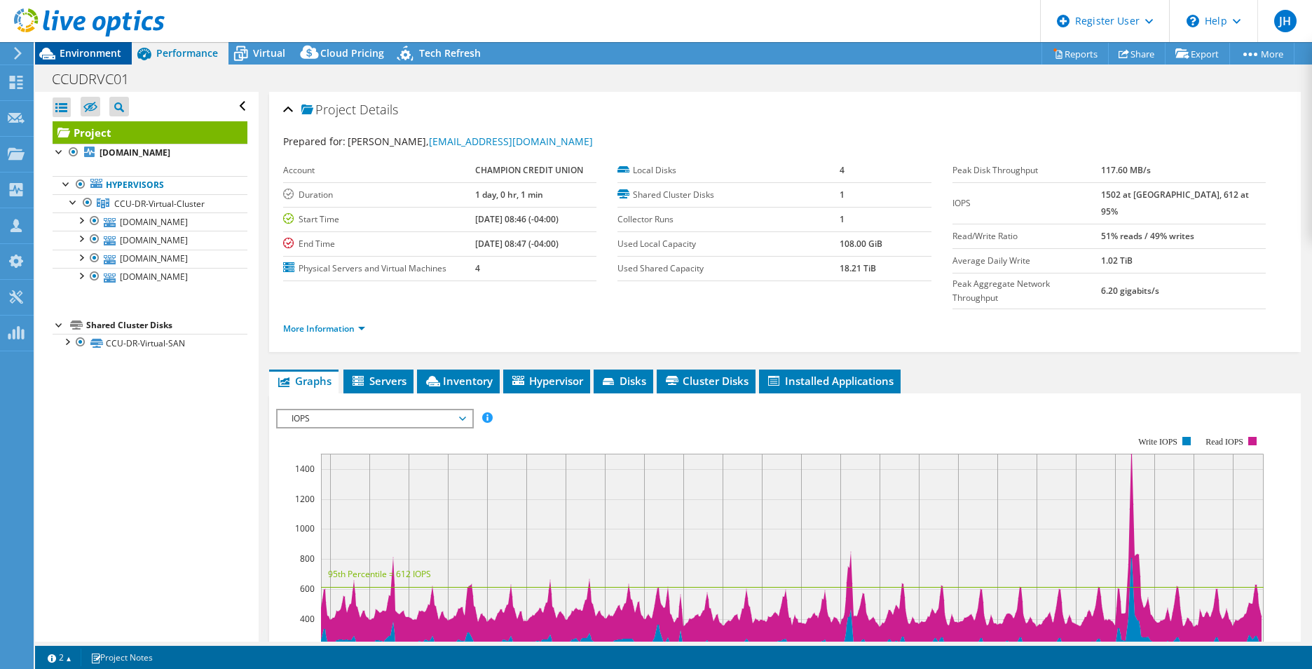
click at [69, 61] on div "Environment" at bounding box center [83, 53] width 97 height 22
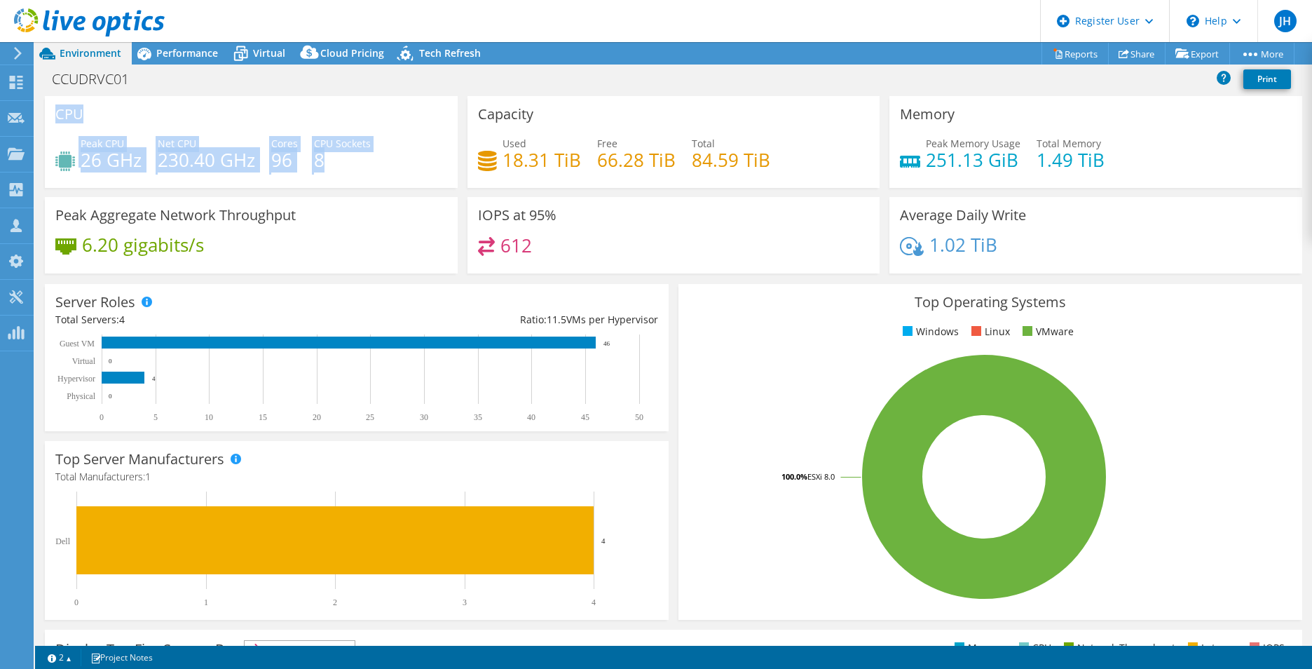
drag, startPoint x: 325, startPoint y: 170, endPoint x: 57, endPoint y: 109, distance: 274.0
click at [57, 109] on div "CPU Peak CPU 26 GHz Net CPU 230.40 GHz Cores 96 CPU Sockets 8" at bounding box center [251, 142] width 413 height 92
drag, startPoint x: 57, startPoint y: 109, endPoint x: 93, endPoint y: 111, distance: 35.2
click at [93, 111] on div "CPU Peak CPU 26 GHz Net CPU 230.40 GHz Cores 96 CPU Sockets 8" at bounding box center [251, 142] width 413 height 92
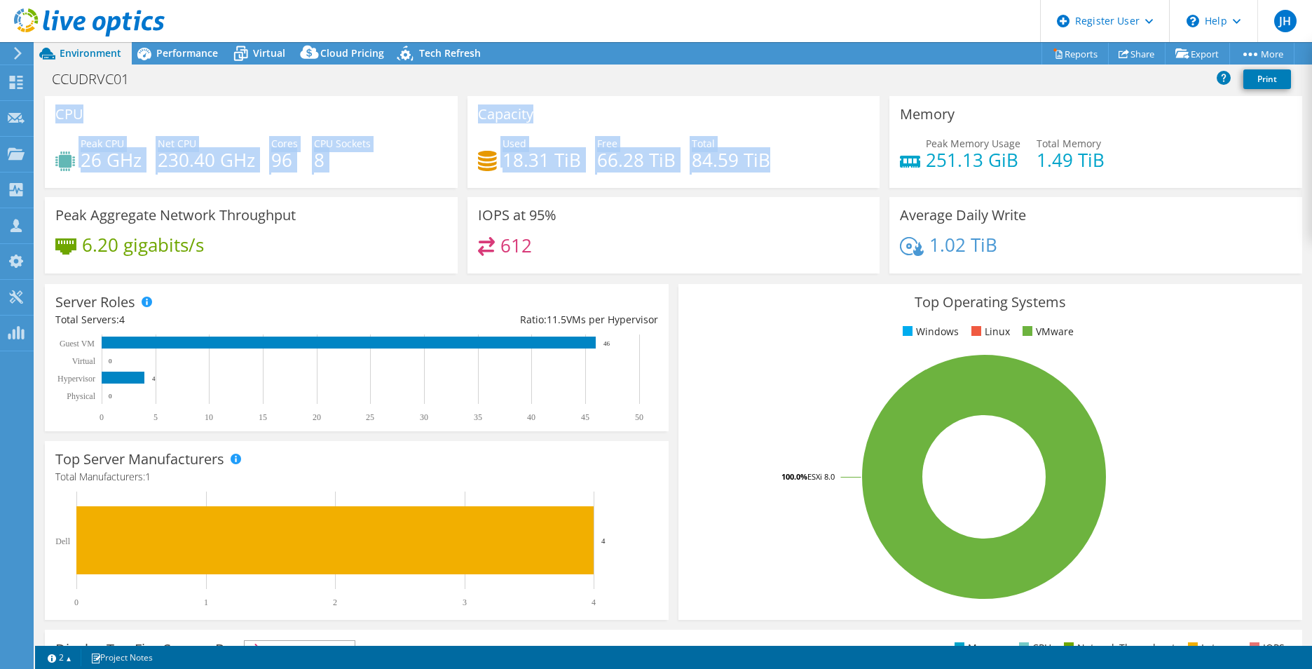
drag, startPoint x: 55, startPoint y: 109, endPoint x: 774, endPoint y: 167, distance: 721.6
click at [774, 167] on div "CPU Peak CPU 26 GHz Net CPU 230.40 GHz Cores 96 CPU Sockets 8 Capacity Used 18.…" at bounding box center [674, 189] width 1268 height 186
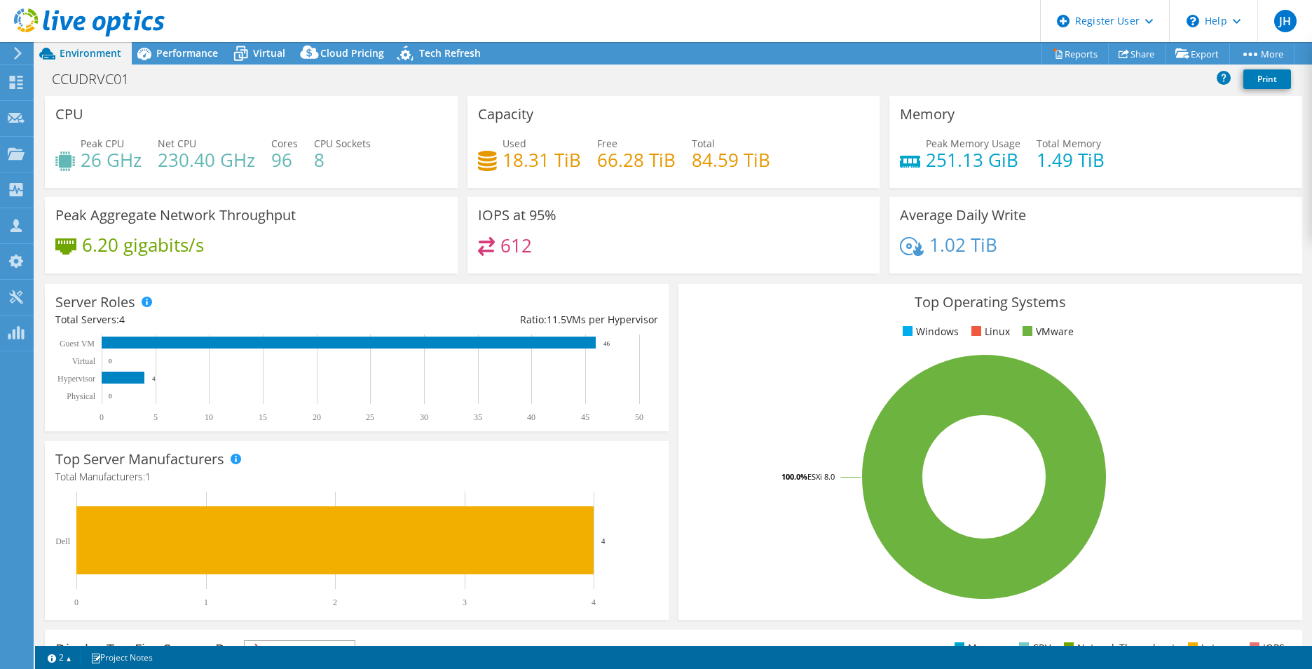
click at [773, 167] on div "Used 18.31 TiB Free 66.28 TiB Total 84.59 TiB" at bounding box center [674, 159] width 392 height 46
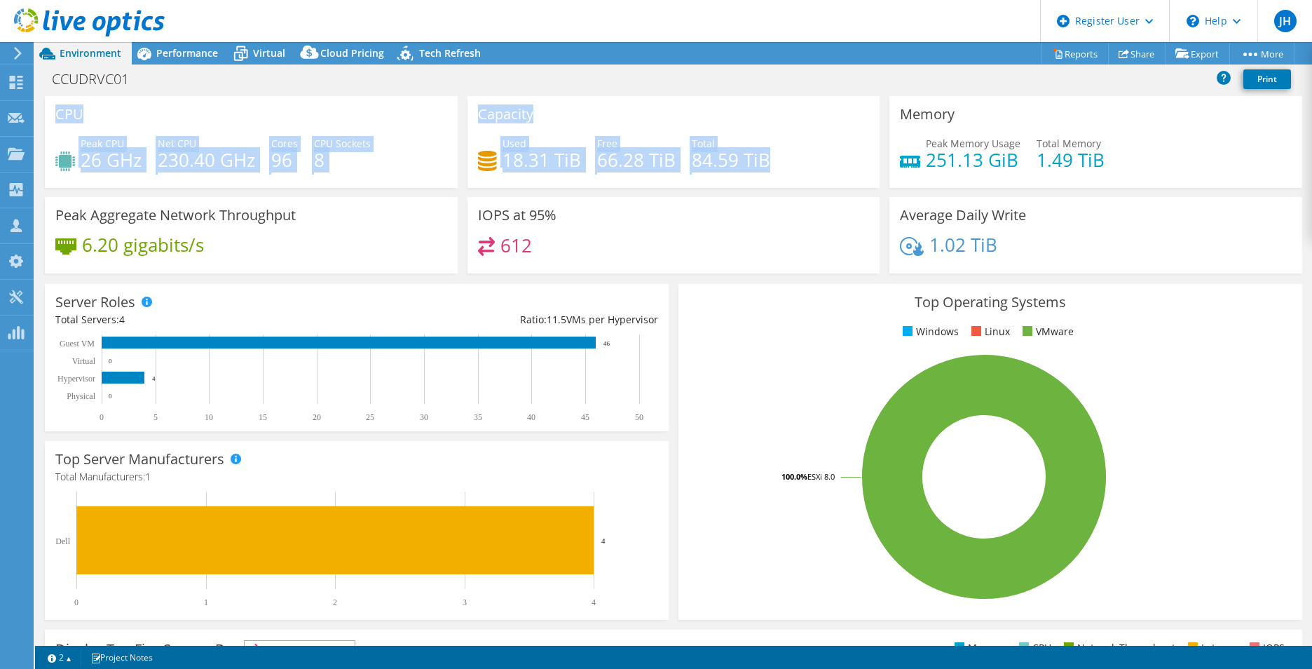
drag, startPoint x: 778, startPoint y: 156, endPoint x: 37, endPoint y: 132, distance: 741.5
click at [37, 132] on section "CPU Peak CPU 26 GHz Net CPU 230.40 GHz Cores 96 CPU Sockets 8 Capacity Used 18.…" at bounding box center [673, 504] width 1277 height 817
click at [240, 112] on div "CPU Peak CPU 26 GHz Net CPU 230.40 GHz Cores 96 CPU Sockets 8" at bounding box center [251, 142] width 413 height 92
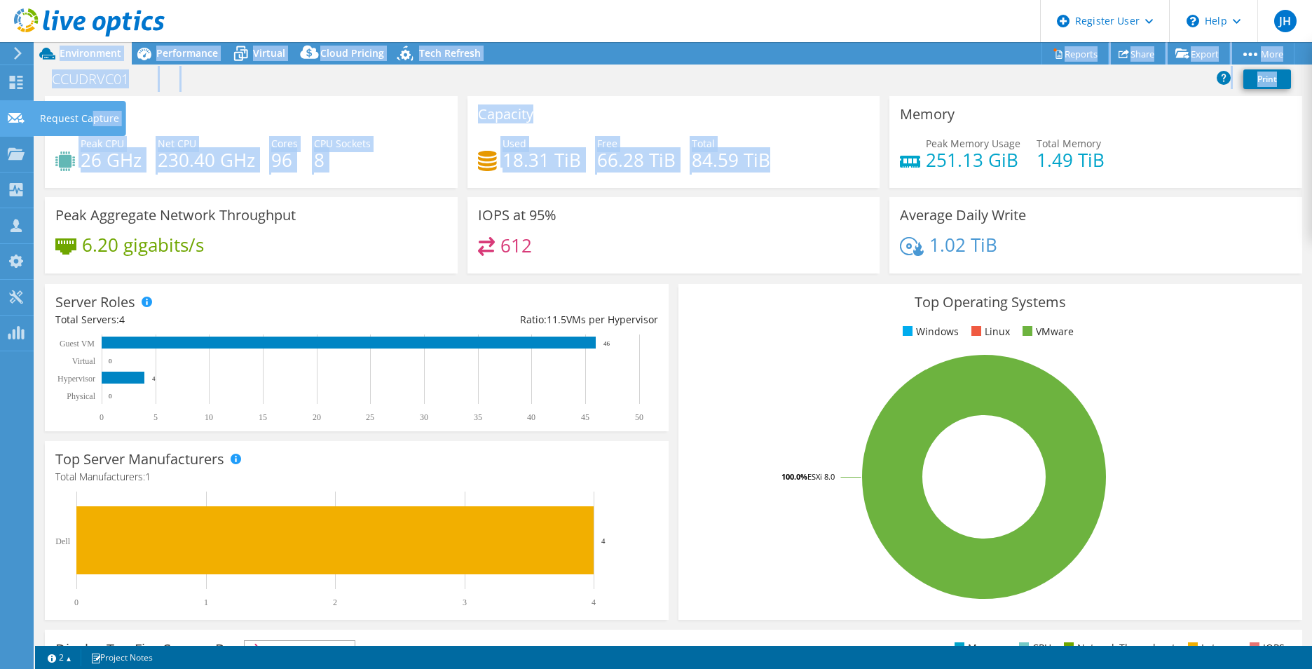
drag, startPoint x: 780, startPoint y: 160, endPoint x: 94, endPoint y: 114, distance: 687.9
click at [94, 114] on div "JH Dell User Jon Hilton Jon.Hilton@dell.com Dell My Profile Log Out \n Help Exp…" at bounding box center [656, 334] width 1312 height 669
drag, startPoint x: 94, startPoint y: 114, endPoint x: 251, endPoint y: 126, distance: 157.5
click at [251, 126] on div "CPU Peak CPU 26 GHz Net CPU 230.40 GHz Cores 96 CPU Sockets 8" at bounding box center [251, 142] width 413 height 92
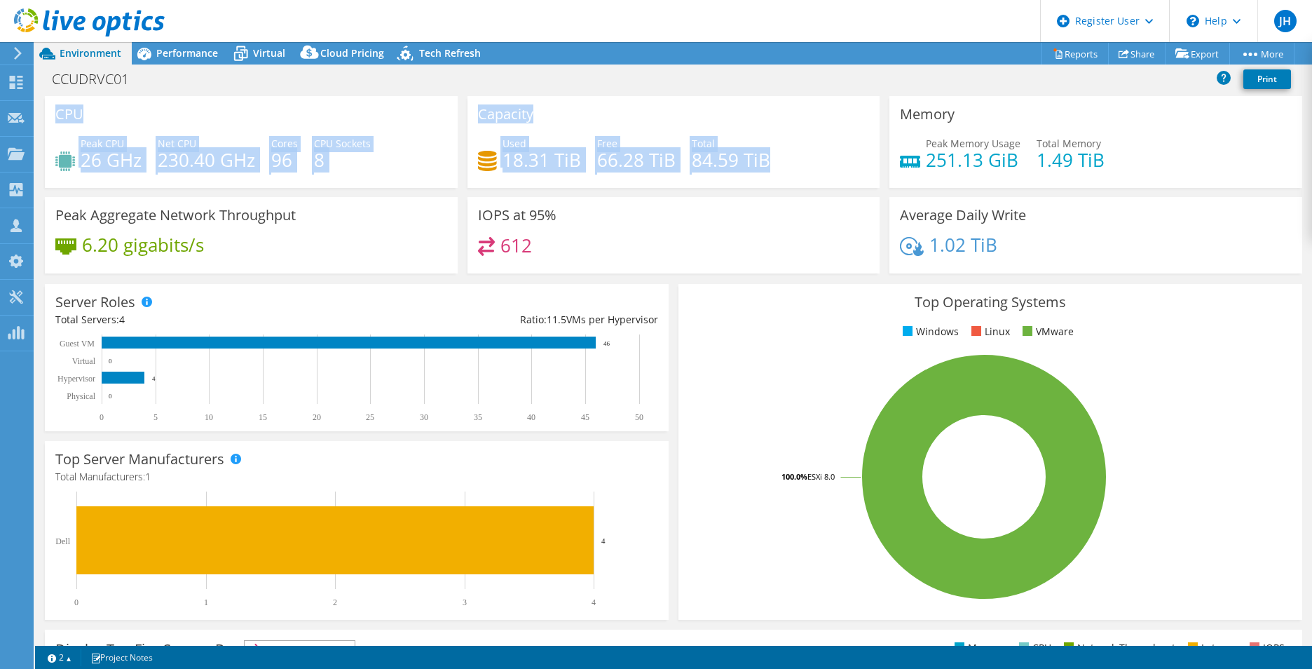
drag, startPoint x: 782, startPoint y: 164, endPoint x: 53, endPoint y: 109, distance: 730.6
click at [53, 109] on div "CPU Peak CPU 26 GHz Net CPU 230.40 GHz Cores 96 CPU Sockets 8 Capacity Used 18.…" at bounding box center [674, 189] width 1268 height 186
drag, startPoint x: 53, startPoint y: 109, endPoint x: 104, endPoint y: 112, distance: 51.3
click at [104, 112] on div "CPU Peak CPU 26 GHz Net CPU 230.40 GHz Cores 96 CPU Sockets 8" at bounding box center [251, 142] width 413 height 92
drag, startPoint x: 761, startPoint y: 158, endPoint x: 54, endPoint y: 111, distance: 709.0
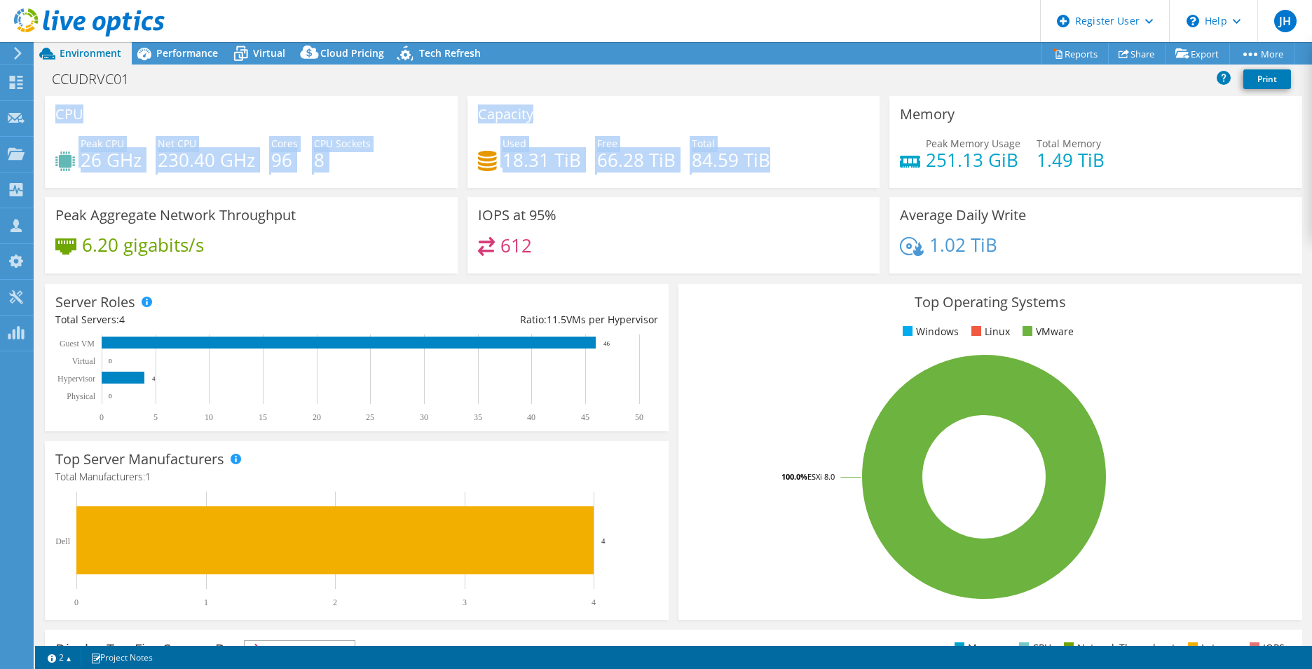
click at [54, 111] on div "CPU Peak CPU 26 GHz Net CPU 230.40 GHz Cores 96 CPU Sockets 8 Capacity Used 18.…" at bounding box center [674, 189] width 1268 height 186
drag, startPoint x: 54, startPoint y: 111, endPoint x: 129, endPoint y: 122, distance: 75.9
click at [129, 122] on div "CPU Peak CPU 26 GHz Net CPU 230.40 GHz Cores 96 CPU Sockets 8" at bounding box center [251, 142] width 413 height 92
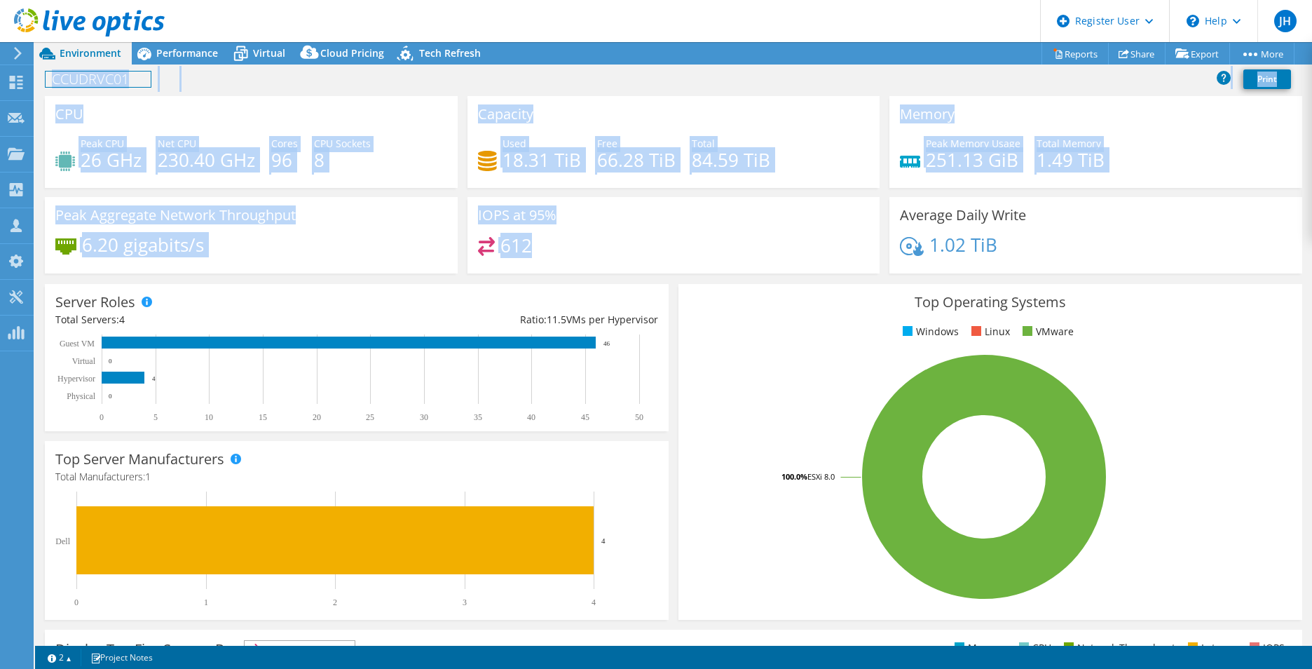
drag, startPoint x: 534, startPoint y: 249, endPoint x: 126, endPoint y: 100, distance: 434.3
click at [126, 100] on div "CPU Peak CPU 26 GHz Net CPU 230.40 GHz Cores 96 CPU Sockets 8 Capacity Used 18.…" at bounding box center [674, 189] width 1268 height 186
click at [106, 113] on div "CPU Peak CPU 26 GHz Net CPU 230.40 GHz Cores 96 CPU Sockets 8" at bounding box center [251, 142] width 413 height 92
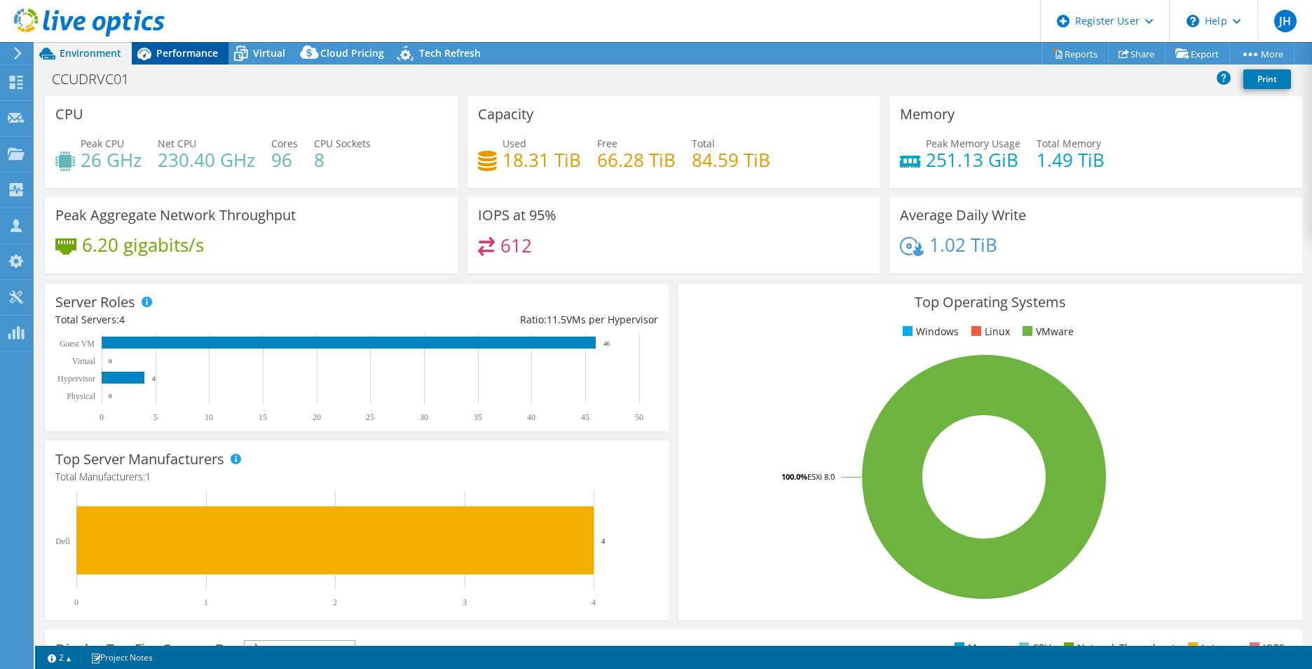
click at [174, 57] on span "Performance" at bounding box center [187, 52] width 62 height 13
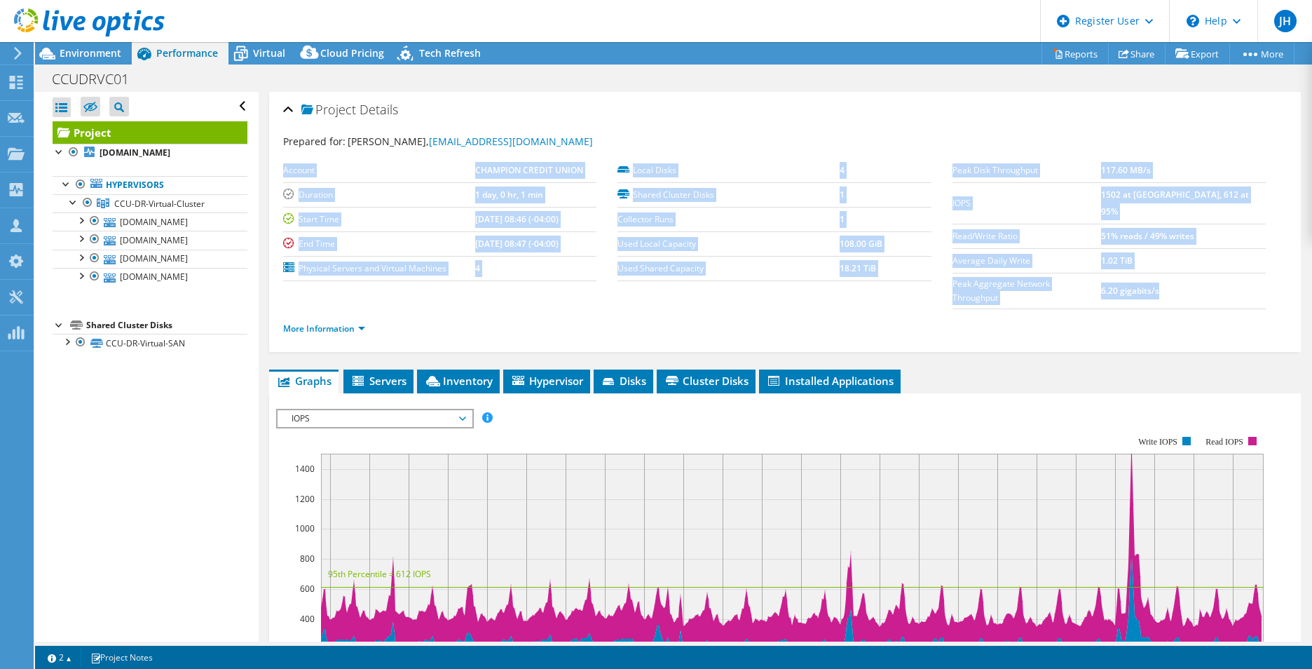
drag, startPoint x: 1206, startPoint y: 269, endPoint x: 283, endPoint y: 163, distance: 928.6
click at [283, 163] on section "Prepared for: Jonathan Rowland, jrowland@championcu.com Account CHAMPION CREDIT…" at bounding box center [785, 241] width 1004 height 215
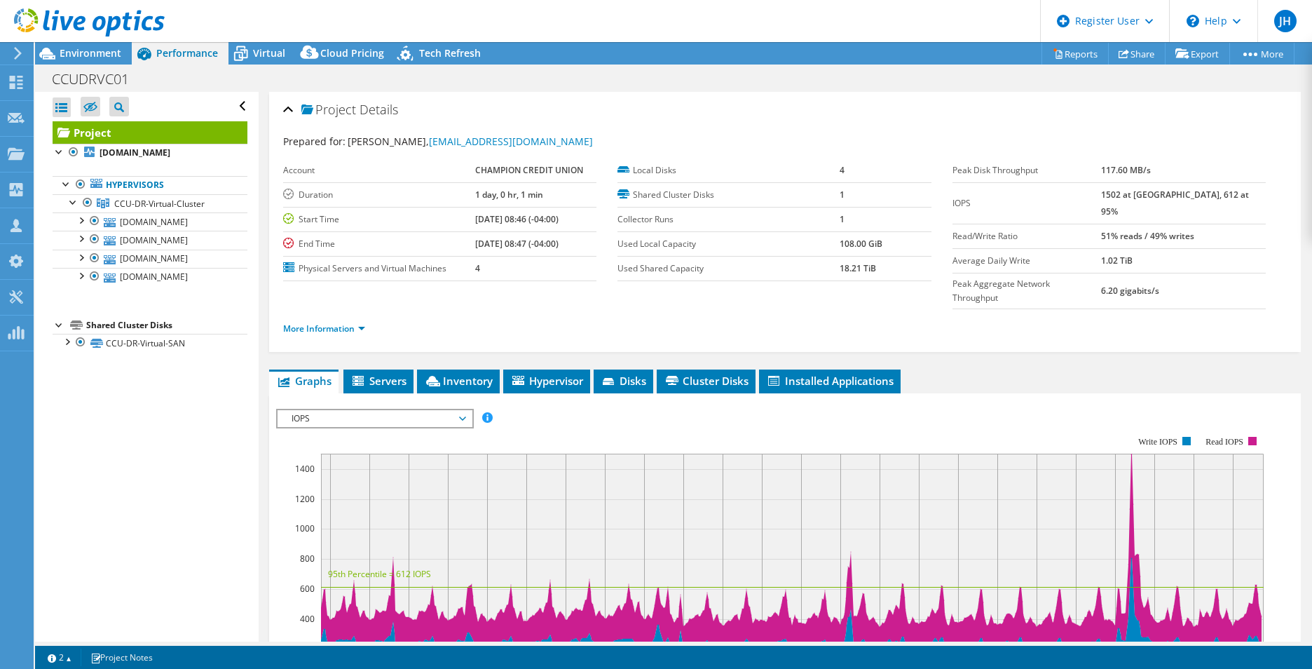
click at [667, 151] on section "Prepared for: Jonathan Rowland, jrowland@championcu.com Account CHAMPION CREDIT…" at bounding box center [785, 241] width 1004 height 215
drag, startPoint x: 1022, startPoint y: 251, endPoint x: 278, endPoint y: 165, distance: 748.9
click at [278, 165] on div "Project Details Prepared for: Jonathan Rowland, jrowland@championcu.com Account…" at bounding box center [785, 222] width 1032 height 260
click at [1063, 277] on label "Peak Aggregate Network Throughput" at bounding box center [1027, 291] width 149 height 28
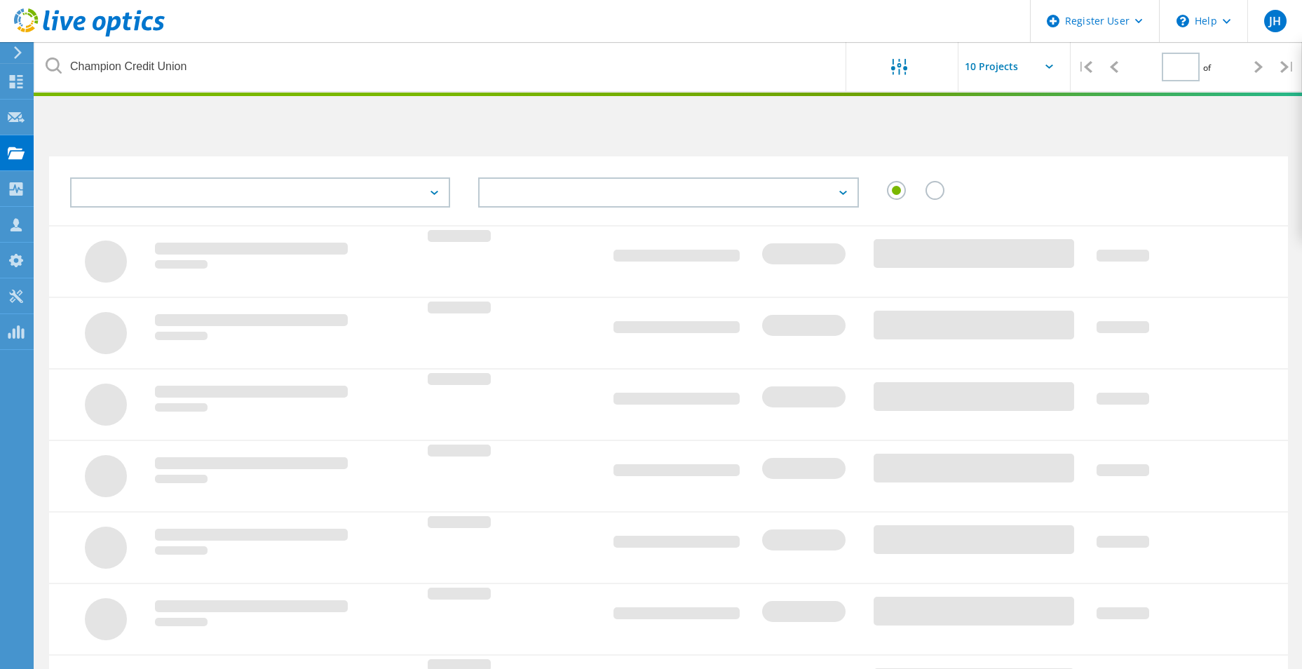
type input "1"
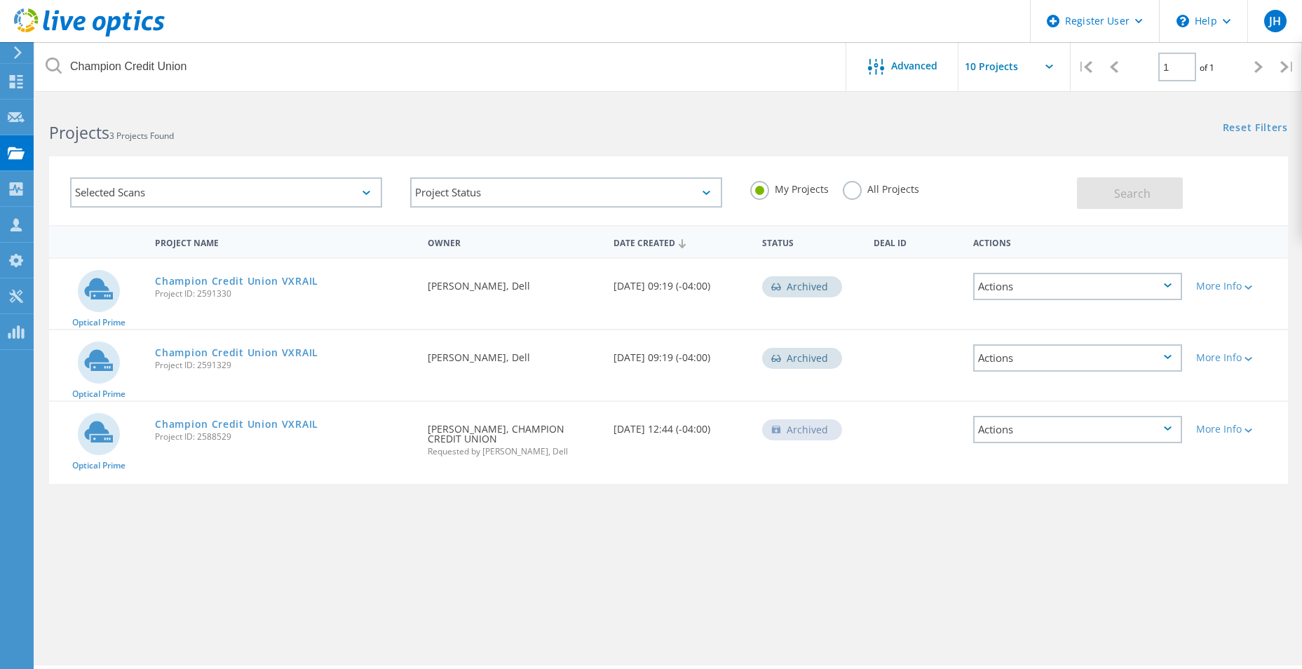
drag, startPoint x: 735, startPoint y: 360, endPoint x: 611, endPoint y: 353, distance: 123.6
click at [611, 353] on div "Date Created 07/29/2024, 09:19 (-04:00)" at bounding box center [680, 353] width 149 height 46
drag, startPoint x: 611, startPoint y: 353, endPoint x: 629, endPoint y: 382, distance: 33.7
click at [629, 382] on div "Optical Prime Champion Credit Union VXRAIL Project ID: 2591329 Requested By Jon…" at bounding box center [668, 365] width 1239 height 70
click at [853, 186] on label "All Projects" at bounding box center [881, 187] width 76 height 13
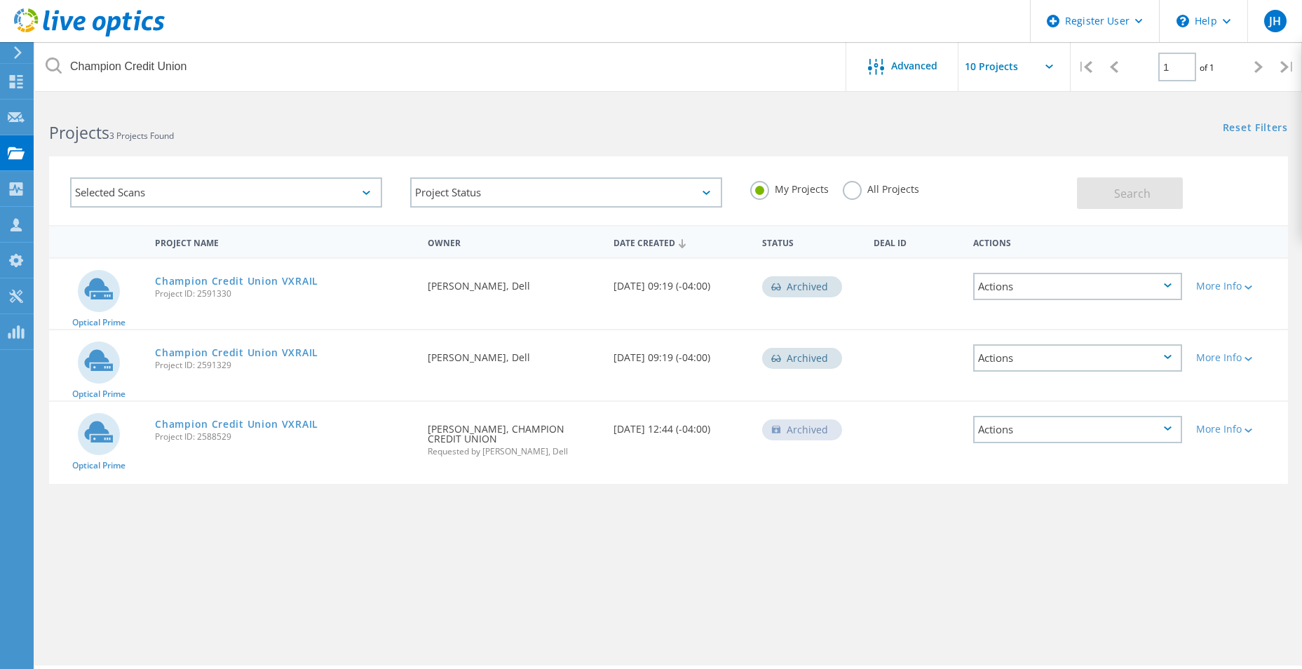
click at [0, 0] on input "All Projects" at bounding box center [0, 0] width 0 height 0
click at [1160, 188] on button "Search" at bounding box center [1130, 193] width 106 height 32
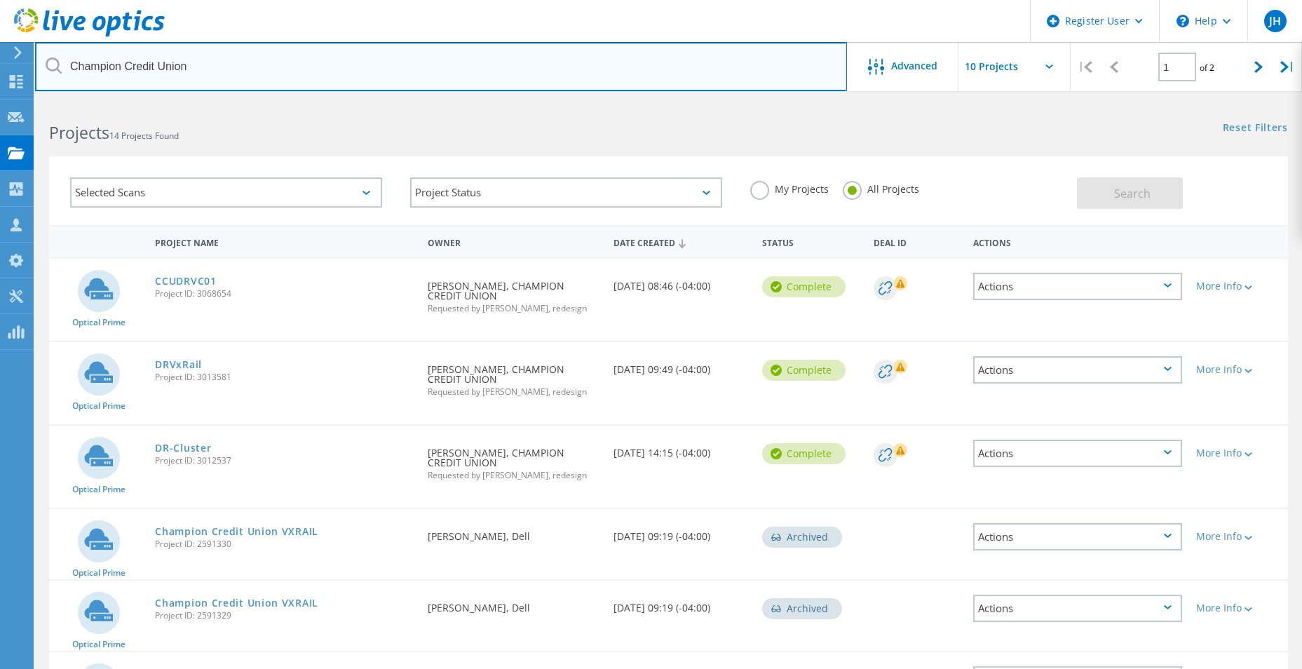
drag, startPoint x: 194, startPoint y: 69, endPoint x: 42, endPoint y: 60, distance: 151.7
click at [42, 60] on input "Champion Credit Union" at bounding box center [441, 66] width 812 height 49
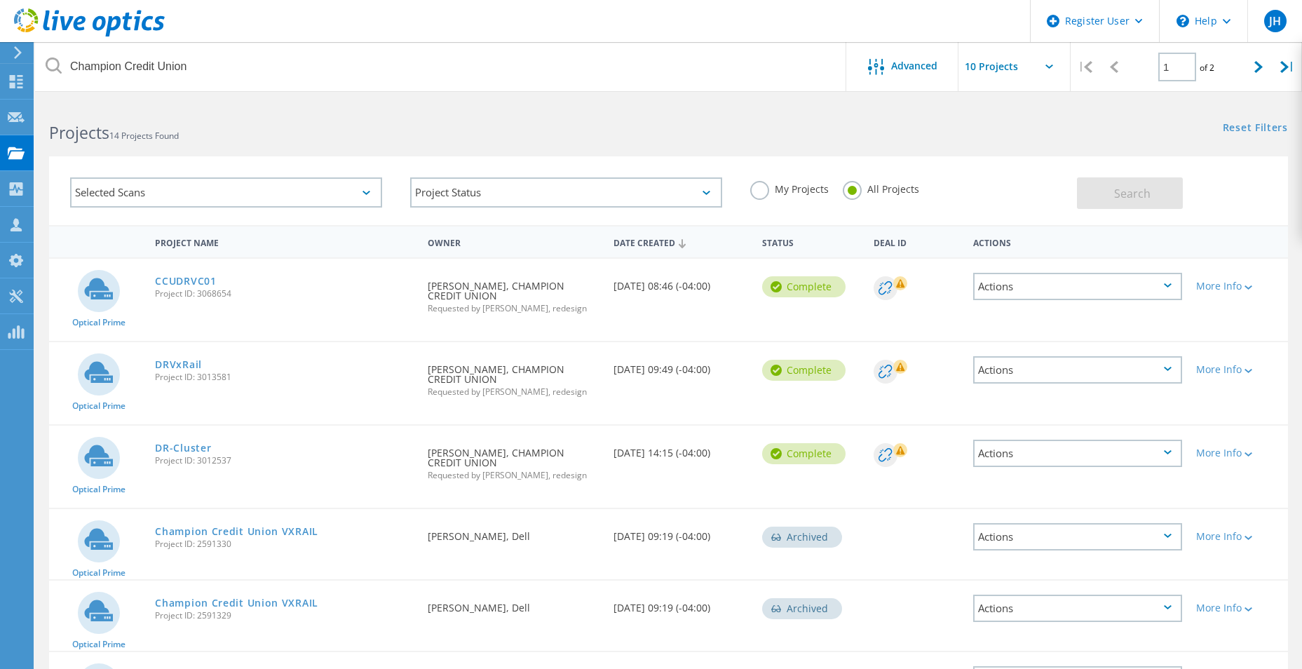
click at [269, 133] on h2 "Projects 14 Projects Found" at bounding box center [351, 132] width 605 height 23
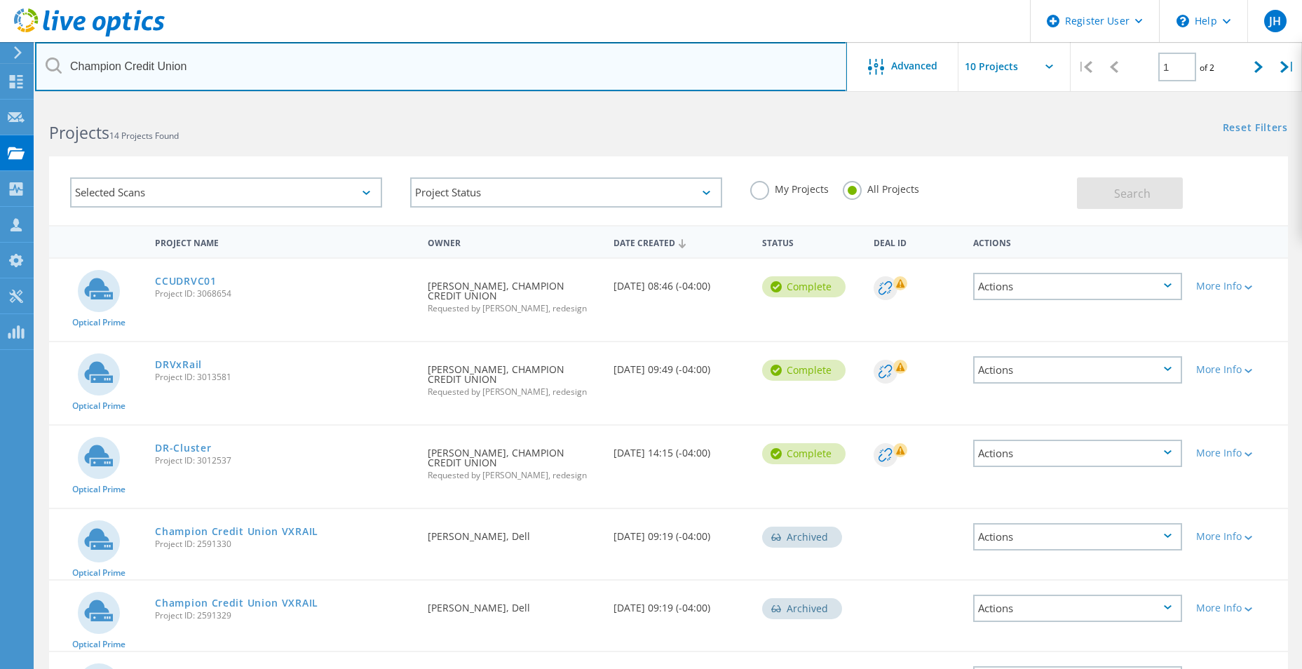
drag, startPoint x: 43, startPoint y: 36, endPoint x: 27, endPoint y: 34, distance: 16.2
click at [27, 102] on div "Register User \n Help Explore Helpful Articles Contact Support JH Dell User Jon…" at bounding box center [651, 613] width 1302 height 1022
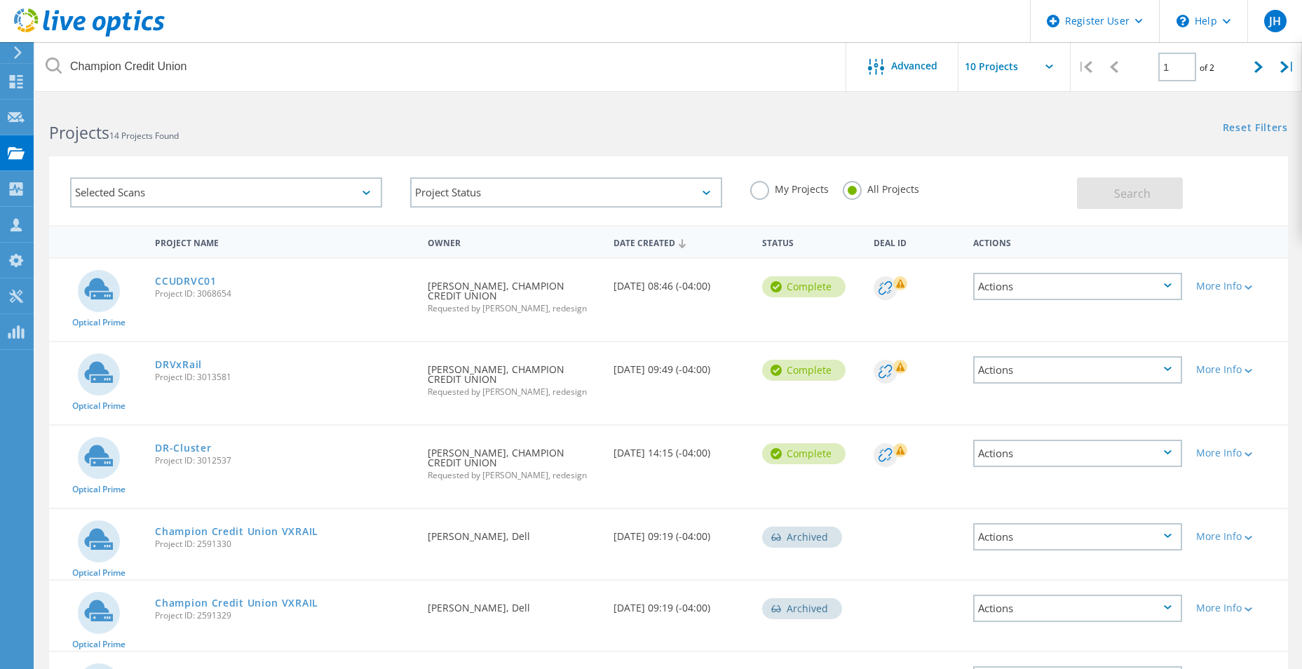
click at [282, 113] on div "Projects 14 Projects Found" at bounding box center [351, 120] width 633 height 37
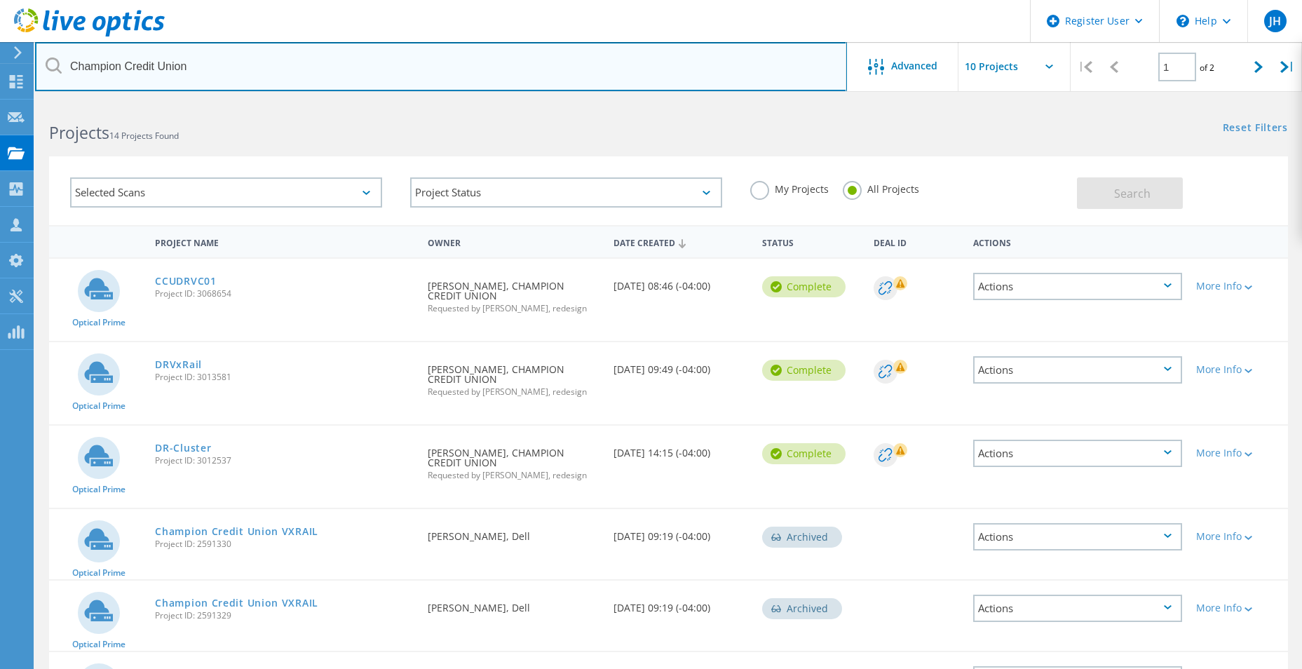
drag, startPoint x: 205, startPoint y: 64, endPoint x: 73, endPoint y: 54, distance: 132.9
click at [75, 54] on input "Champion Credit Union" at bounding box center [441, 66] width 812 height 49
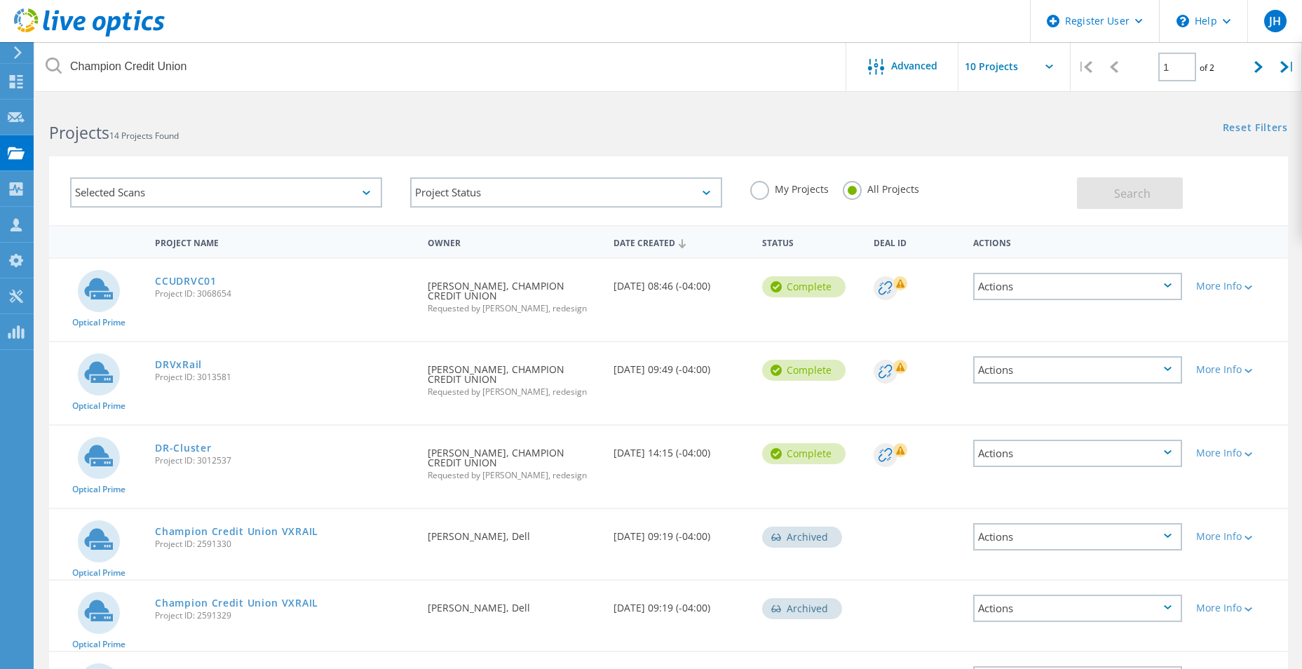
click at [255, 101] on html "Register User \n Help Explore Helpful Articles Contact Support JH Dell User Jon…" at bounding box center [651, 562] width 1302 height 1124
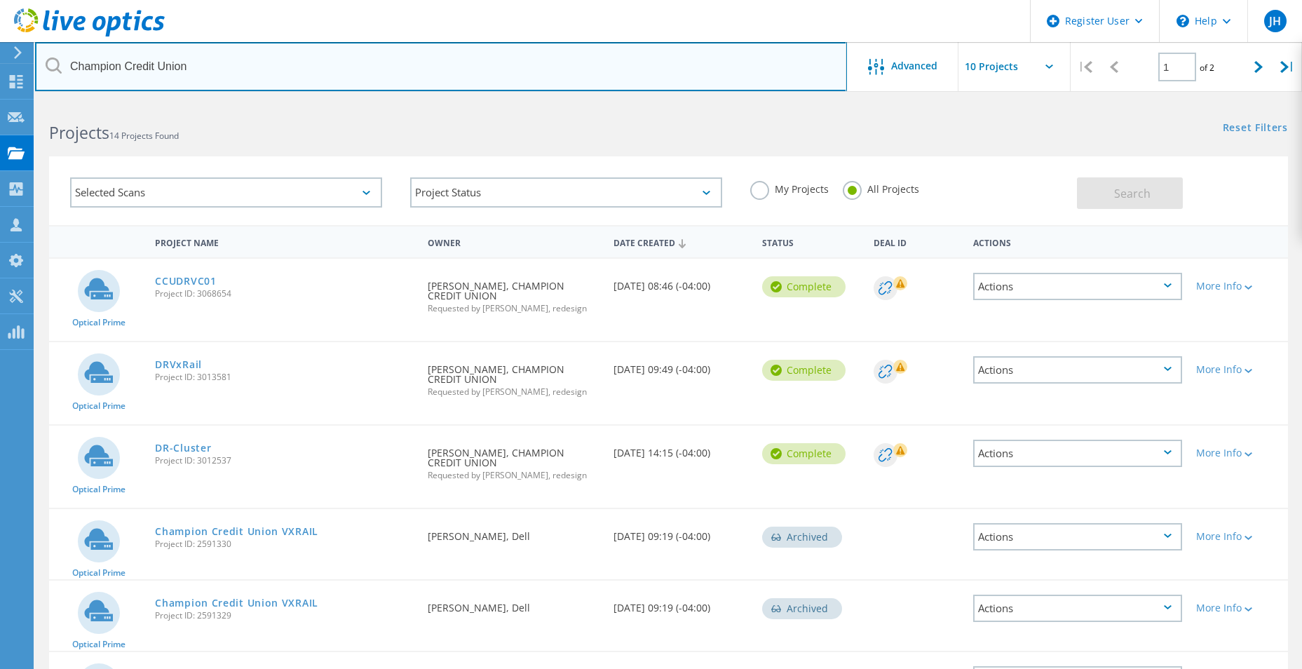
drag, startPoint x: 138, startPoint y: 59, endPoint x: 60, endPoint y: 53, distance: 78.8
click at [60, 53] on input "Champion Credit Union" at bounding box center [441, 66] width 812 height 49
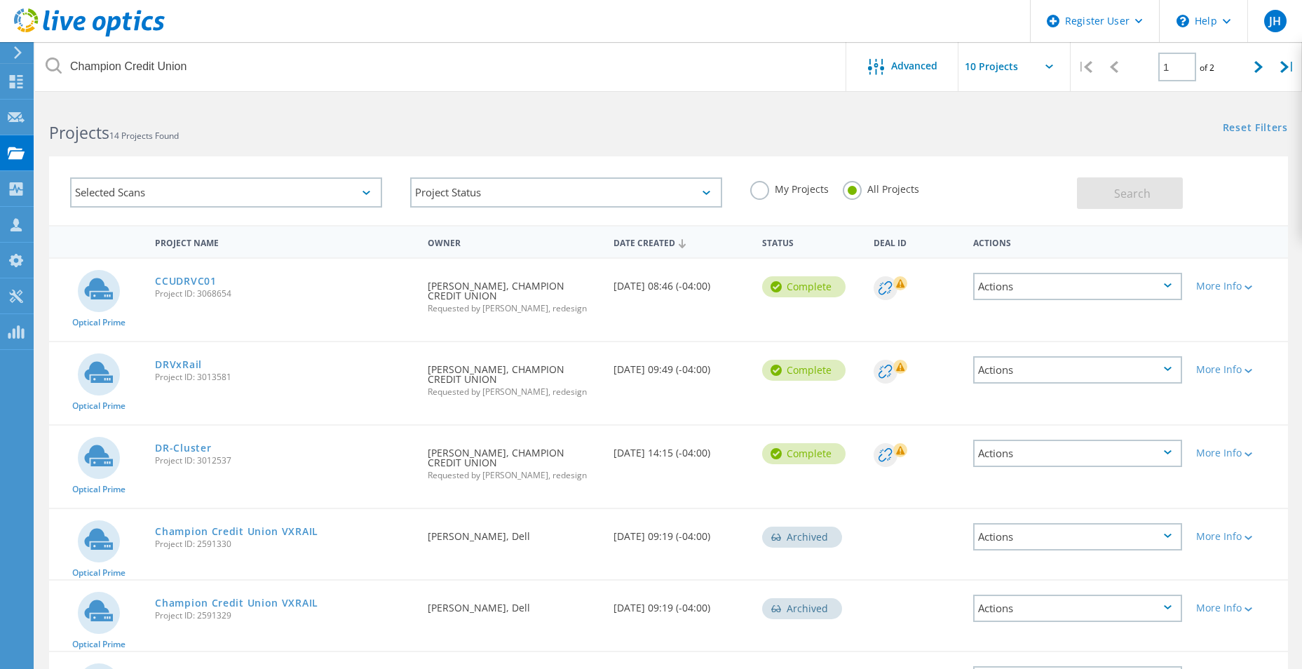
click at [202, 112] on div "Projects 14 Projects Found" at bounding box center [351, 120] width 633 height 37
